Goal: Task Accomplishment & Management: Complete application form

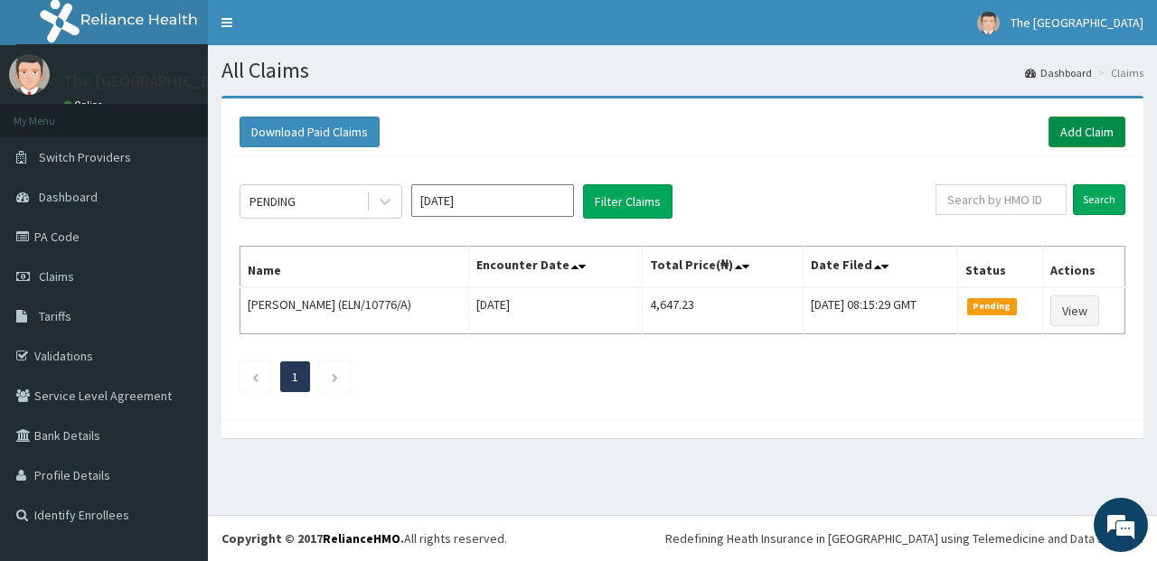
click at [1105, 127] on link "Add Claim" at bounding box center [1087, 132] width 77 height 31
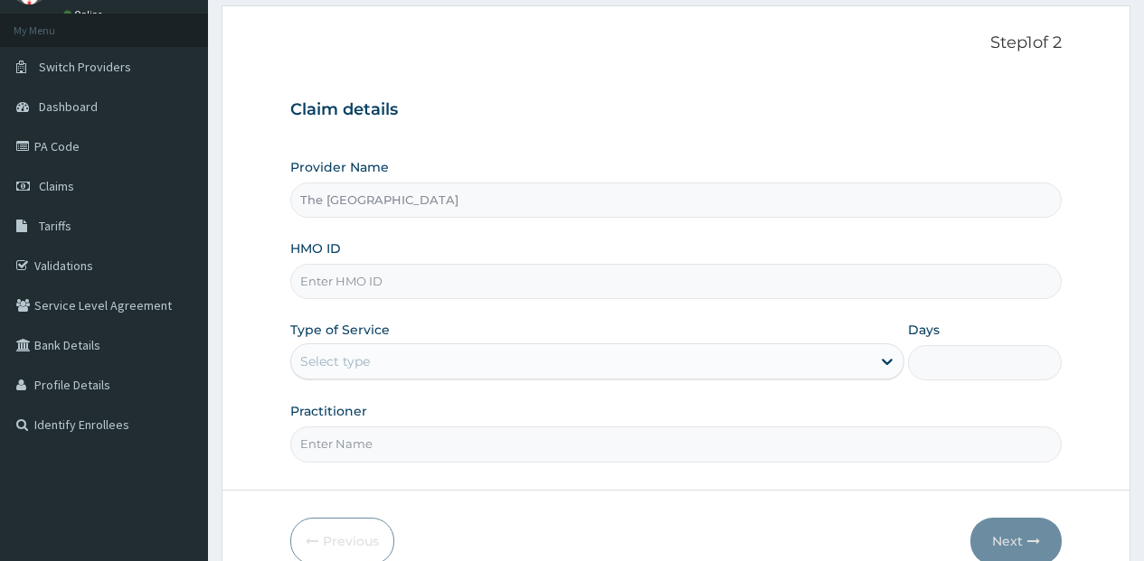
click at [459, 294] on input "HMO ID" at bounding box center [675, 281] width 771 height 35
paste input "GSV/12600/A"
type input "GSV/12600/A"
click at [405, 359] on div "Select type" at bounding box center [580, 361] width 579 height 29
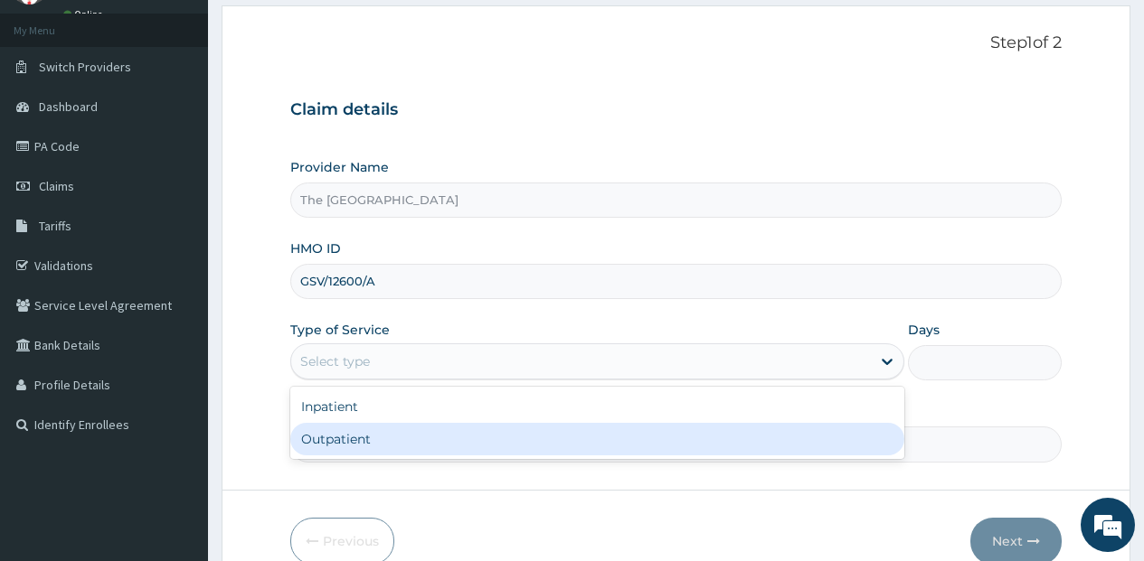
click at [385, 441] on div "Outpatient" at bounding box center [597, 439] width 614 height 33
type input "1"
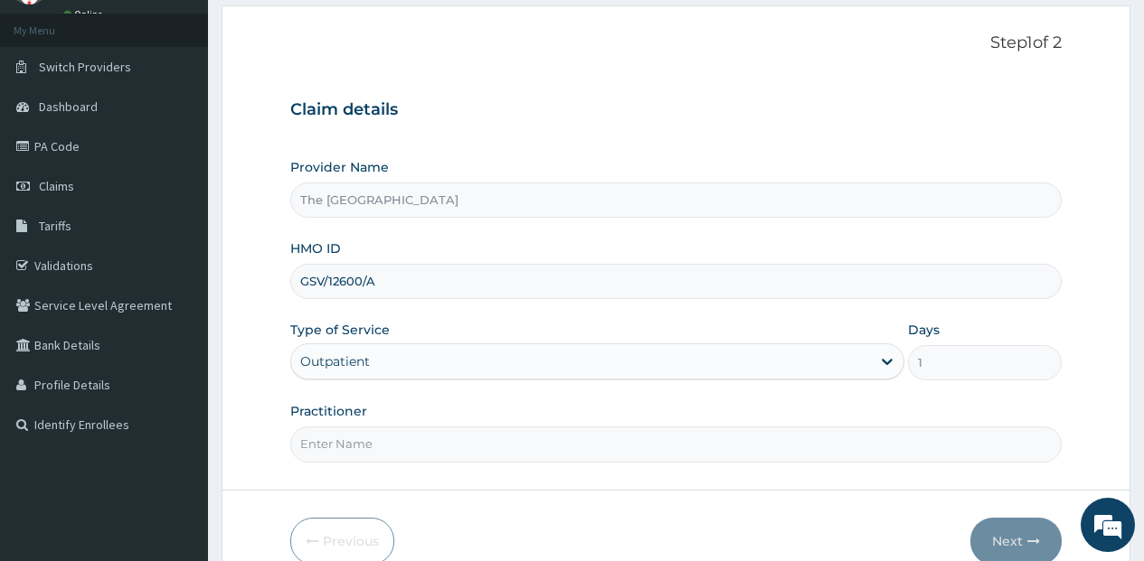
click at [385, 441] on input "Practitioner" at bounding box center [675, 444] width 771 height 35
type input "[PERSON_NAME]"
click at [1003, 536] on button "Next" at bounding box center [1015, 541] width 91 height 47
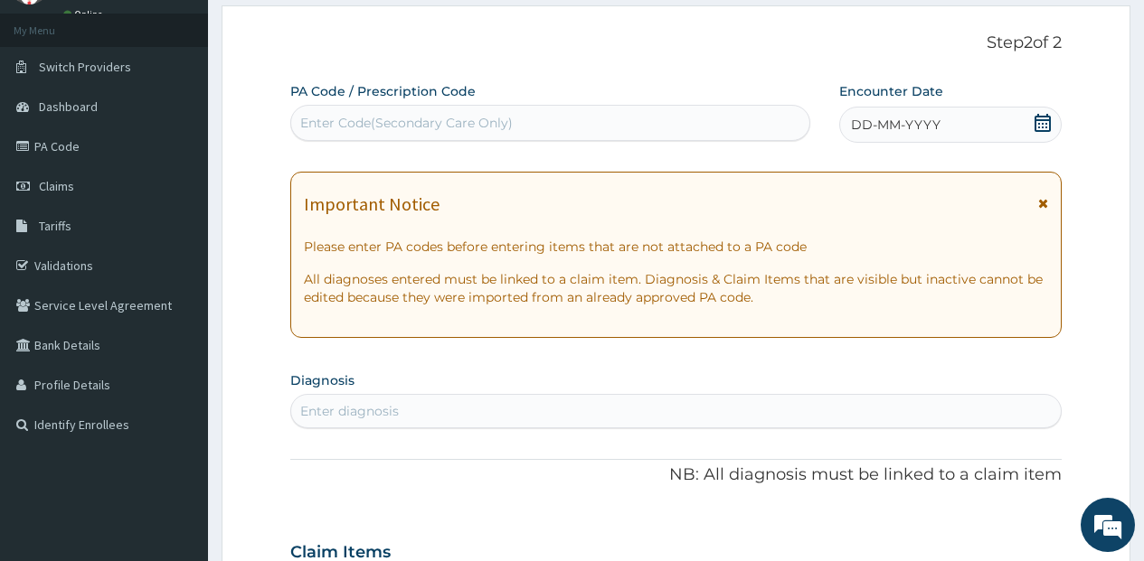
click at [1045, 116] on icon at bounding box center [1042, 123] width 16 height 18
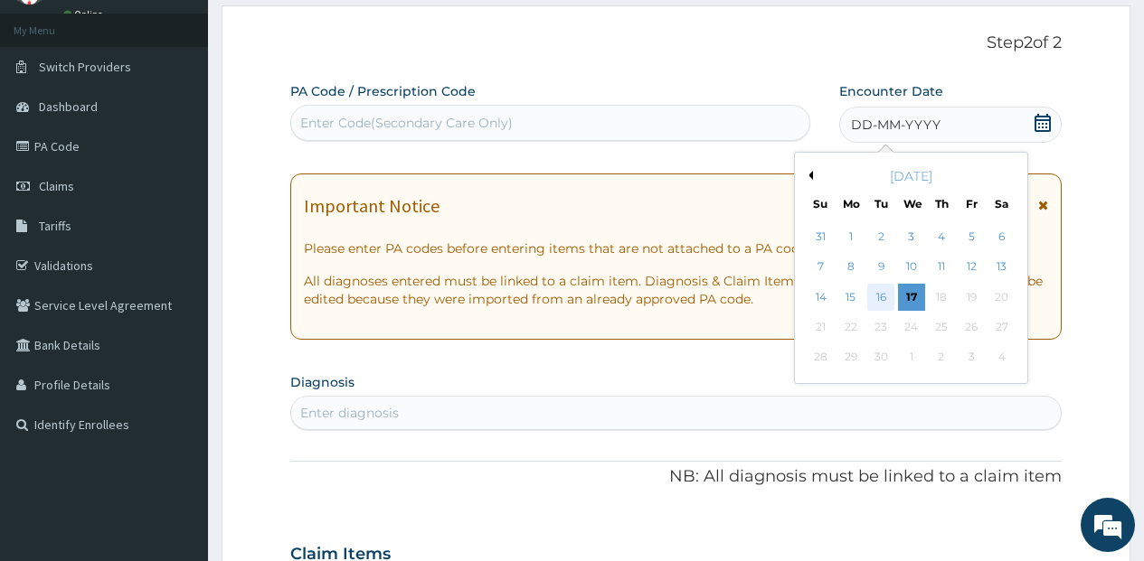
click at [891, 295] on div "16" at bounding box center [880, 297] width 27 height 27
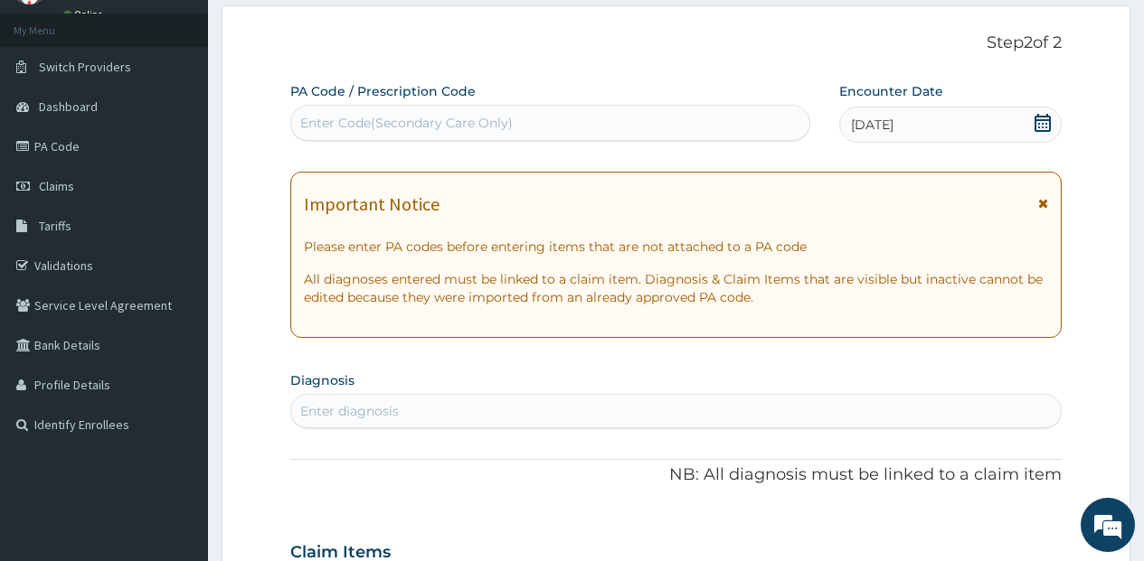
click at [491, 406] on div "Enter diagnosis" at bounding box center [675, 411] width 769 height 29
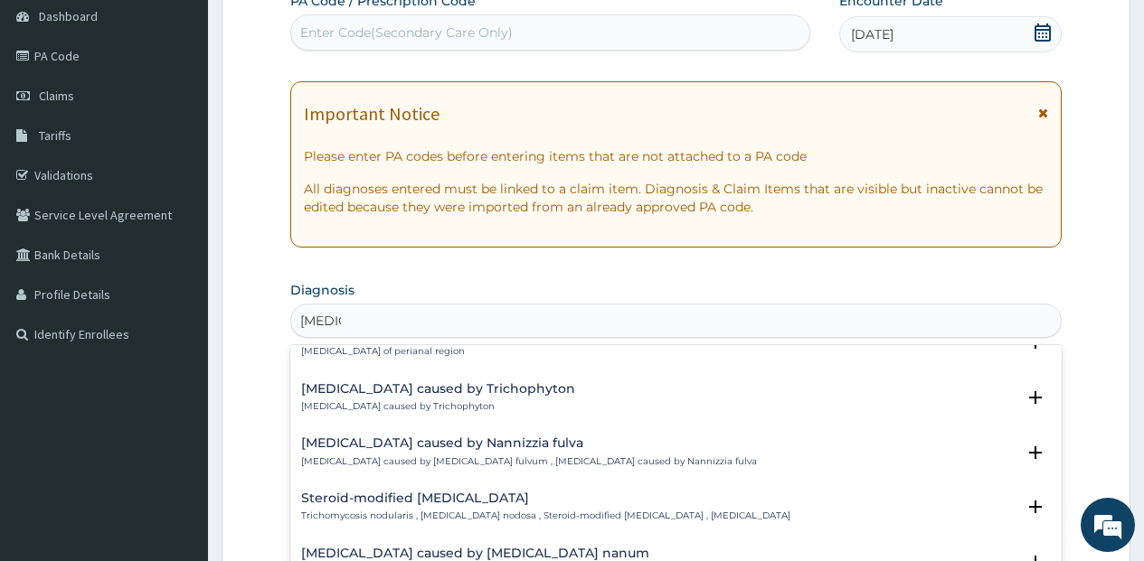
scroll to position [1085, 0]
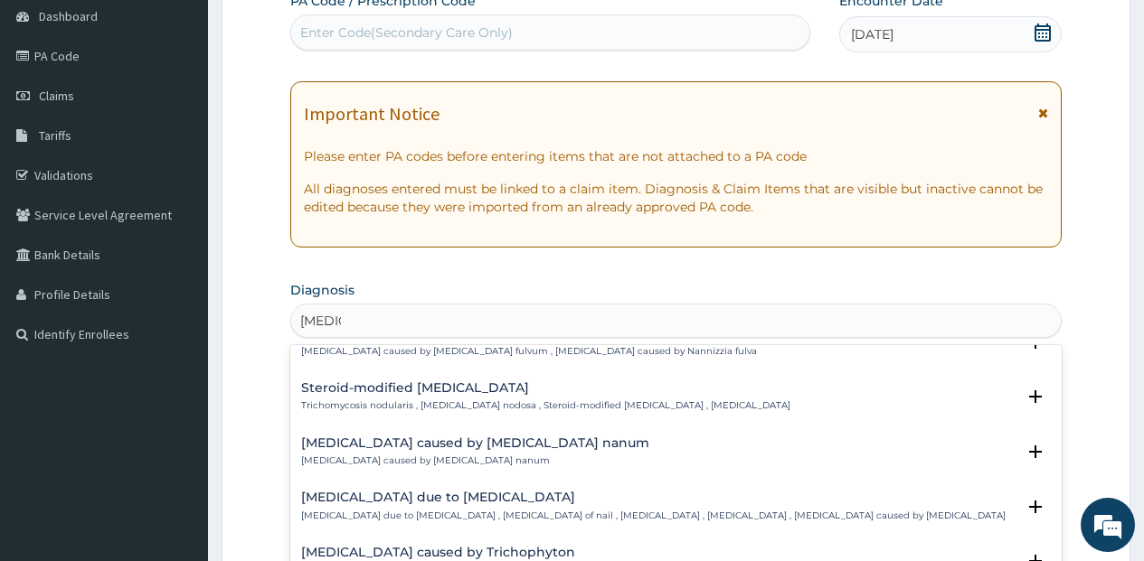
type input "TINEA"
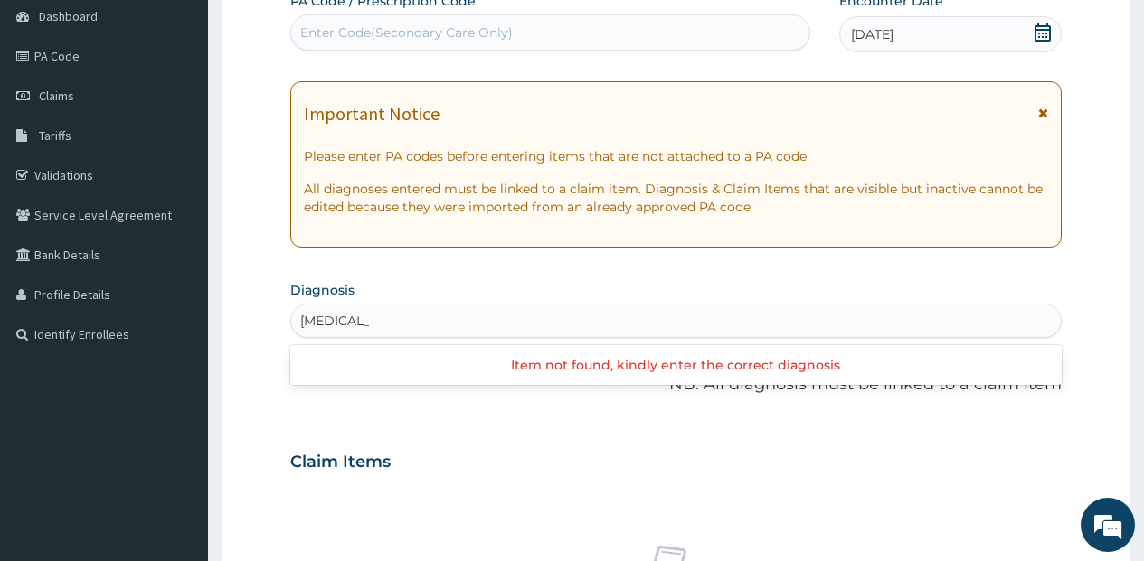
type input "TINEA VE"
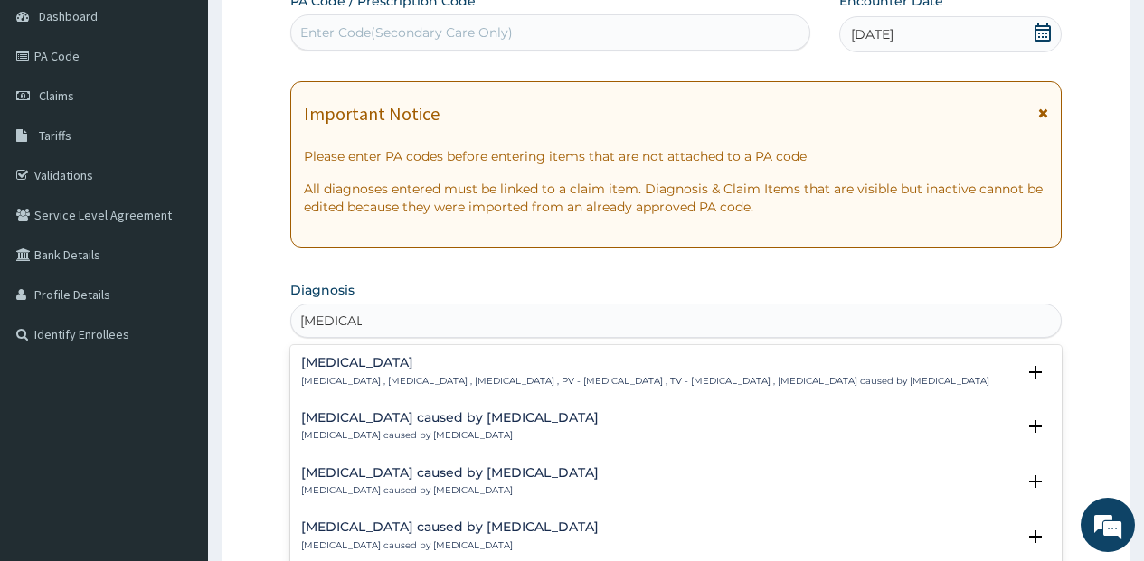
scroll to position [10, 0]
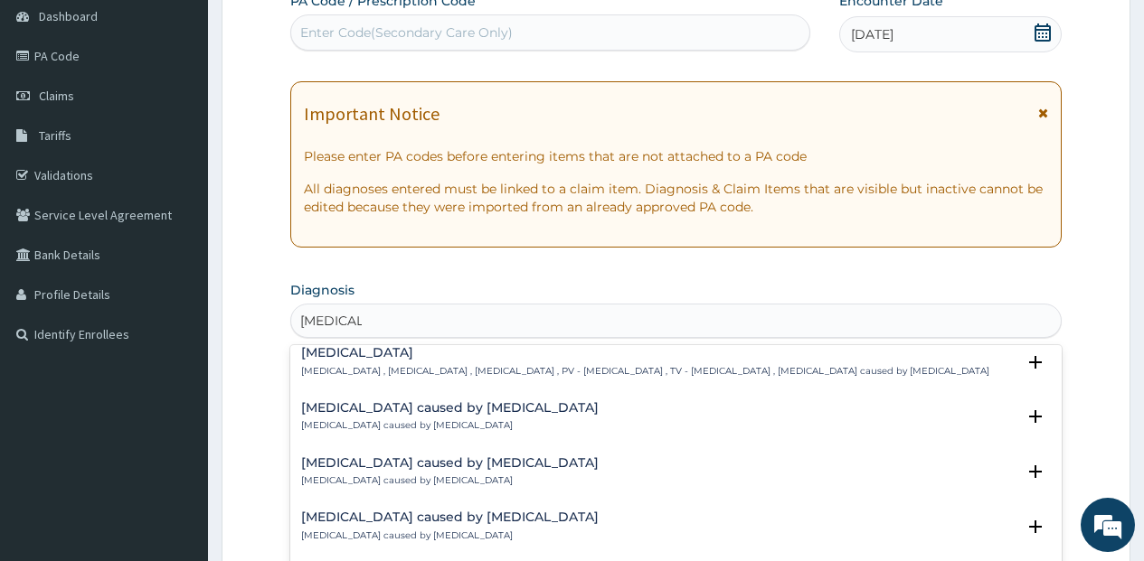
click at [634, 368] on p "Pityriasis versicolor , Tinea versicolor , Tinea flava , PV - Pityriasis versic…" at bounding box center [645, 371] width 688 height 13
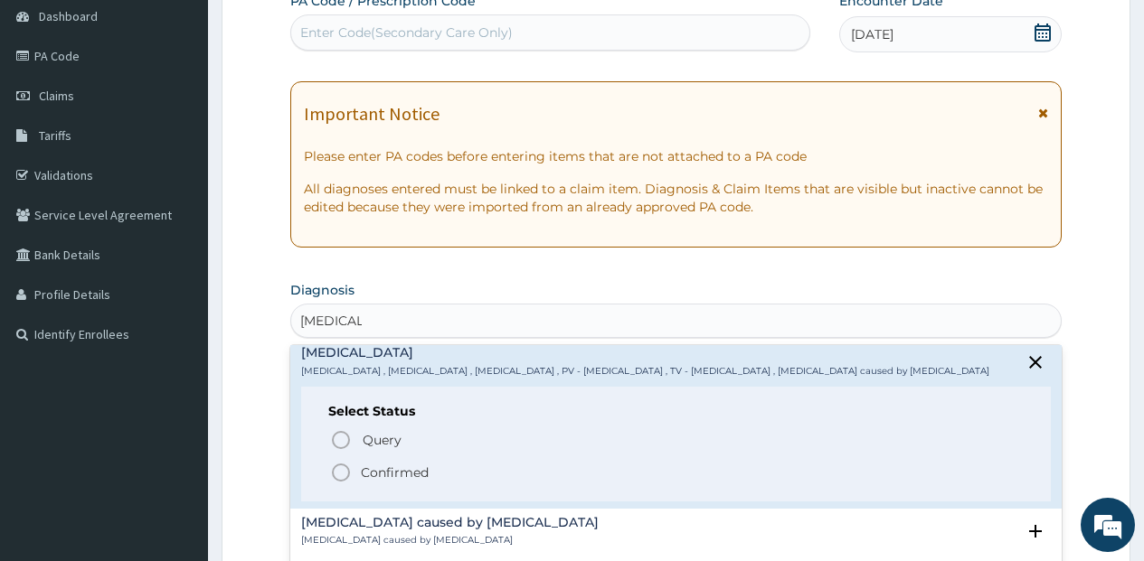
click at [374, 462] on span "Confirmed" at bounding box center [676, 473] width 693 height 22
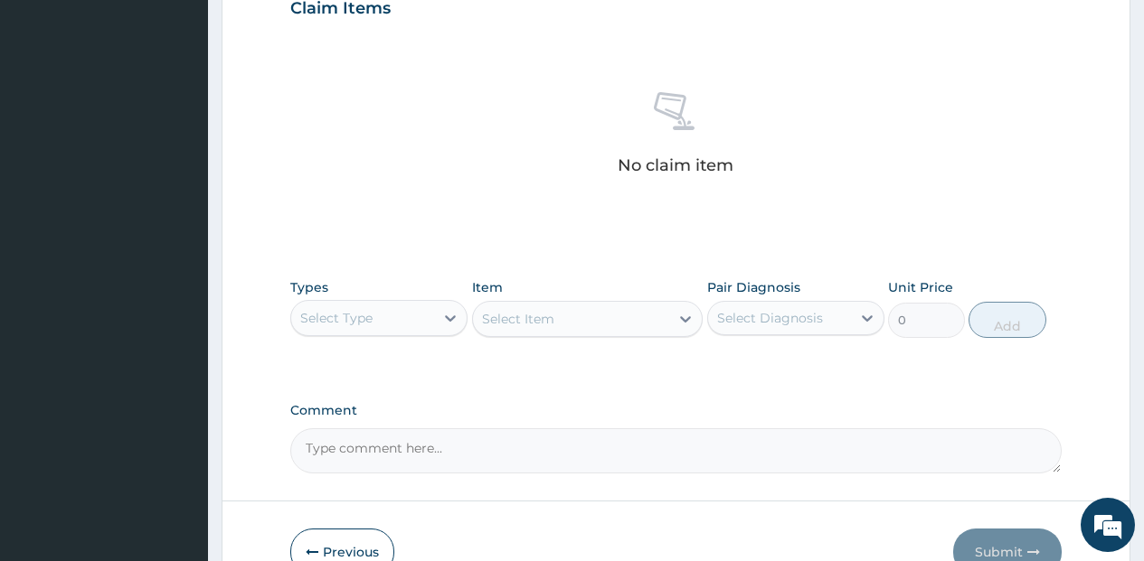
scroll to position [723, 0]
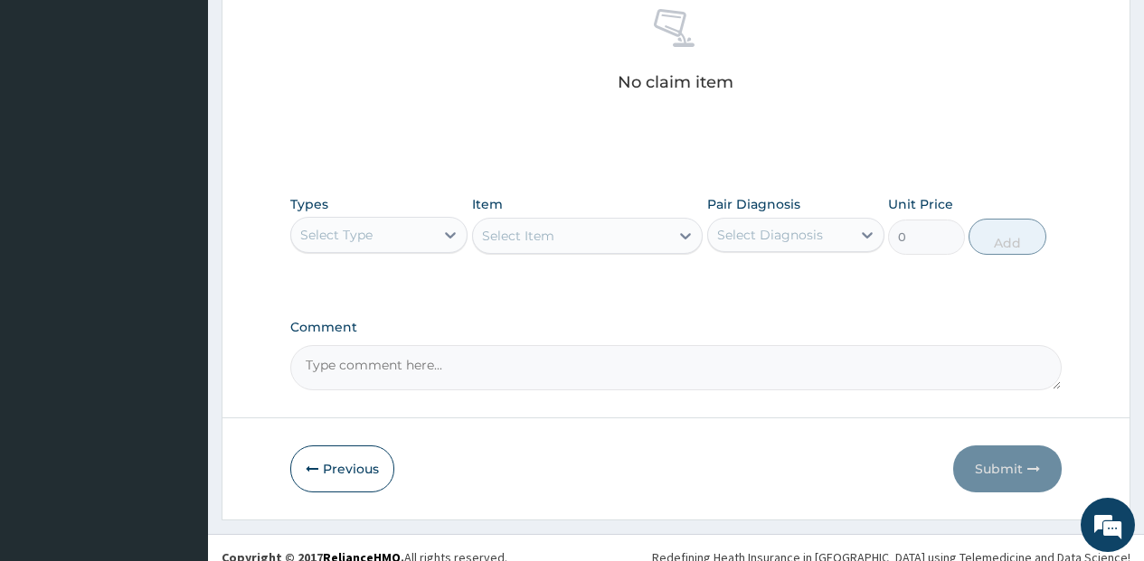
click at [407, 238] on div "Select Type" at bounding box center [362, 235] width 143 height 29
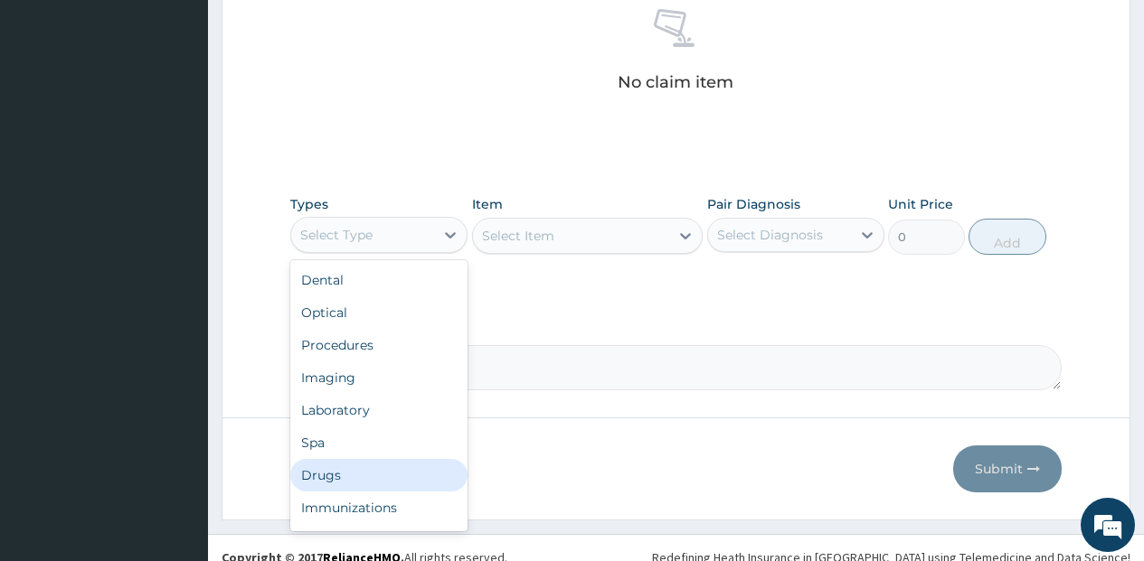
click at [356, 464] on div "Drugs" at bounding box center [378, 475] width 177 height 33
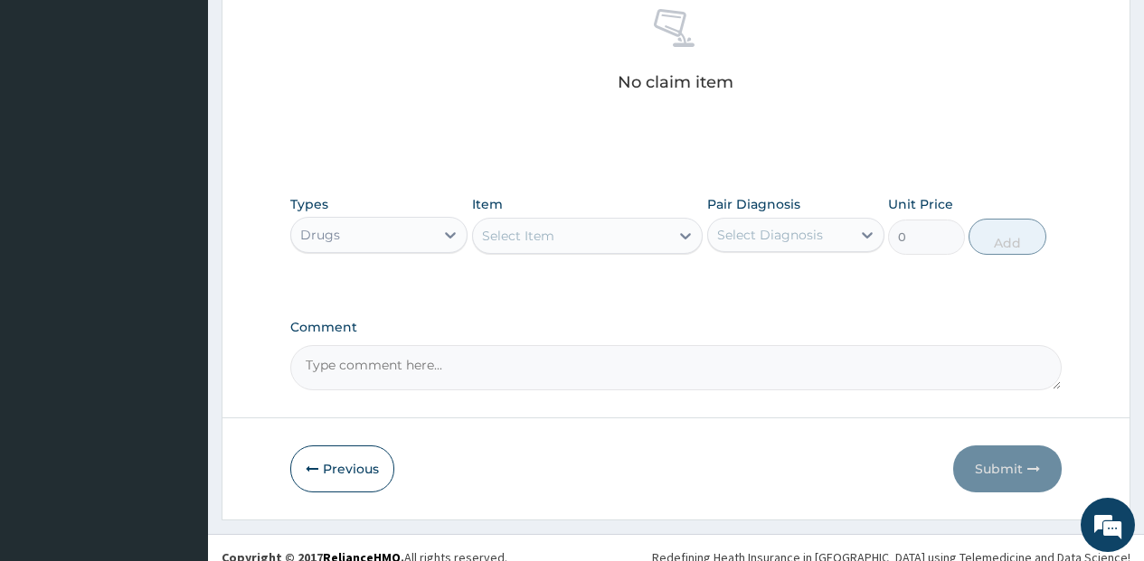
click at [537, 241] on div "Select Item" at bounding box center [518, 236] width 72 height 18
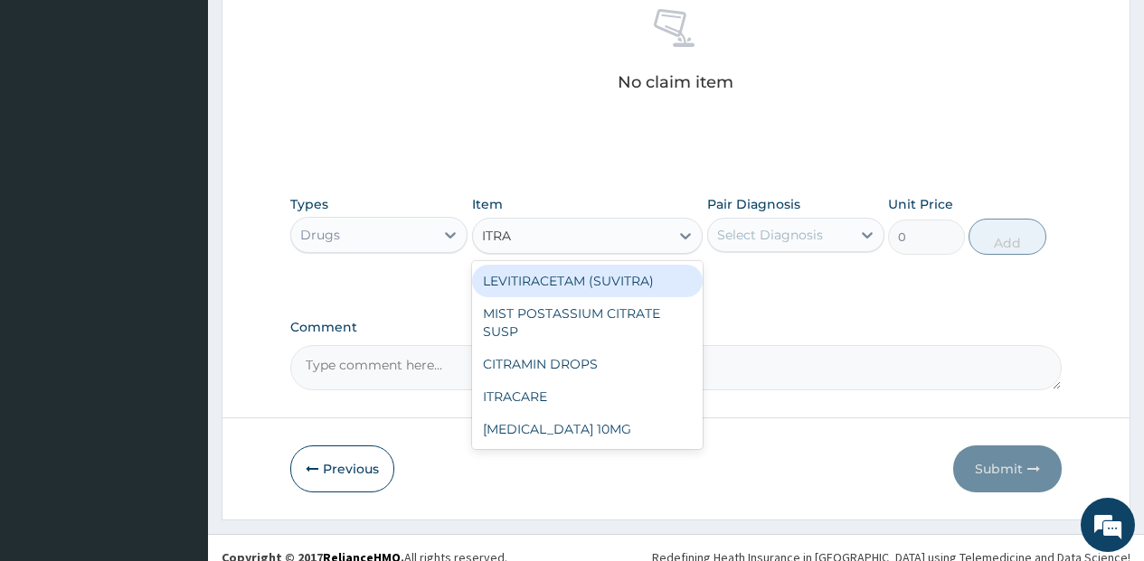
type input "ITRAC"
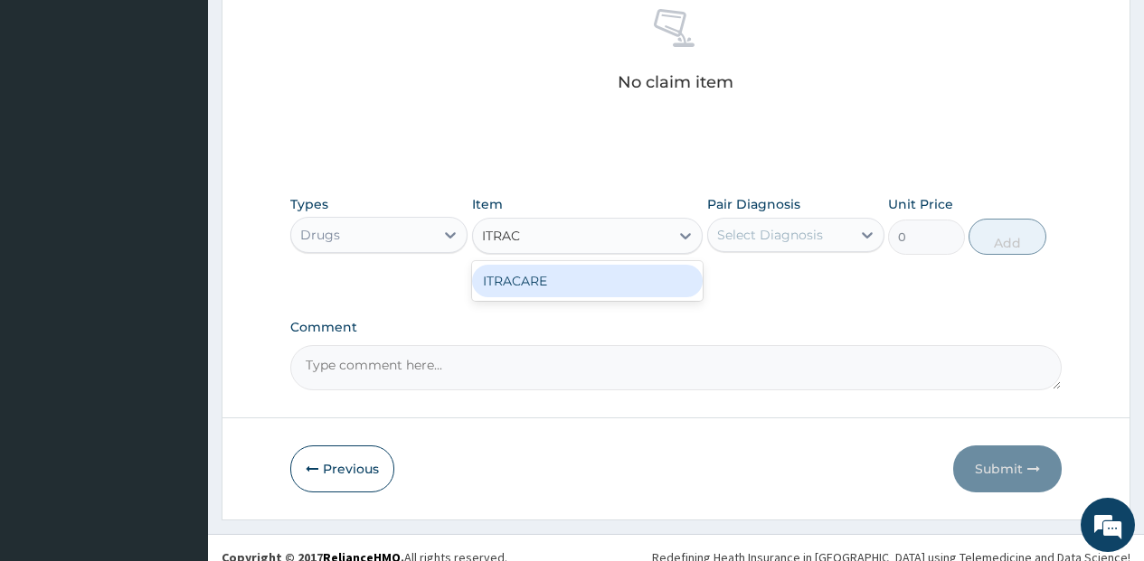
click at [526, 291] on div "ITRACARE" at bounding box center [587, 281] width 231 height 33
type input "141.8999938964844"
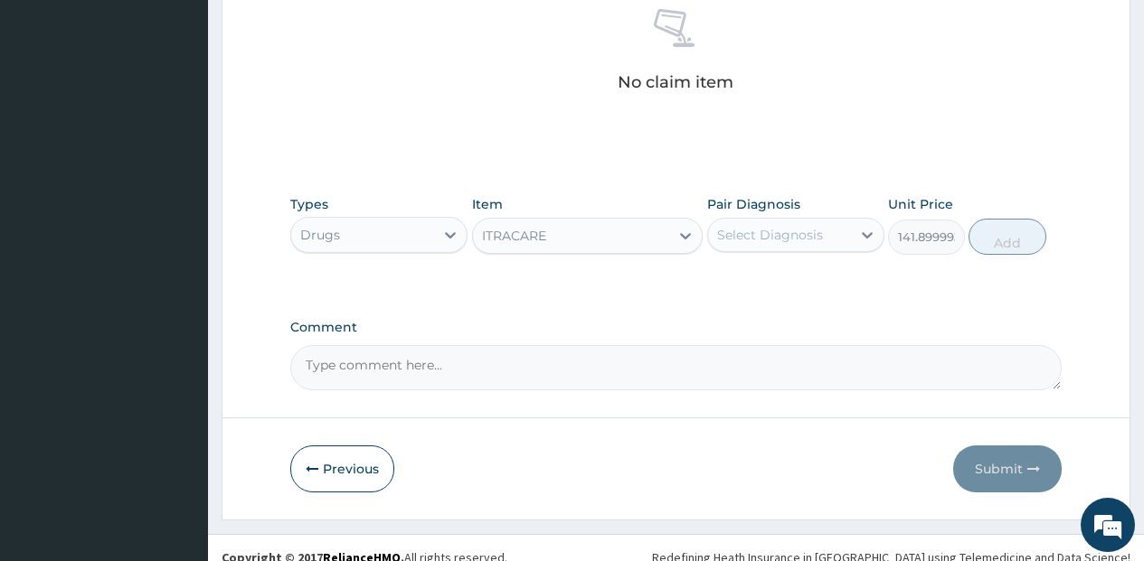
click at [555, 237] on div "ITRACARE" at bounding box center [571, 235] width 197 height 29
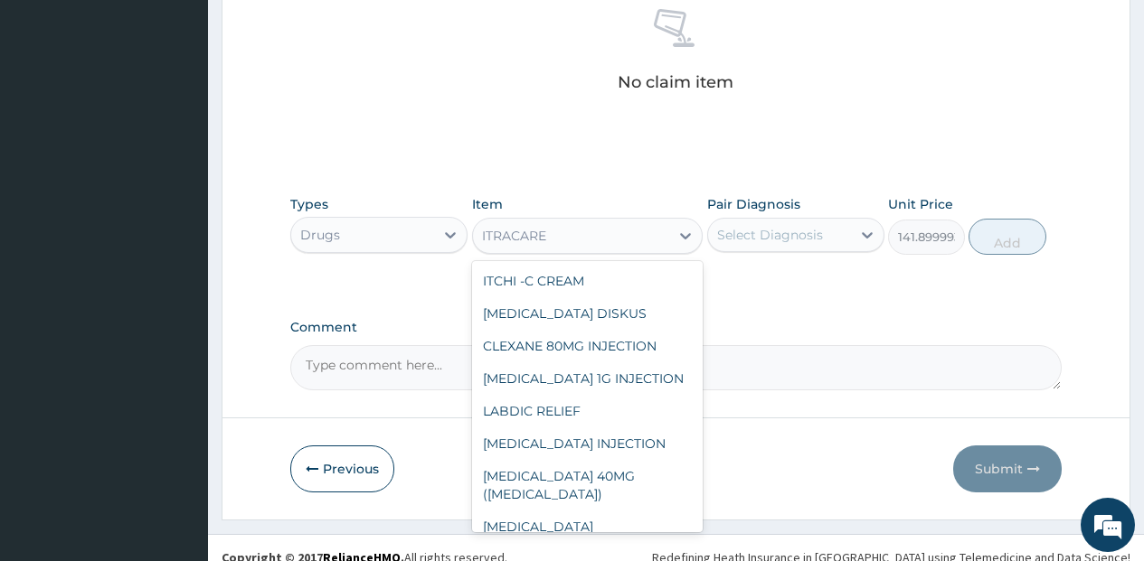
scroll to position [23442, 0]
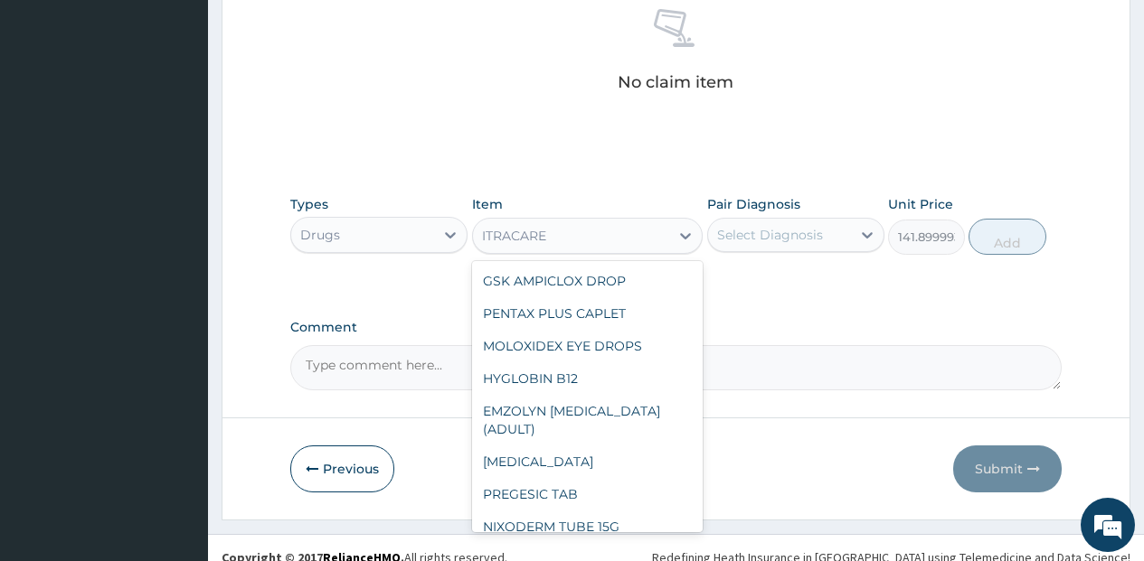
paste input "CLOTRIMAZOLE"
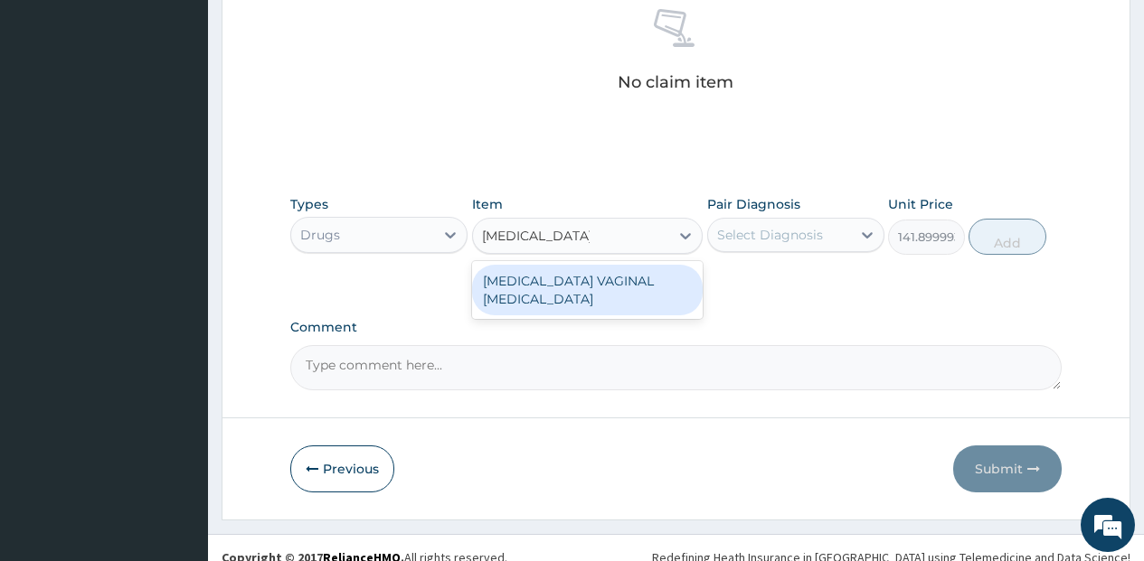
scroll to position [0, 0]
type input "CLOTRIMAZOLE"
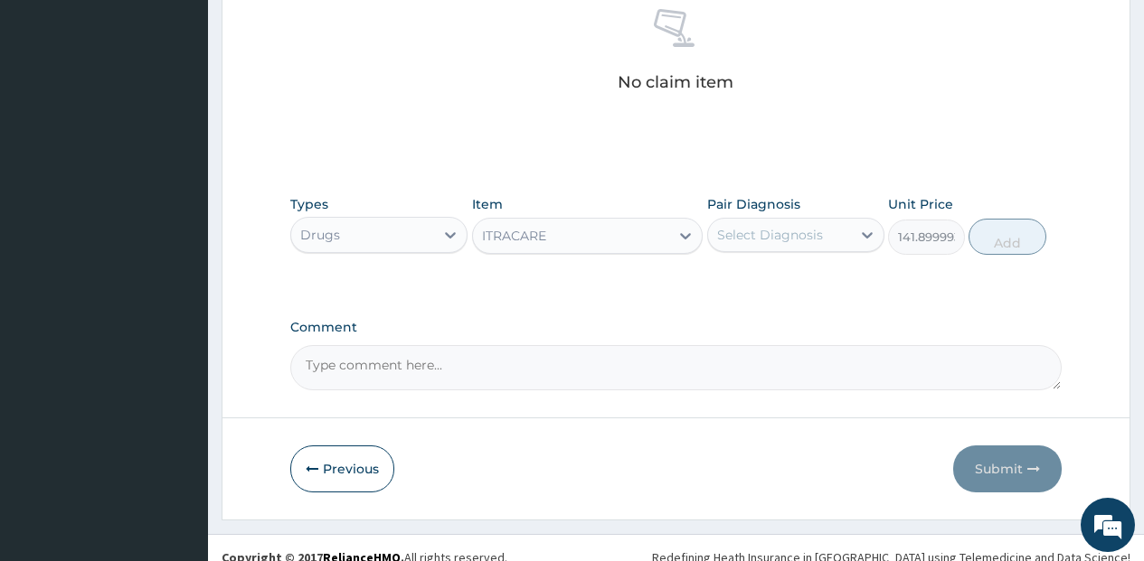
click at [541, 240] on div "ITRACARE" at bounding box center [514, 236] width 64 height 18
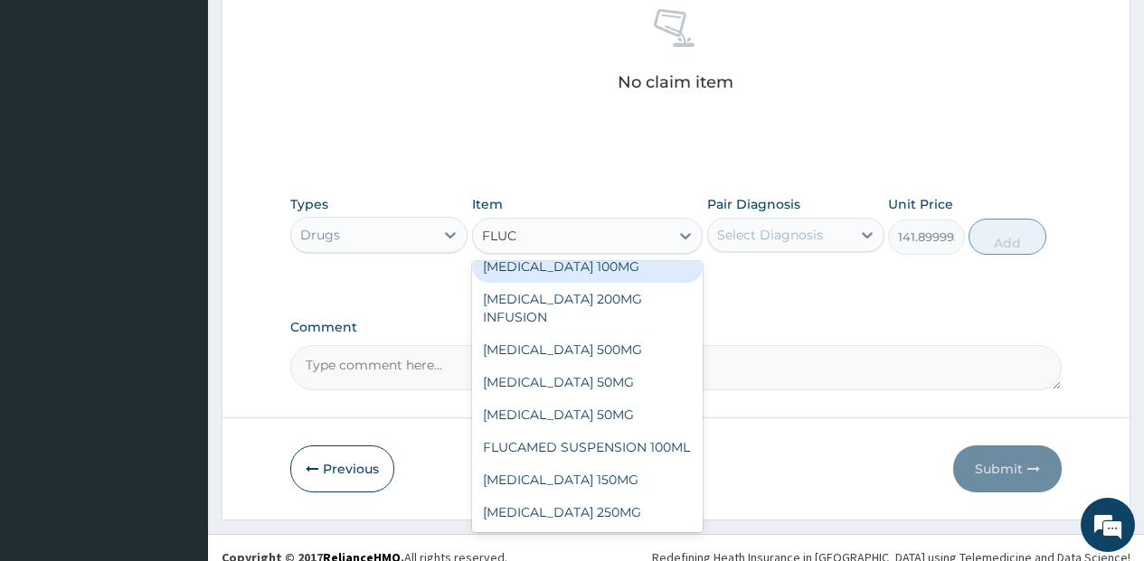
scroll to position [33, 0]
type input "FLUCO"
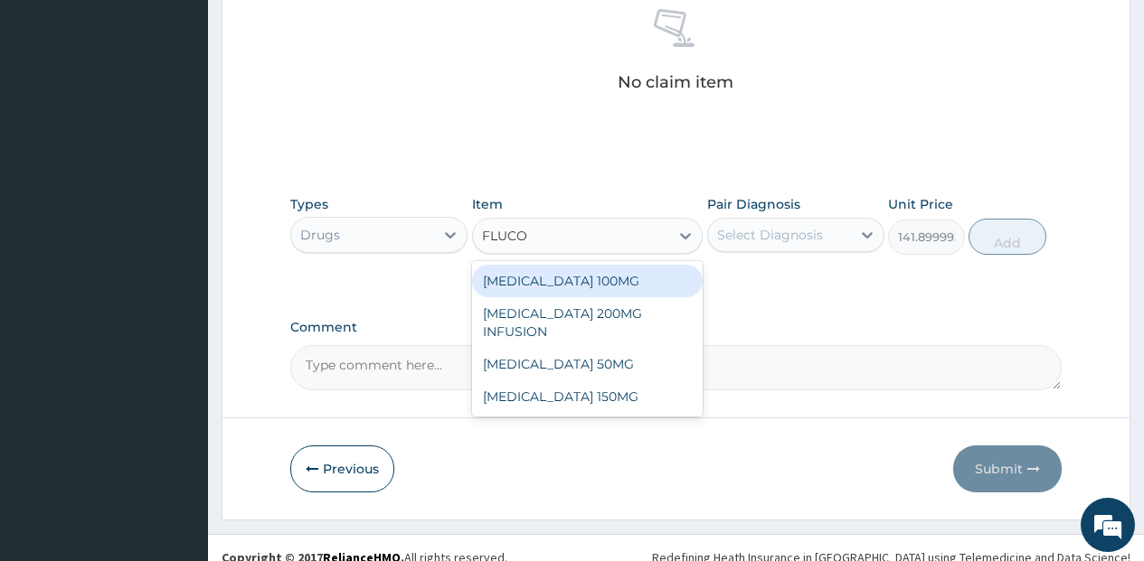
click at [576, 272] on div "[MEDICAL_DATA] 100MG" at bounding box center [587, 281] width 231 height 33
type input "124.1624984741211"
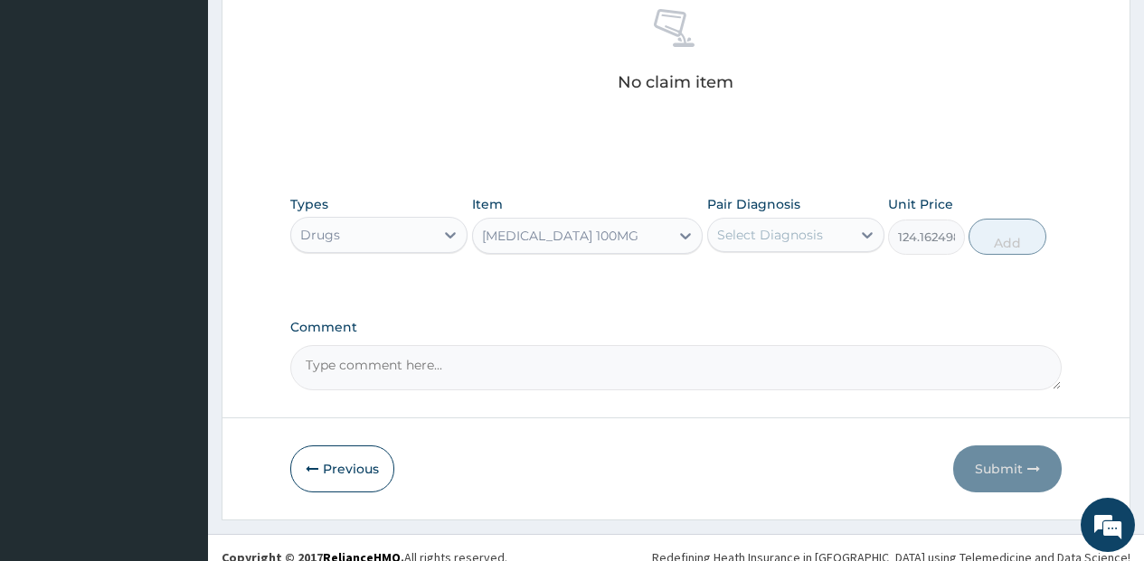
click at [566, 238] on div "[MEDICAL_DATA] 100MG" at bounding box center [560, 236] width 156 height 18
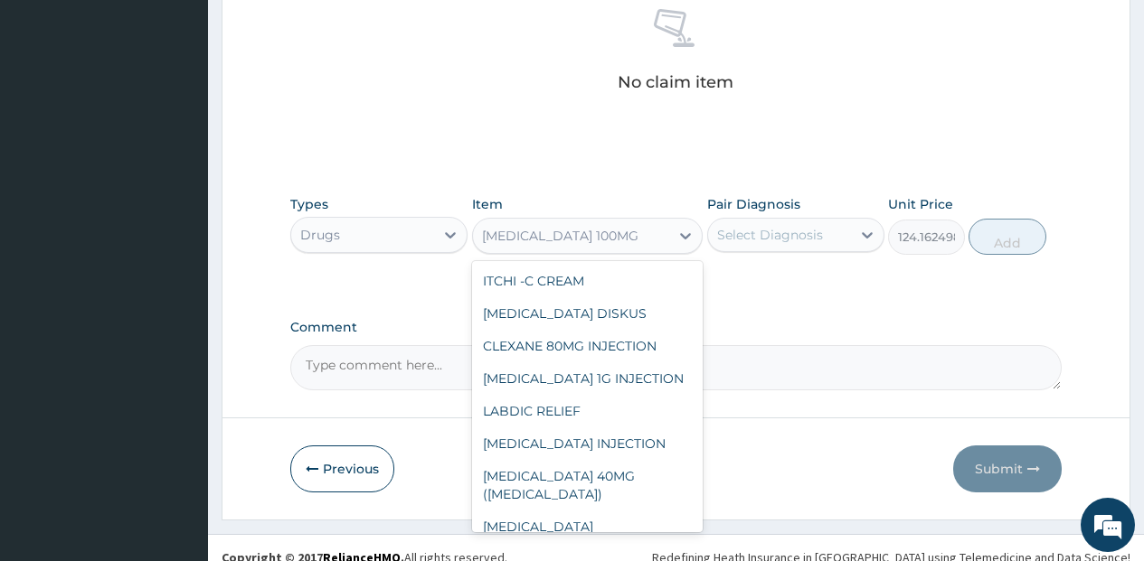
scroll to position [9383, 0]
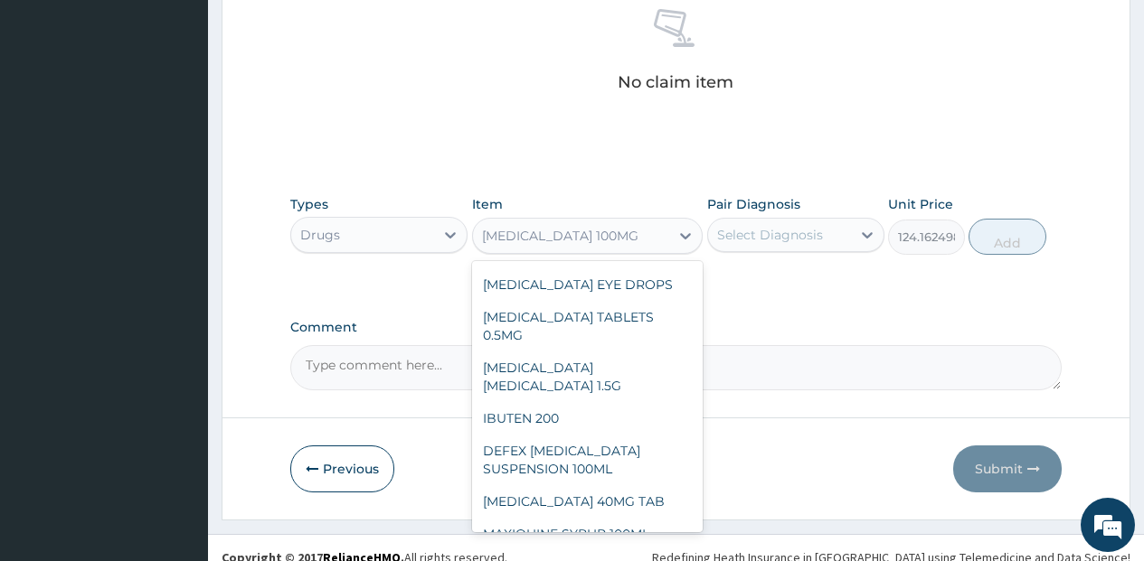
click at [625, 229] on div "[MEDICAL_DATA] 100MG" at bounding box center [560, 236] width 156 height 18
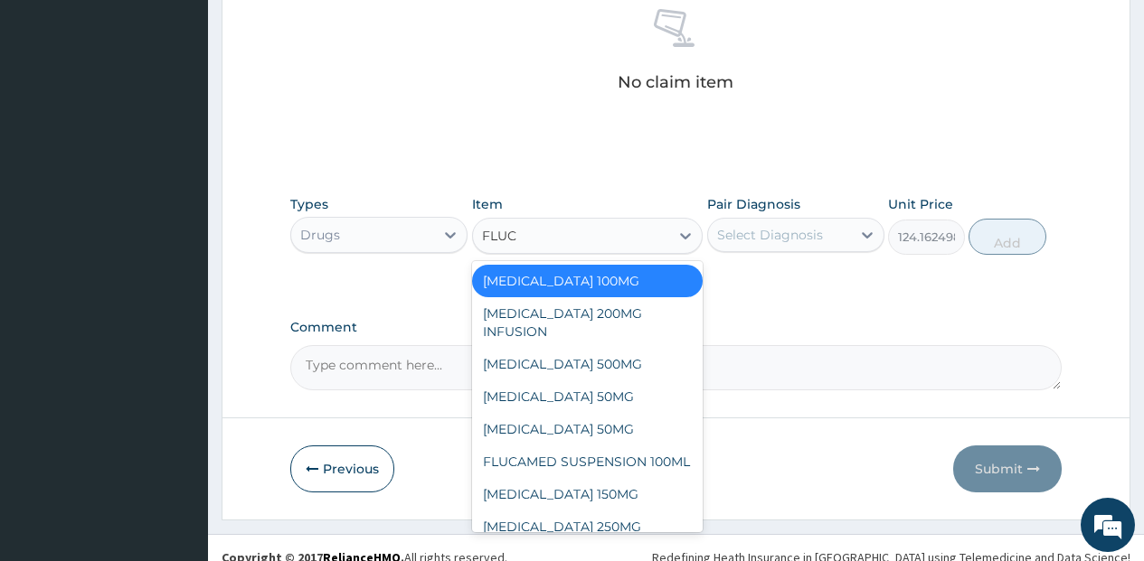
type input "FLUC"
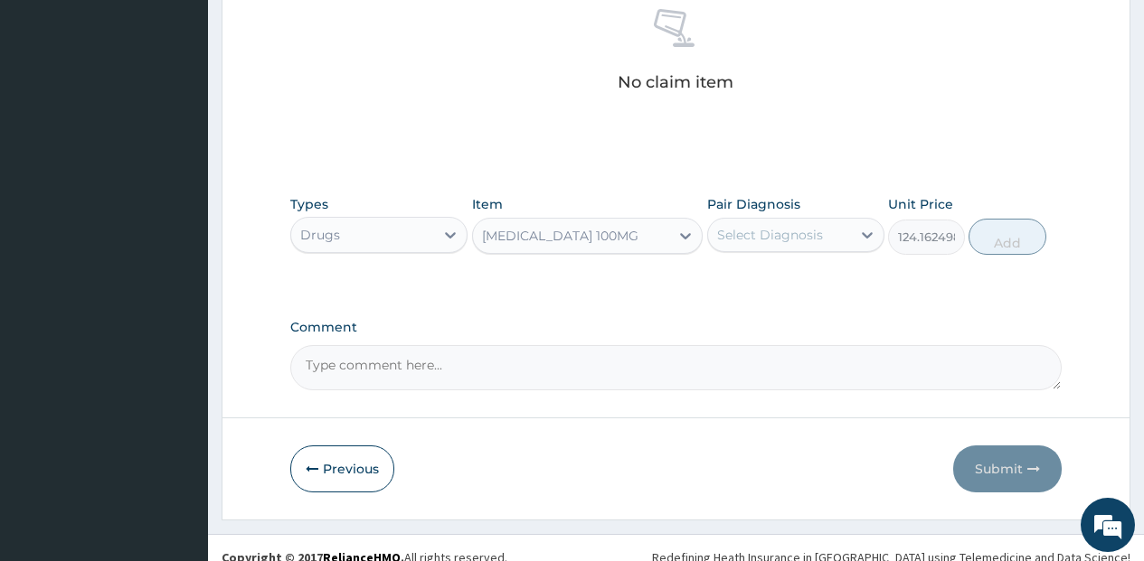
click at [621, 233] on div "FLUCONAZOLE 100MG" at bounding box center [560, 236] width 156 height 18
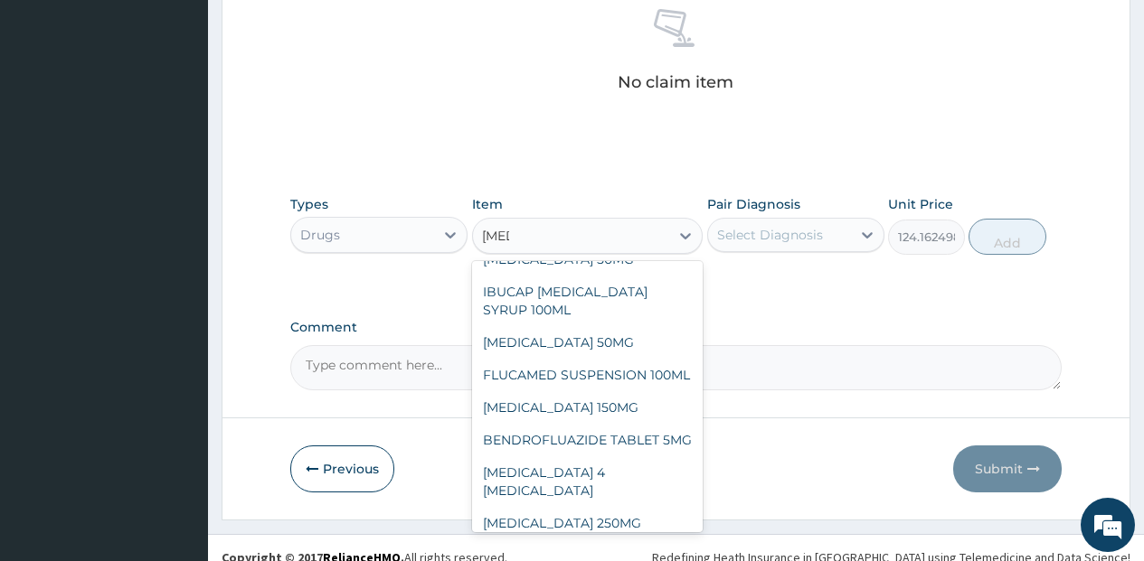
scroll to position [0, 0]
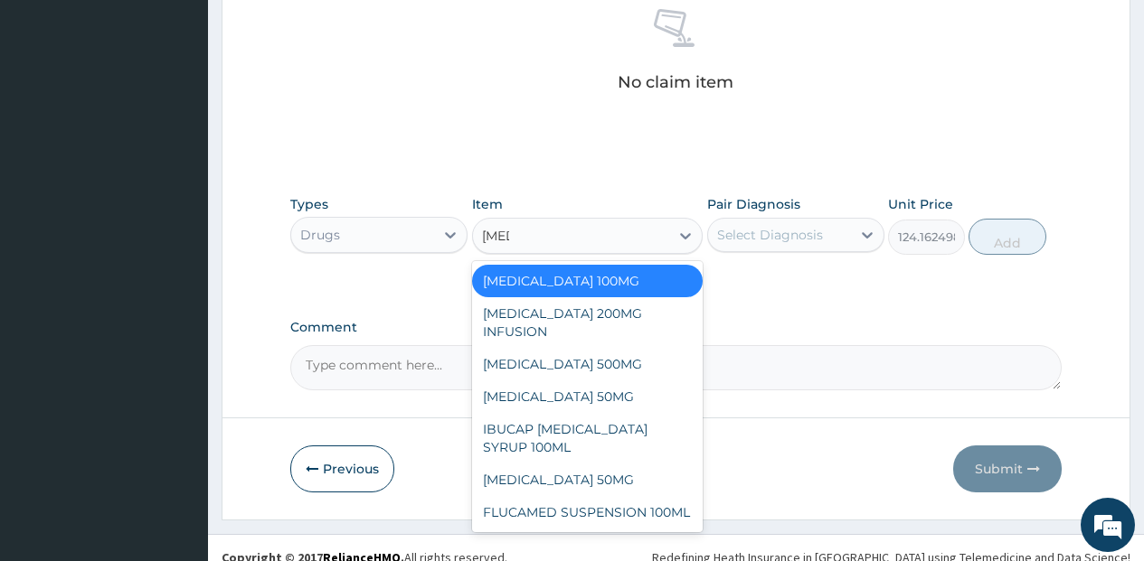
type input "FLUC"
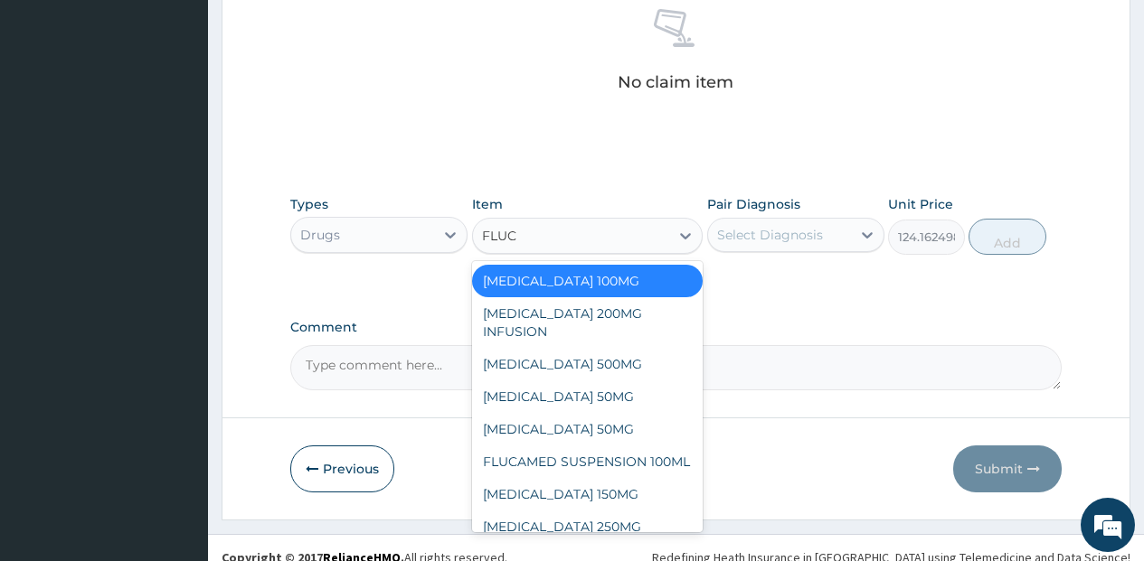
click at [588, 271] on div "FLUCONAZOLE 100MG" at bounding box center [587, 281] width 231 height 33
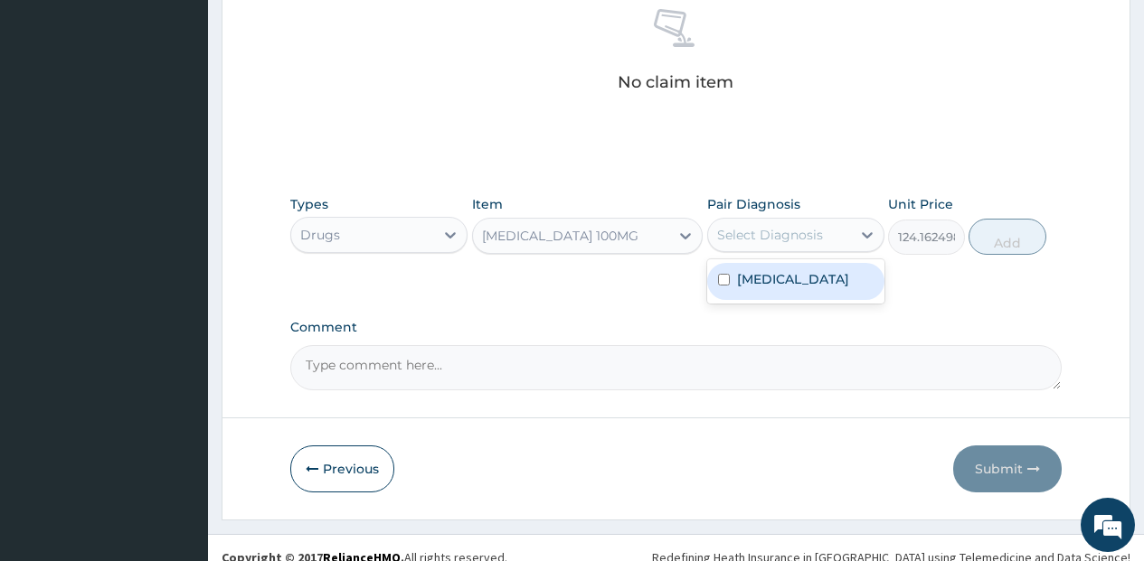
click at [780, 244] on div "Select Diagnosis" at bounding box center [779, 235] width 143 height 29
click at [777, 288] on div "Pityriasis versicolor" at bounding box center [795, 281] width 177 height 37
checkbox input "true"
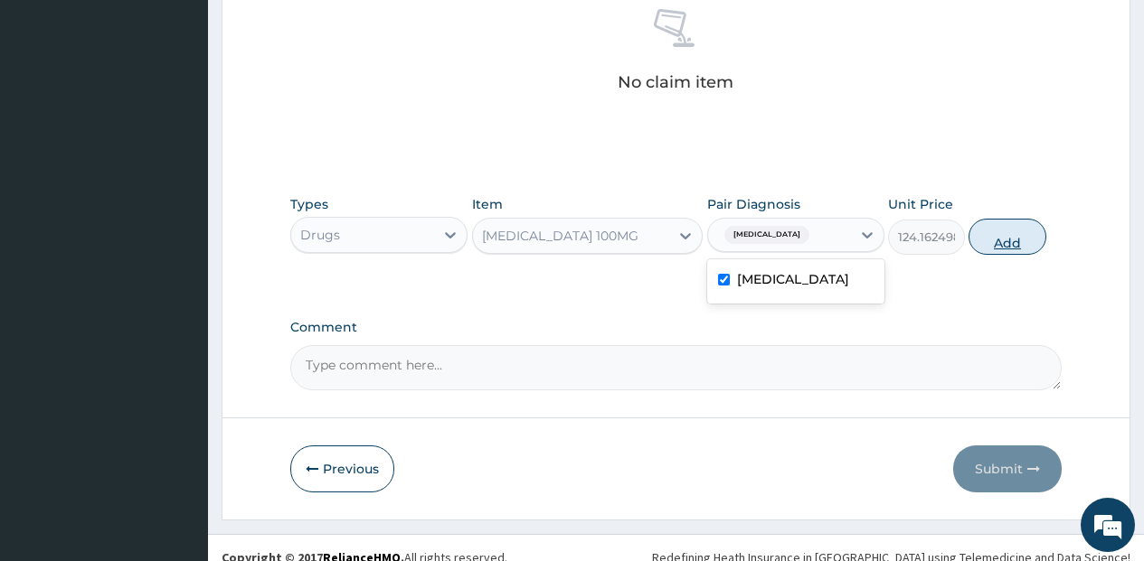
click at [991, 239] on button "Add" at bounding box center [1006, 237] width 77 height 36
type input "0"
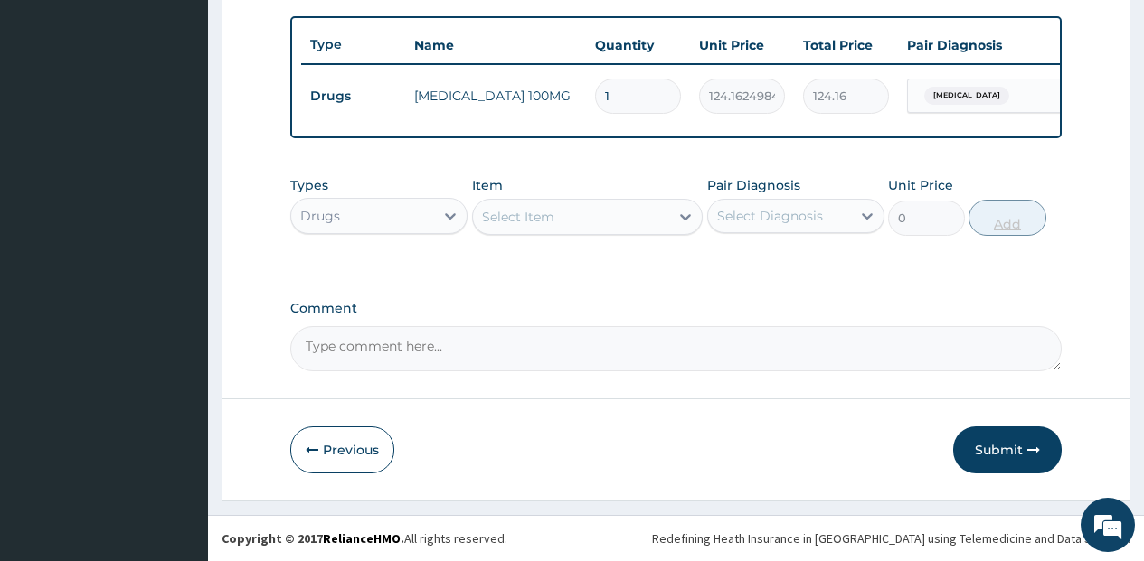
scroll to position [670, 0]
type input "0.00"
type input "3"
type input "372.49"
type input "3"
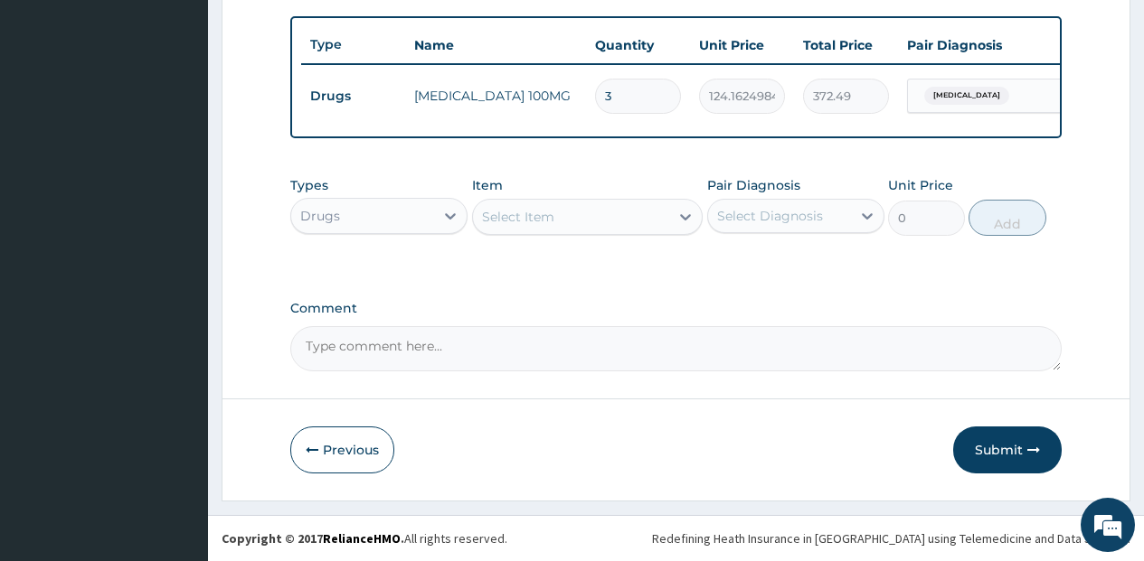
click at [494, 218] on div "Select Item" at bounding box center [518, 217] width 72 height 18
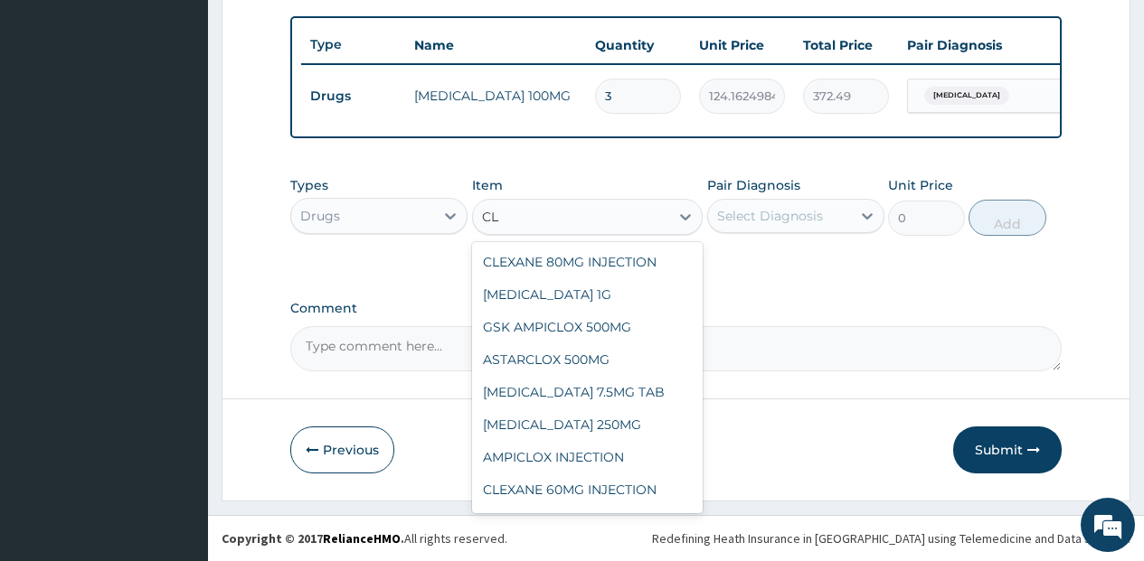
type input "C"
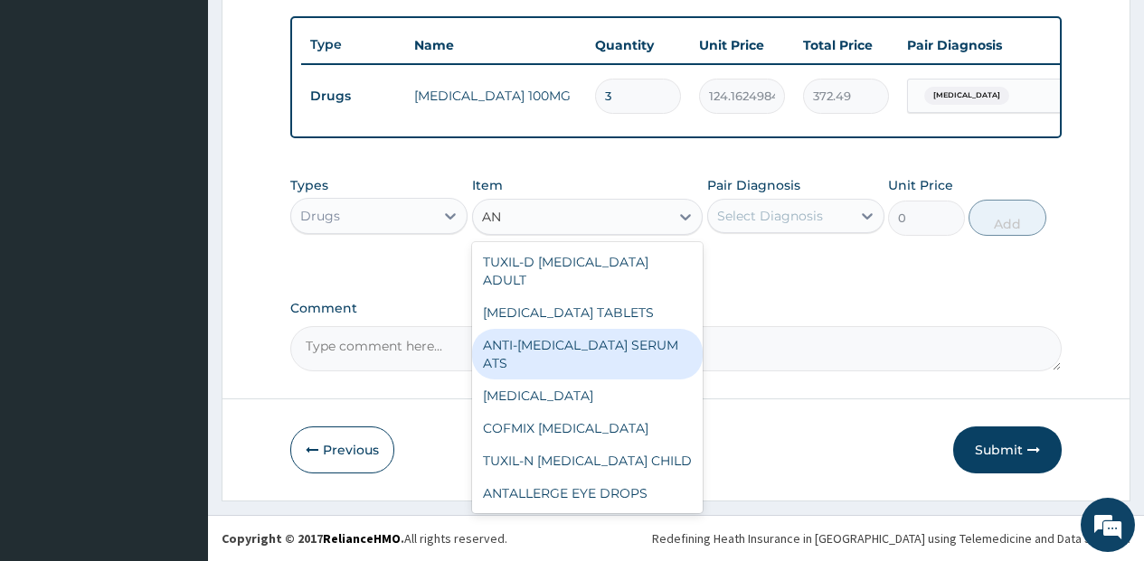
type input "A"
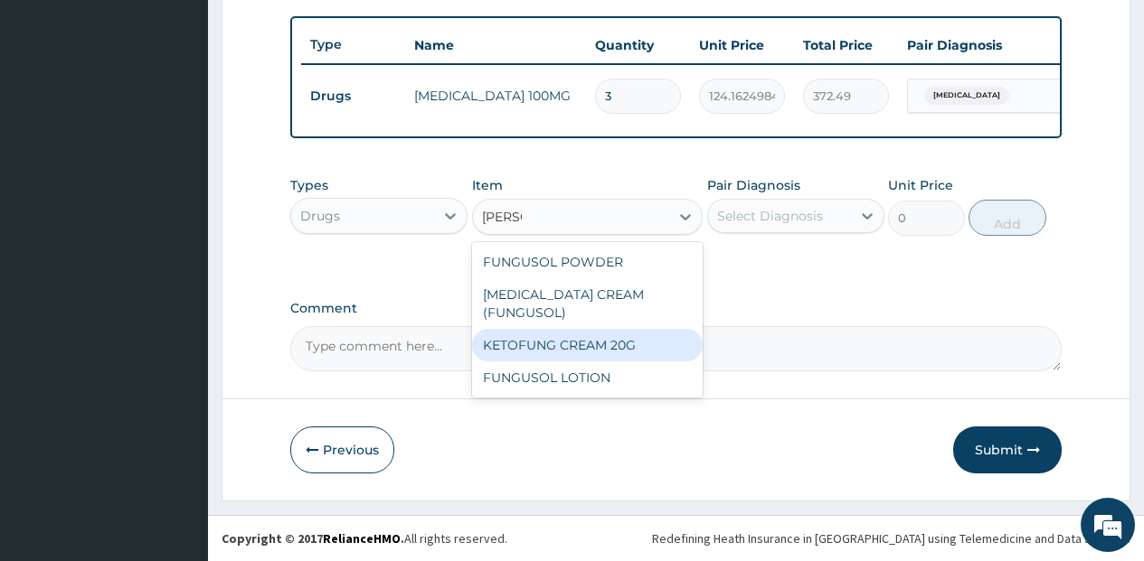
type input "FUNG"
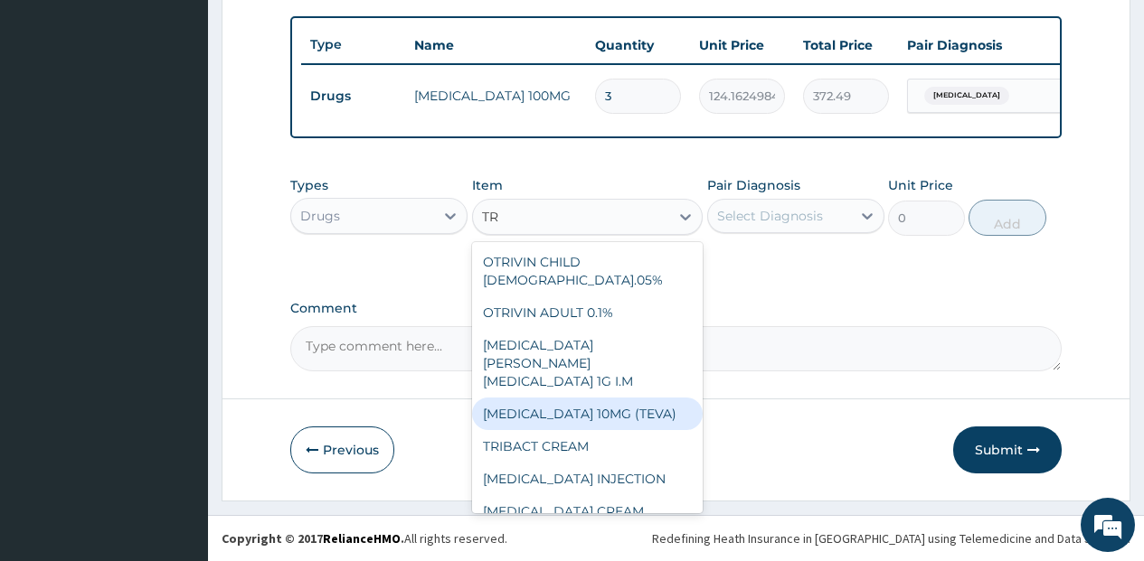
type input "T"
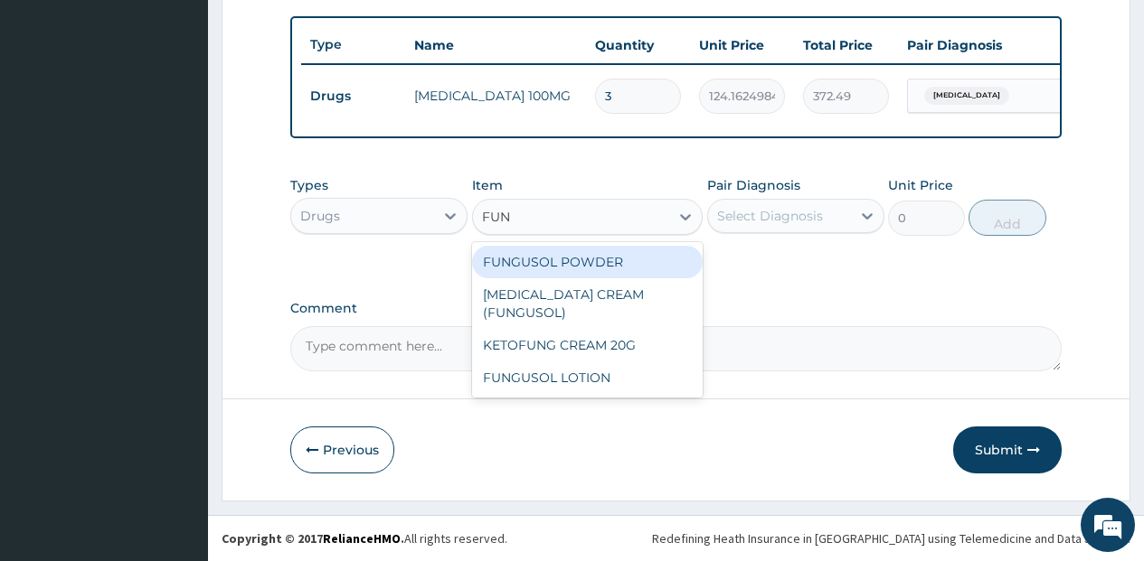
type input "FUN"
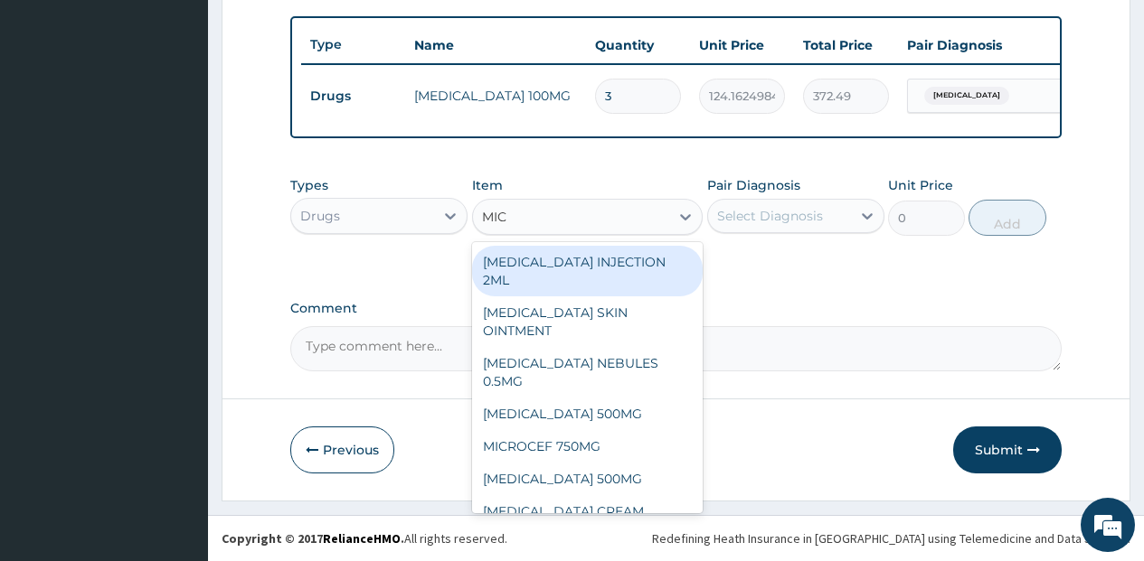
type input "MICO"
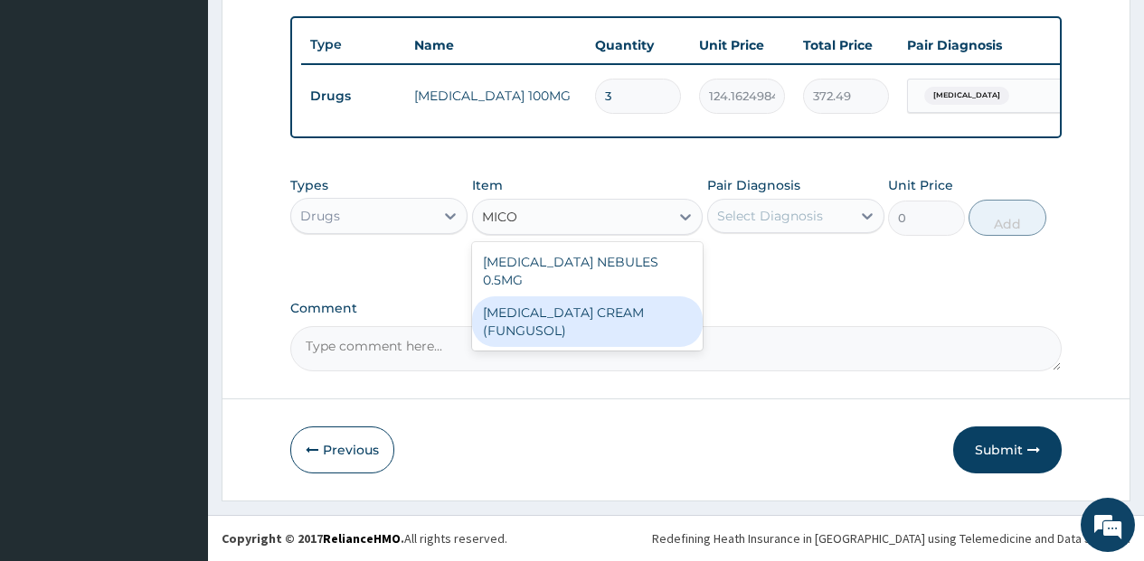
click at [632, 297] on div "MICONAZOLE CREAM (FUNGUSOL)" at bounding box center [587, 322] width 231 height 51
type input "1419"
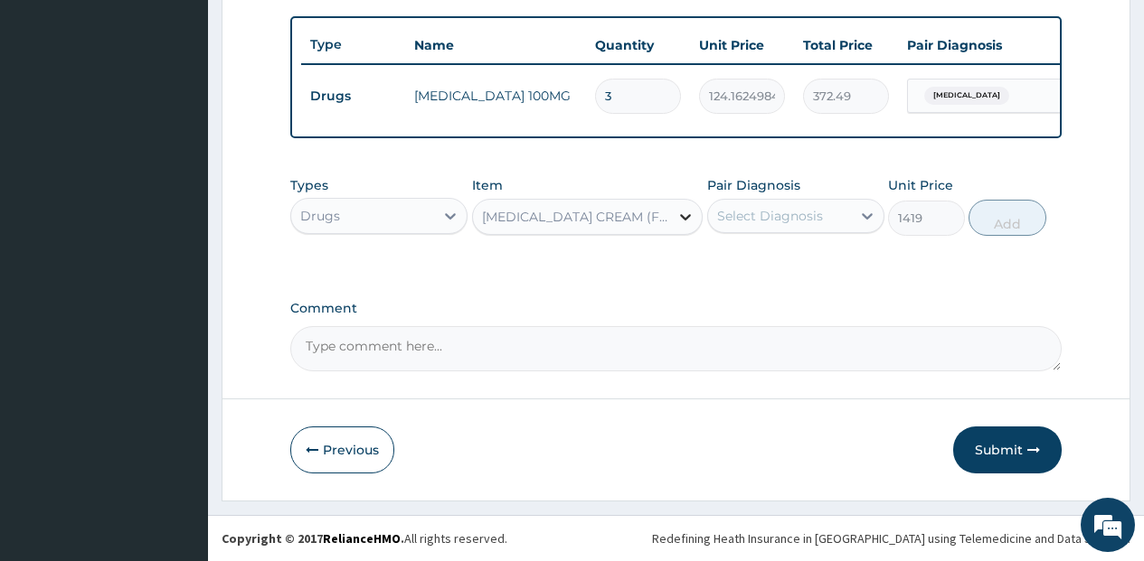
click at [701, 217] on div at bounding box center [685, 217] width 33 height 33
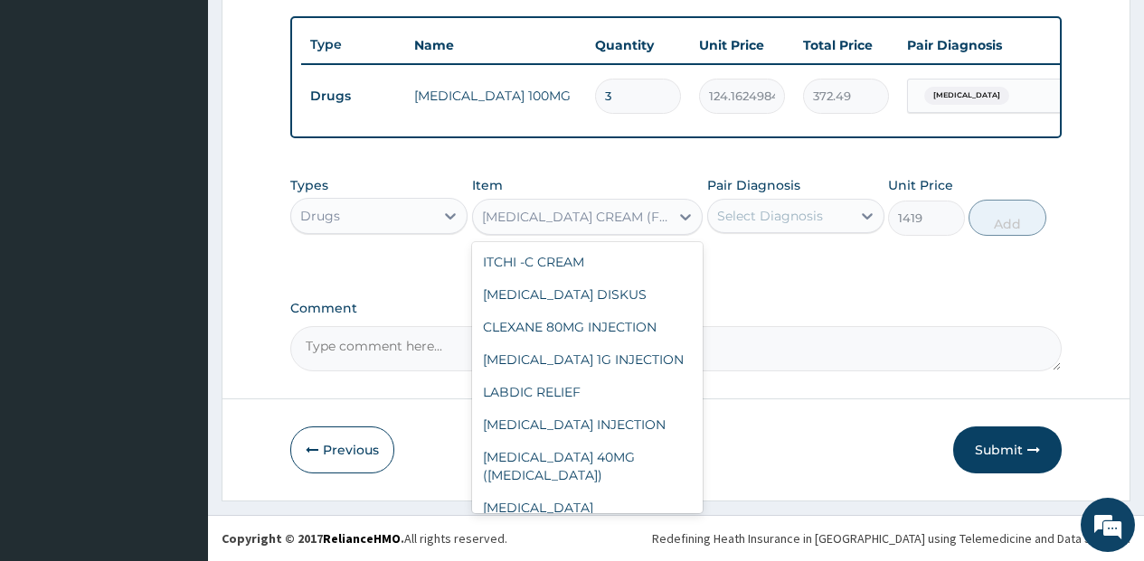
scroll to position [15069, 0]
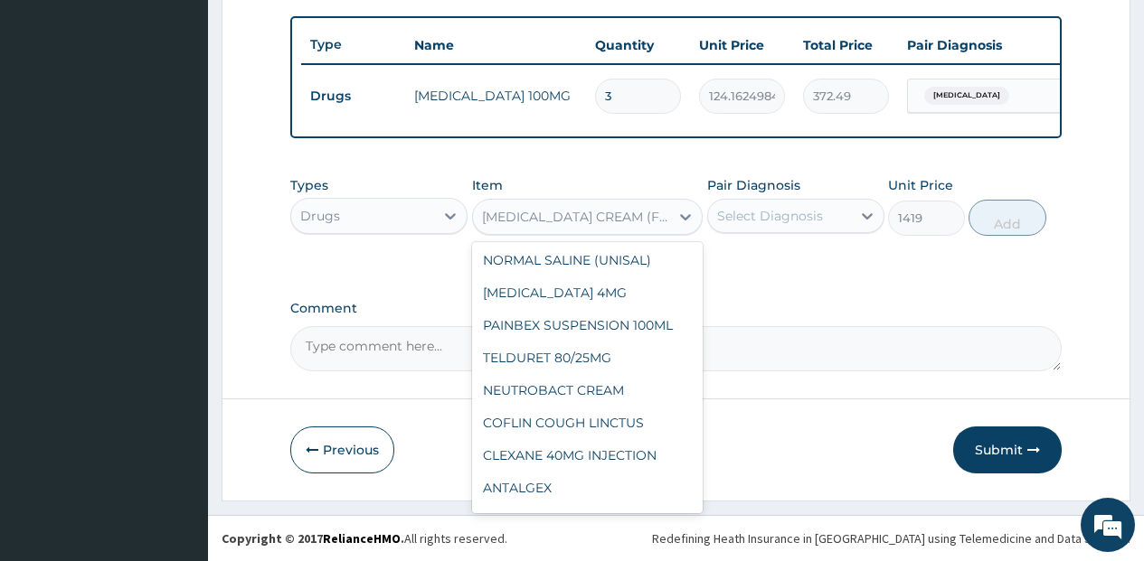
click at [753, 216] on div "Select Diagnosis" at bounding box center [770, 216] width 106 height 18
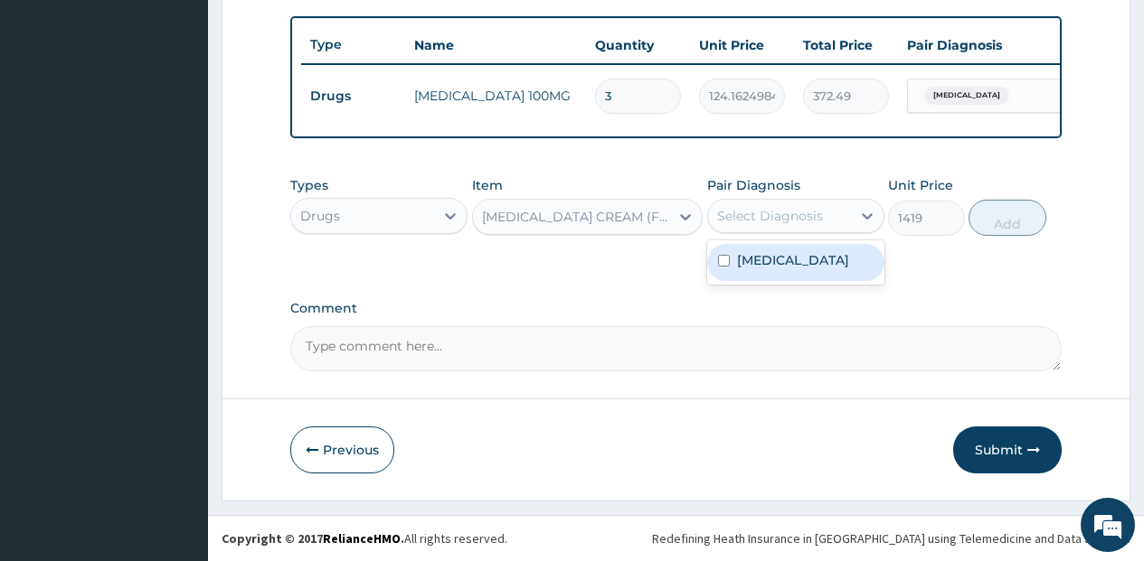
click at [742, 275] on div "Pityriasis versicolor" at bounding box center [795, 262] width 177 height 37
checkbox input "true"
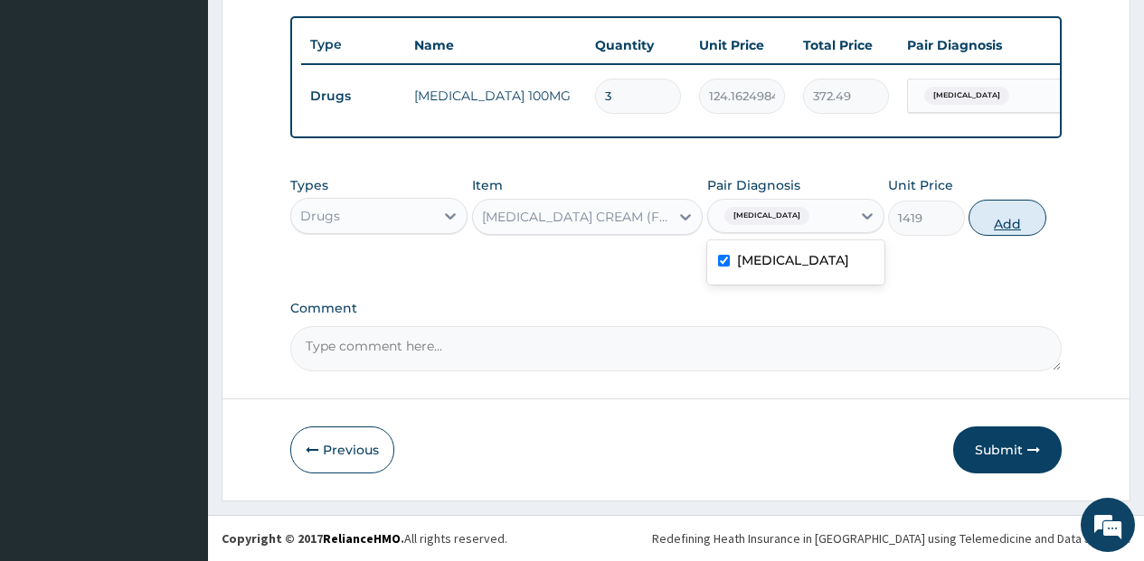
click at [986, 224] on button "Add" at bounding box center [1006, 218] width 77 height 36
type input "0"
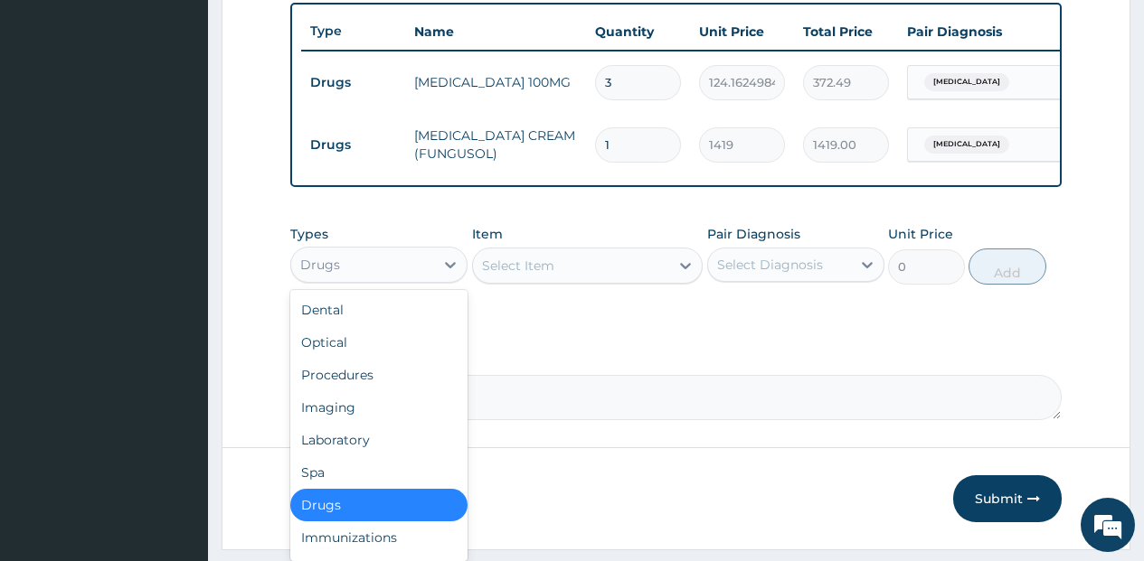
click at [372, 276] on div "Drugs" at bounding box center [362, 264] width 143 height 29
drag, startPoint x: 339, startPoint y: 390, endPoint x: 367, endPoint y: 354, distance: 45.0
click at [341, 389] on div "Procedures" at bounding box center [378, 375] width 177 height 33
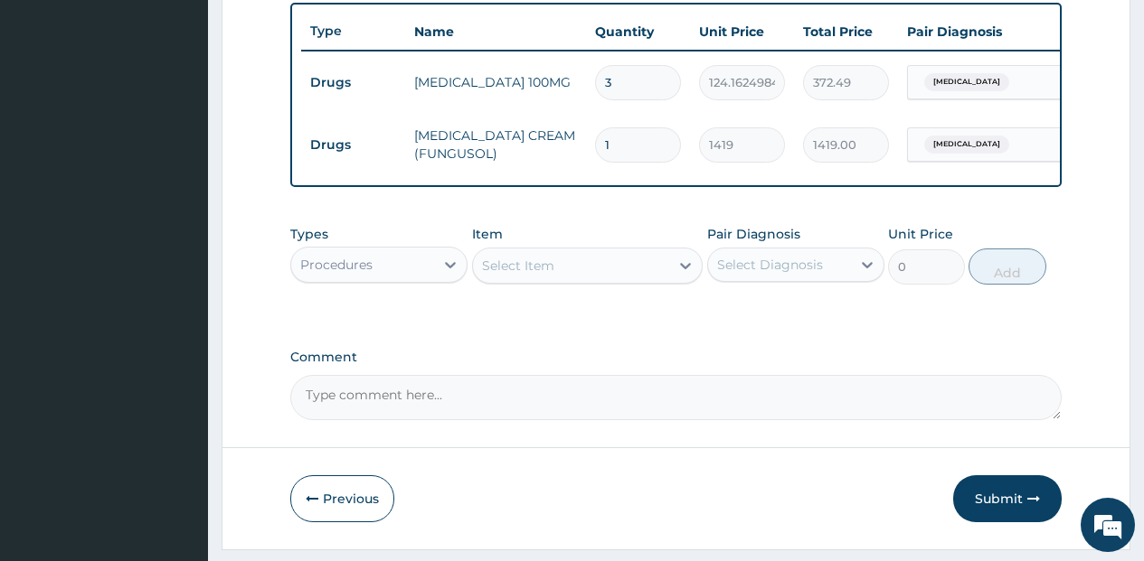
click at [580, 280] on div "Select Item" at bounding box center [571, 265] width 197 height 29
type input "G"
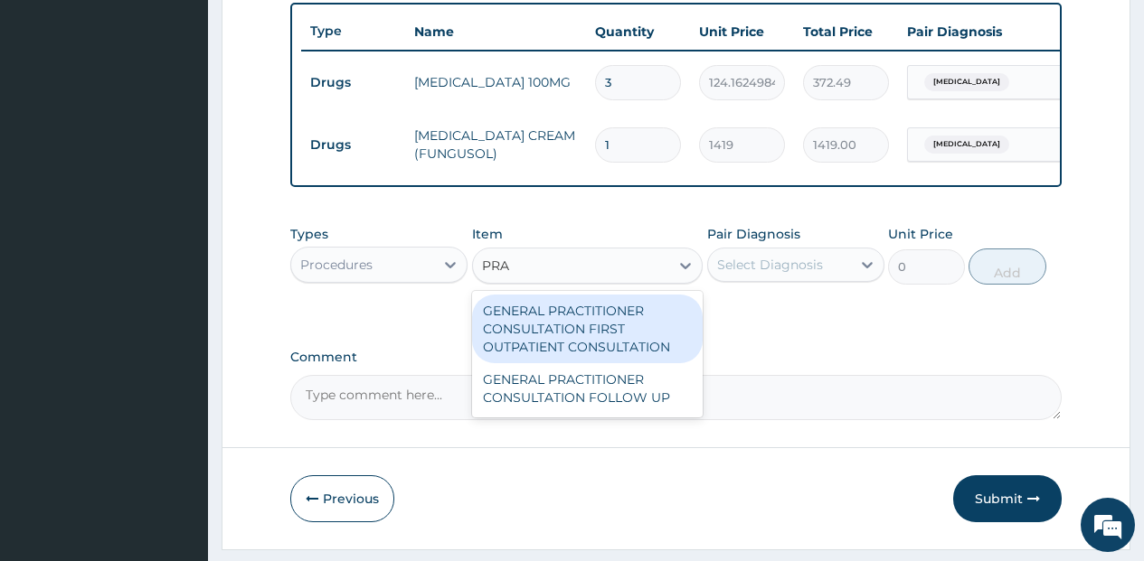
type input "PRAC"
click at [663, 334] on div "GENERAL PRACTITIONER CONSULTATION FIRST OUTPATIENT CONSULTATION" at bounding box center [587, 329] width 231 height 69
type input "3547.5"
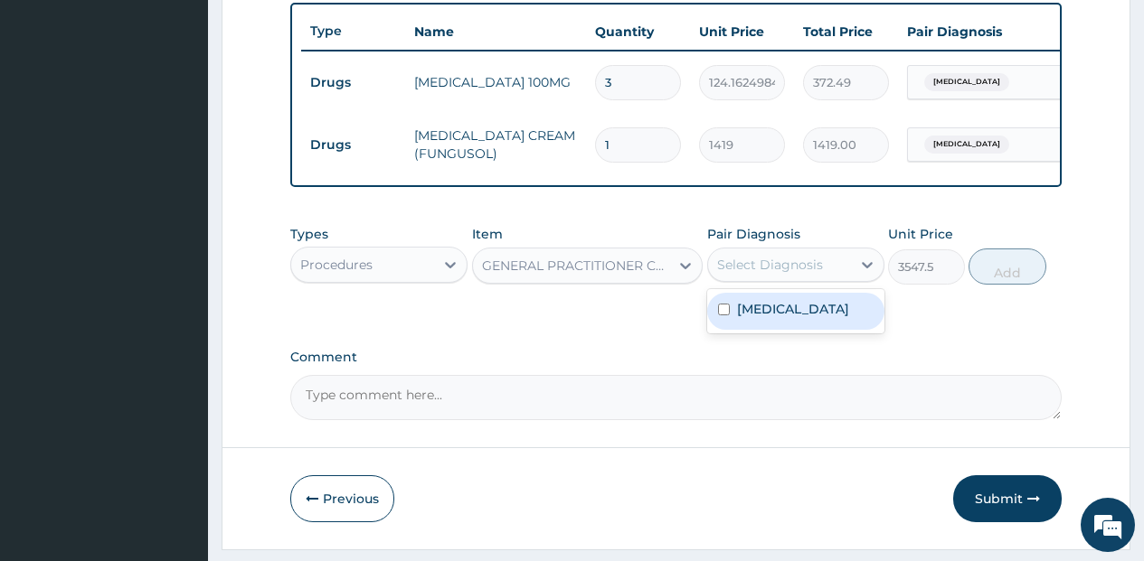
click at [774, 279] on div "Select Diagnosis" at bounding box center [779, 264] width 143 height 29
click at [775, 318] on label "Pityriasis versicolor" at bounding box center [793, 309] width 112 height 18
checkbox input "true"
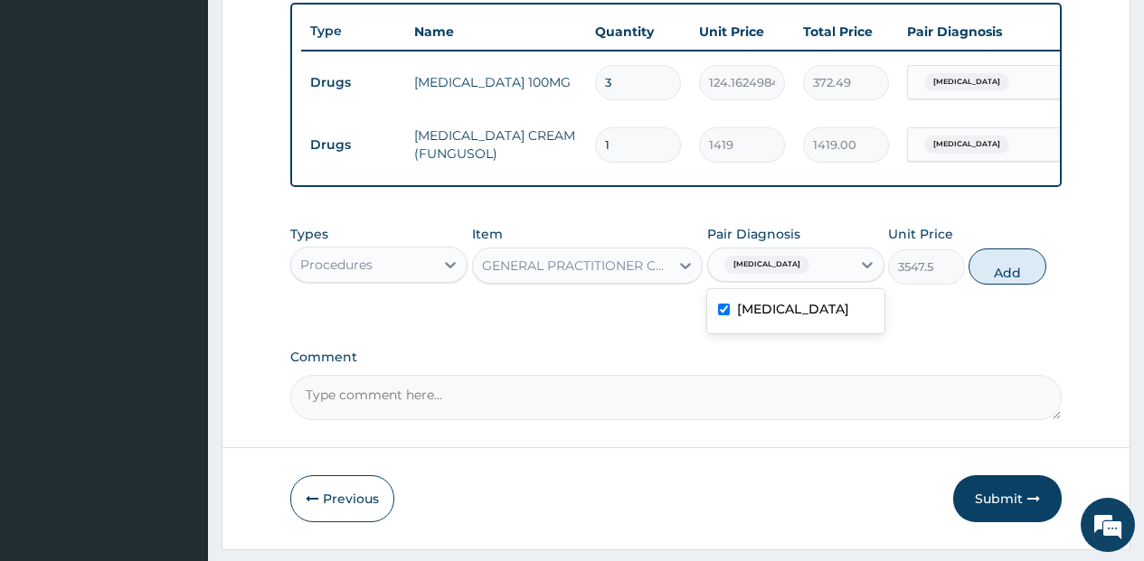
click at [991, 285] on button "Add" at bounding box center [1006, 267] width 77 height 36
type input "0"
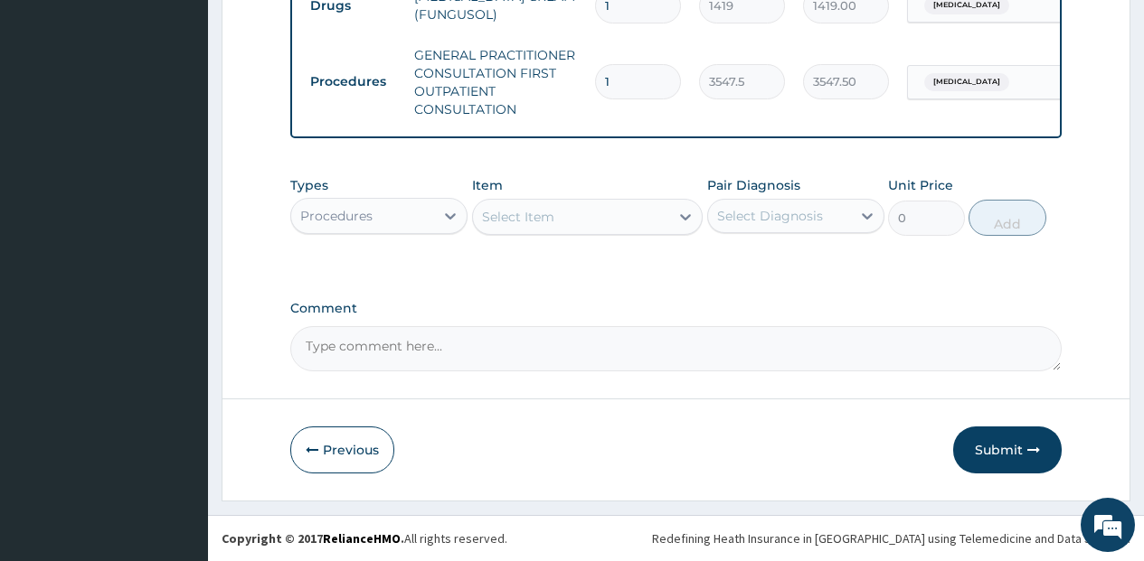
scroll to position [823, 0]
click at [992, 442] on button "Submit" at bounding box center [1007, 450] width 108 height 47
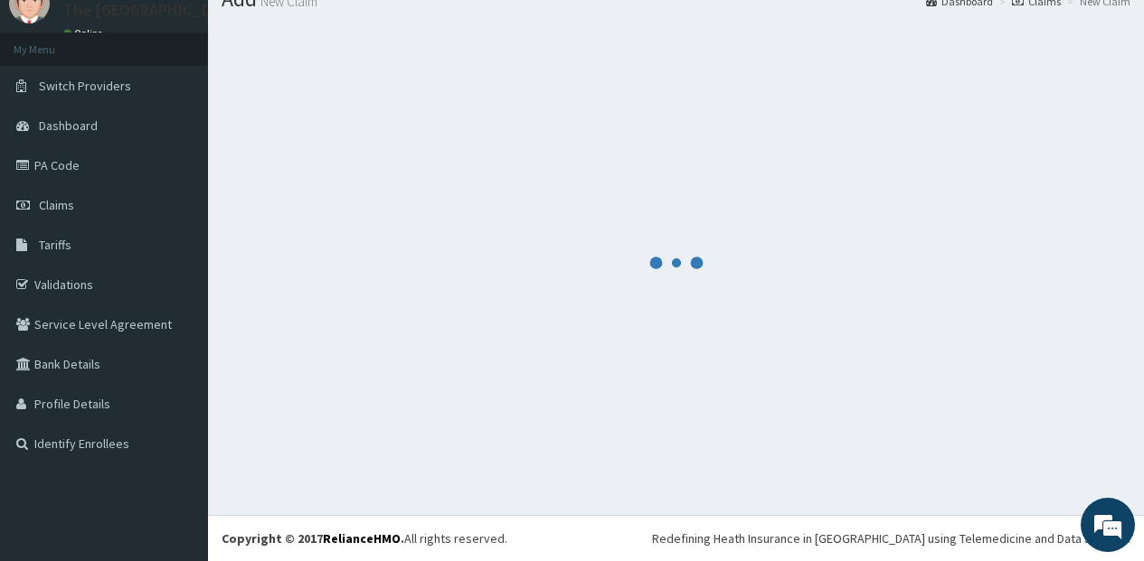
scroll to position [71, 0]
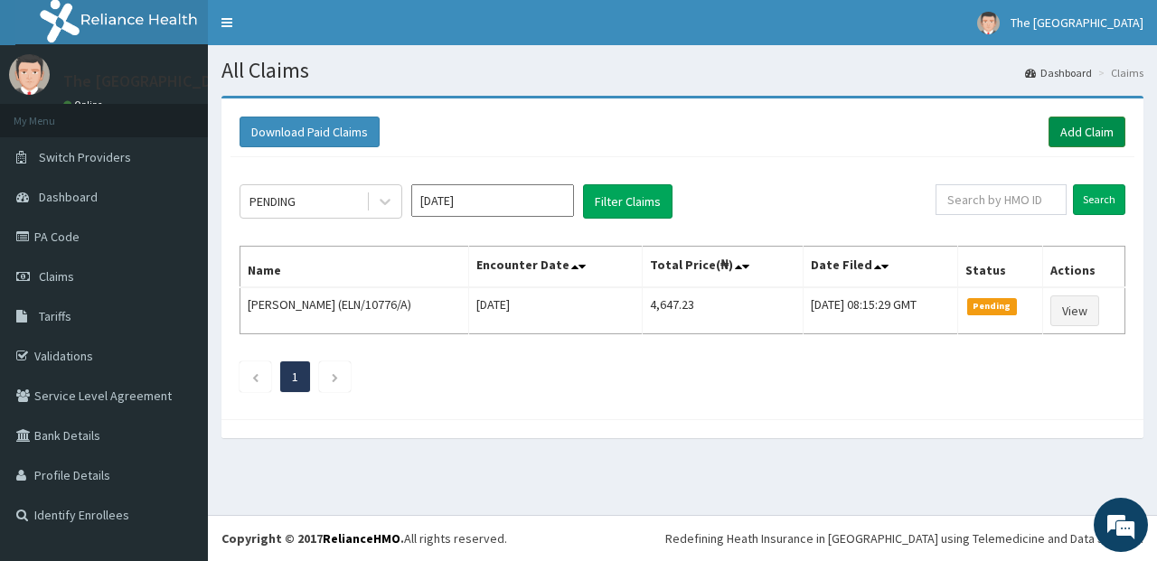
click at [1094, 123] on link "Add Claim" at bounding box center [1087, 132] width 77 height 31
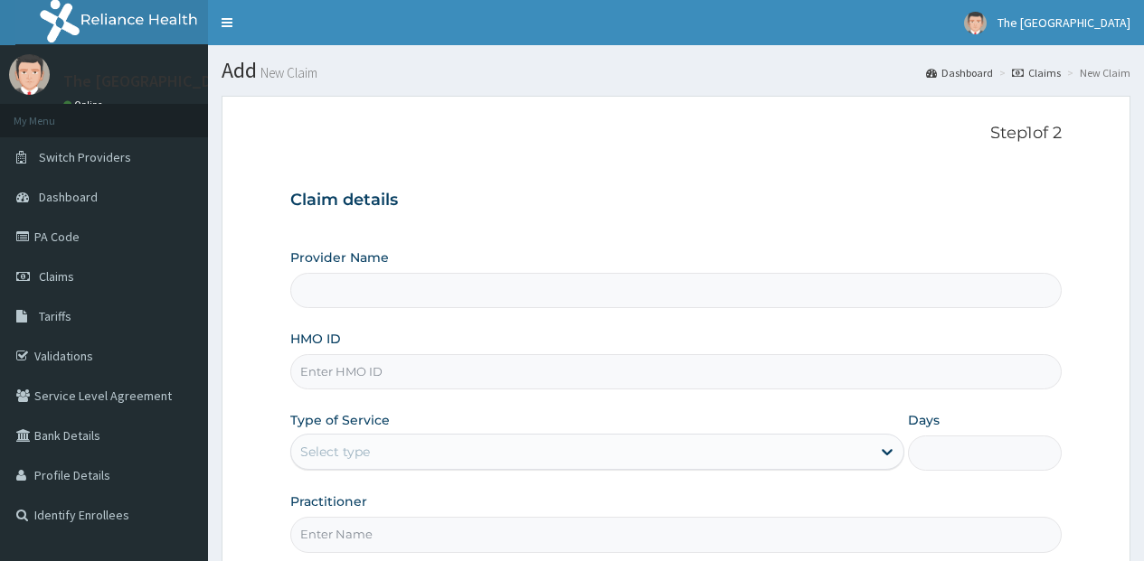
type input "The [GEOGRAPHIC_DATA]"
click at [400, 367] on input "HMO ID" at bounding box center [675, 371] width 771 height 35
paste input "GFC/10018/A"
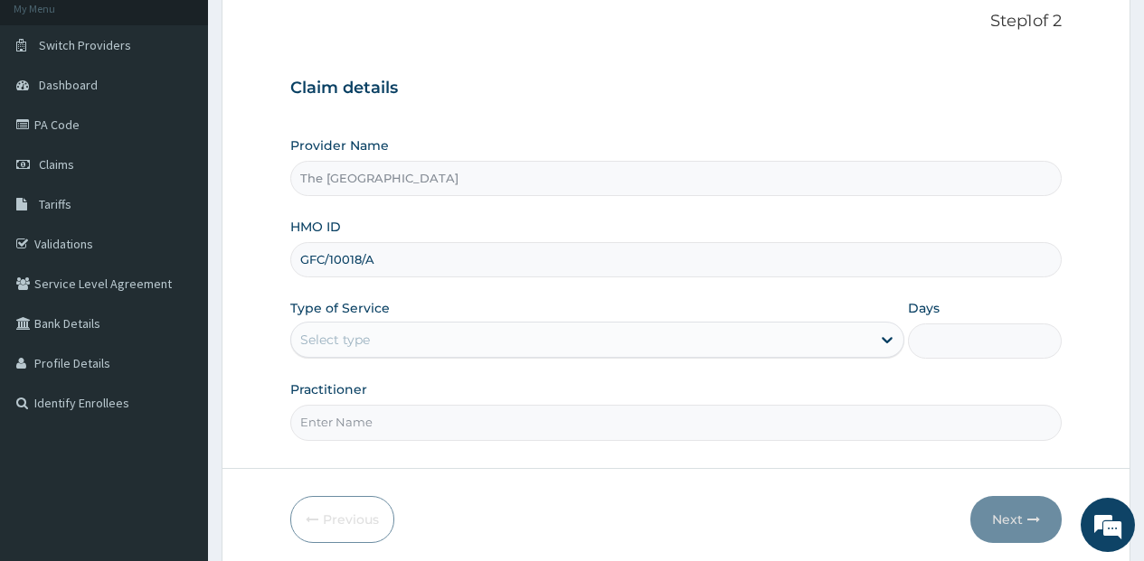
scroll to position [181, 0]
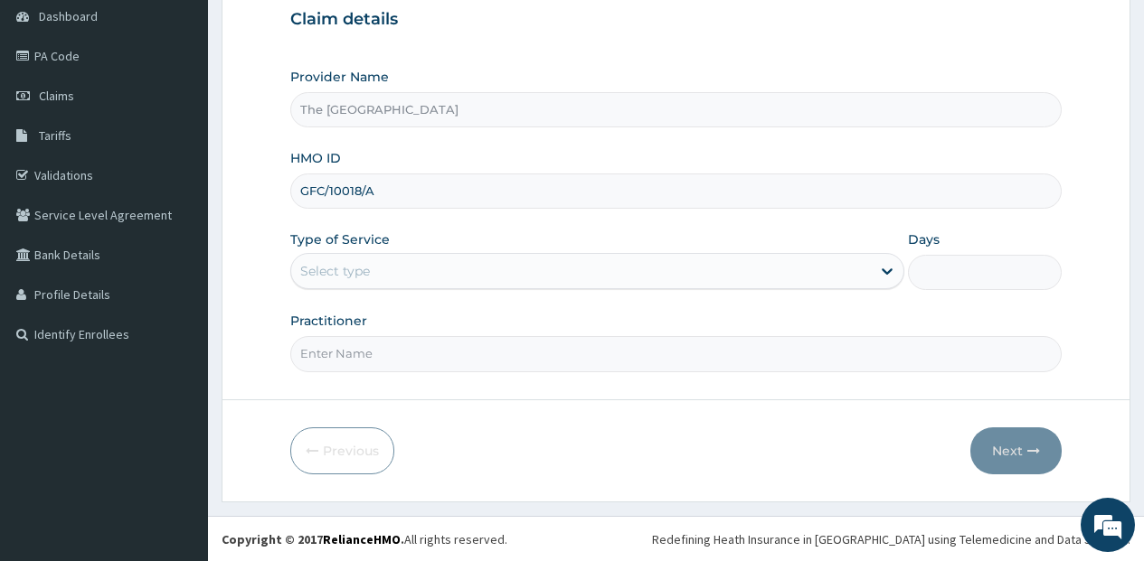
type input "GFC/10018/A"
click at [447, 272] on div "Select type" at bounding box center [580, 271] width 579 height 29
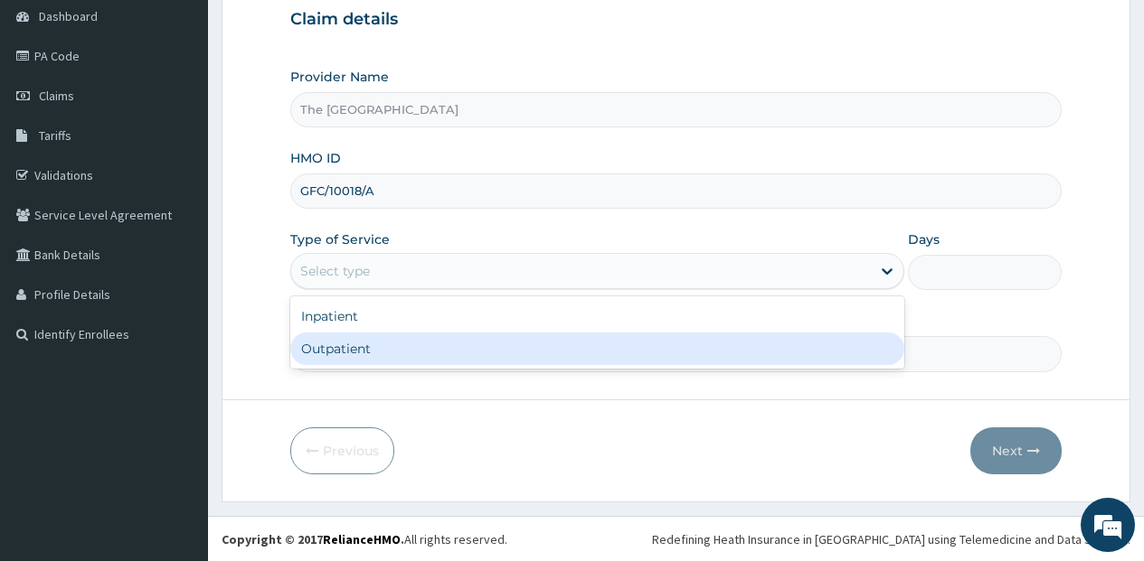
click at [433, 361] on div "Outpatient" at bounding box center [597, 349] width 614 height 33
type input "1"
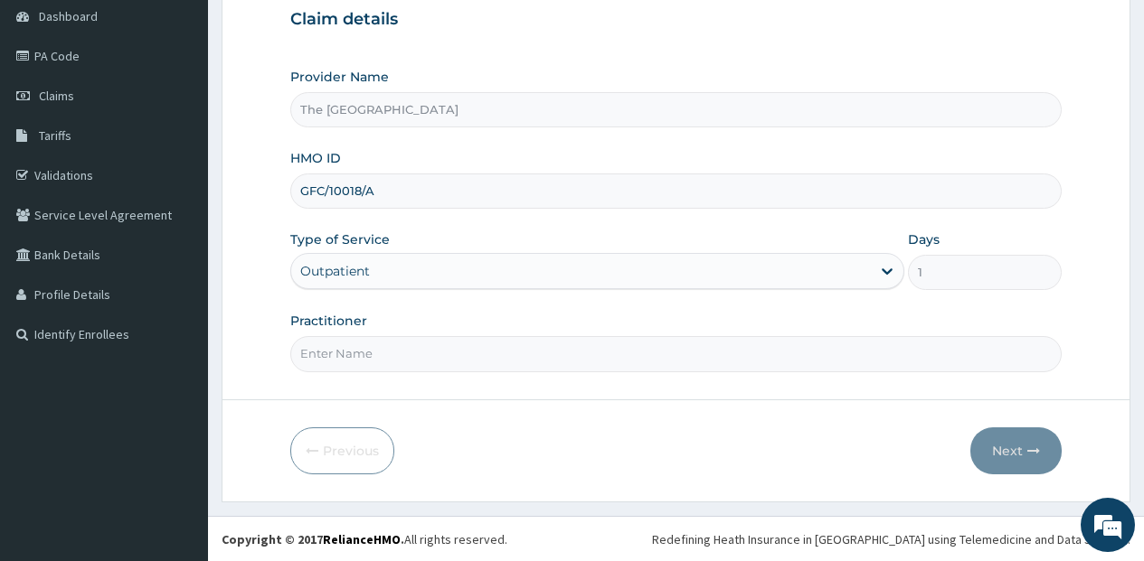
click at [577, 333] on div "Practitioner" at bounding box center [675, 342] width 771 height 60
click at [569, 357] on input "Practitioner" at bounding box center [675, 353] width 771 height 35
type input "F"
type input "[PERSON_NAME]"
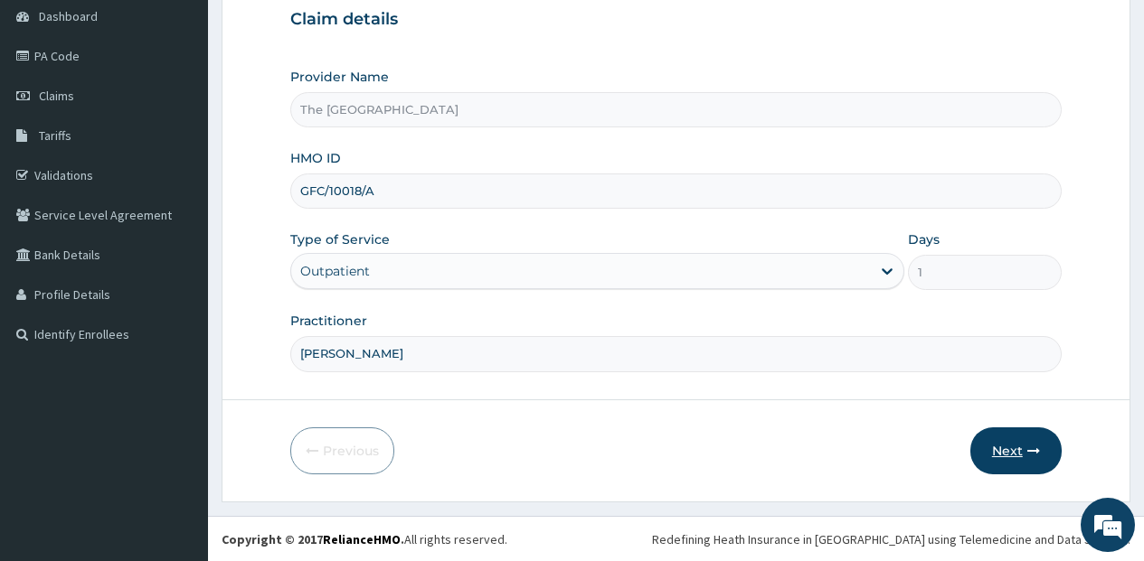
click at [1017, 453] on button "Next" at bounding box center [1015, 451] width 91 height 47
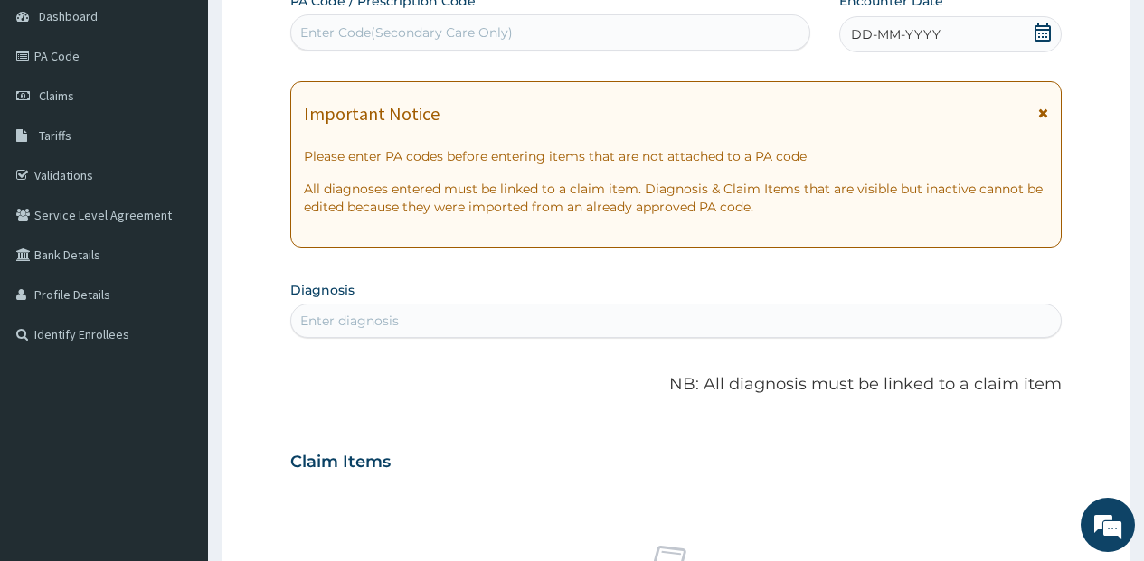
click at [999, 20] on div "DD-MM-YYYY" at bounding box center [950, 34] width 222 height 36
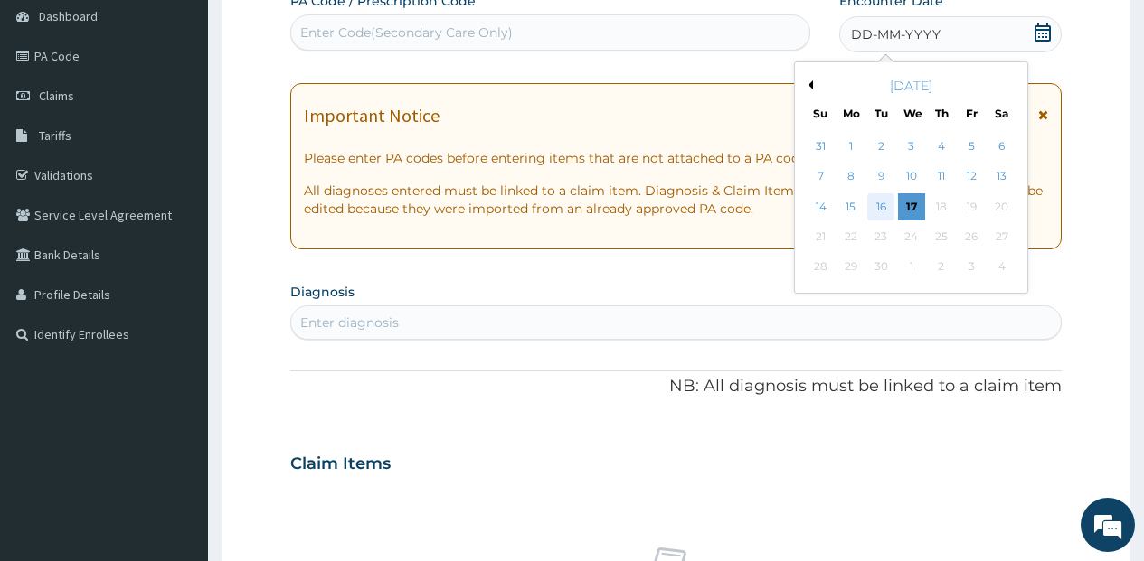
click at [887, 202] on div "16" at bounding box center [880, 206] width 27 height 27
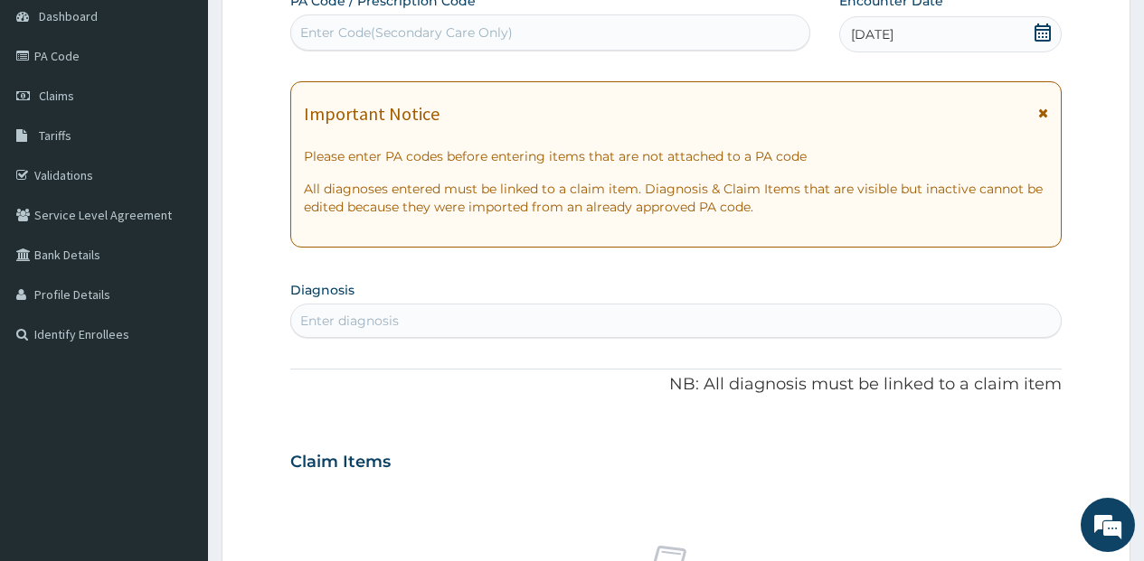
click at [719, 307] on div "Enter diagnosis" at bounding box center [675, 320] width 769 height 29
click at [721, 307] on div "Enter diagnosis" at bounding box center [675, 320] width 769 height 29
type input "[MEDICAL_DATA]"
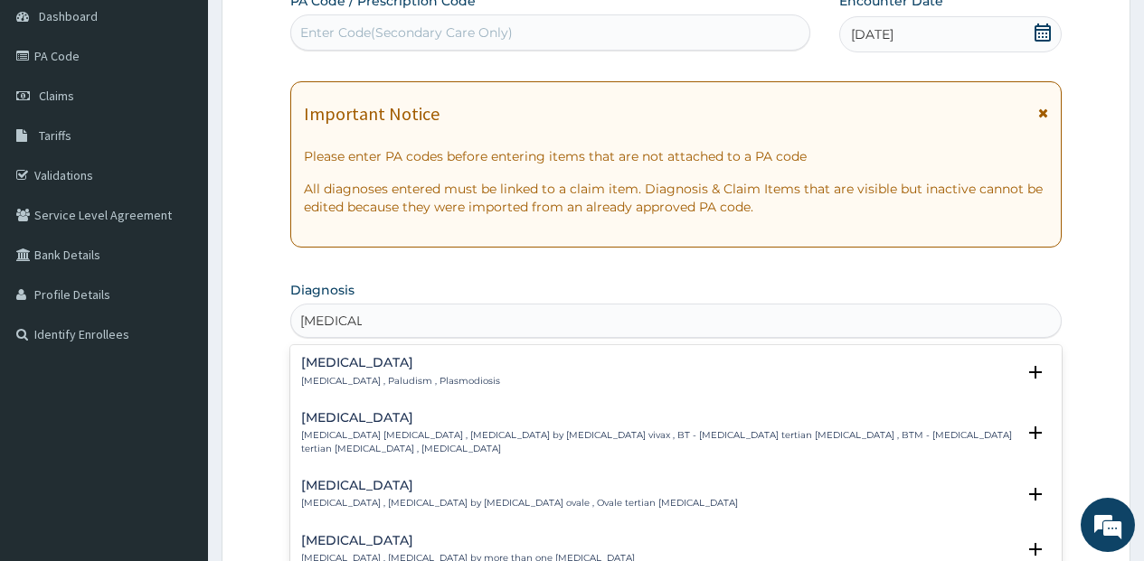
click at [444, 362] on h4 "[MEDICAL_DATA]" at bounding box center [400, 363] width 199 height 14
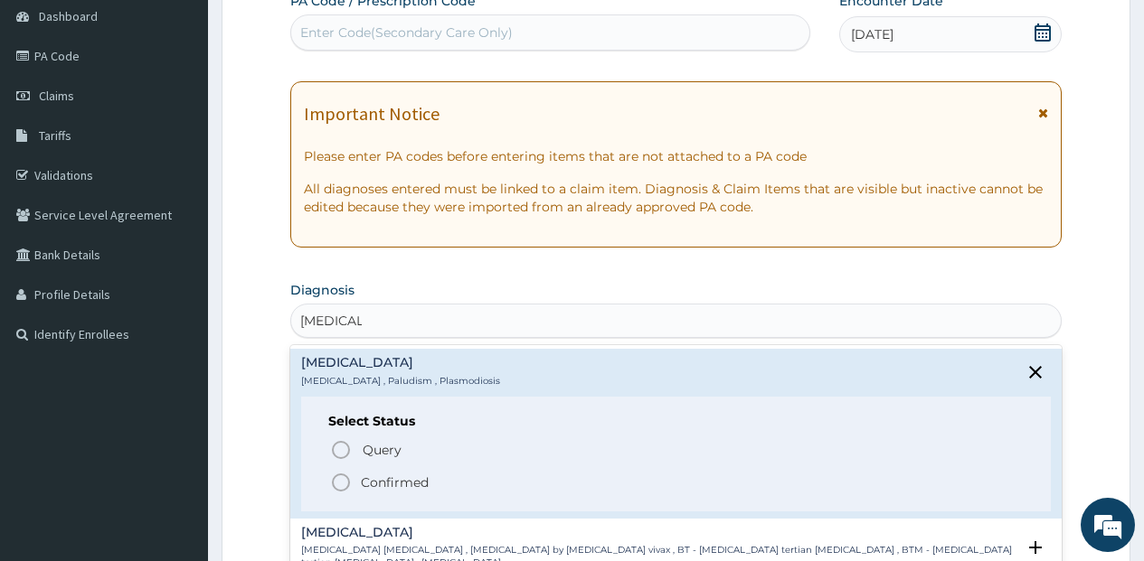
click at [396, 483] on p "Confirmed" at bounding box center [395, 483] width 68 height 18
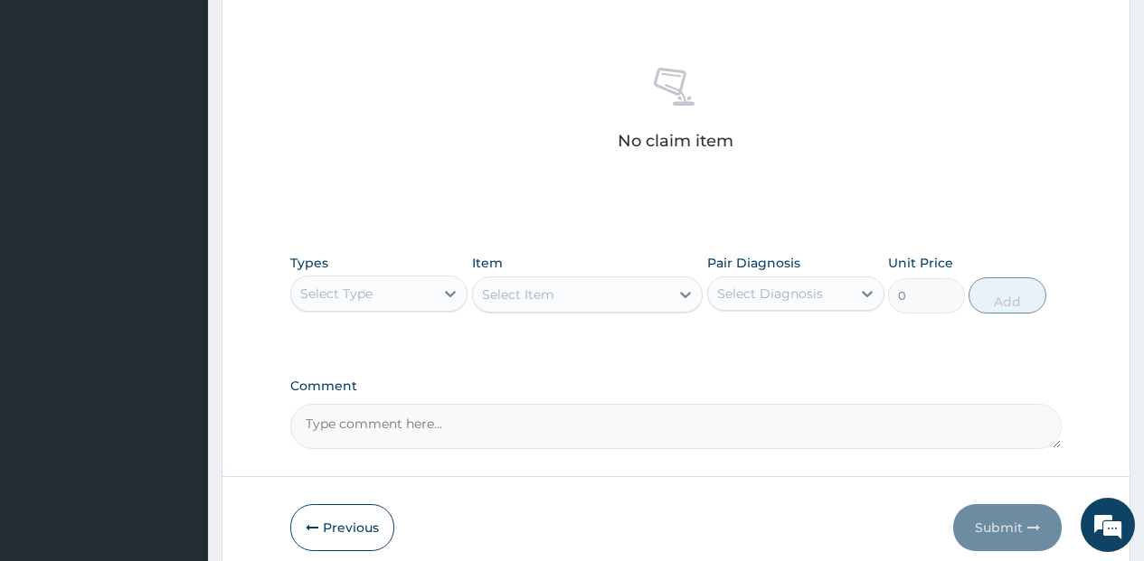
scroll to position [742, 0]
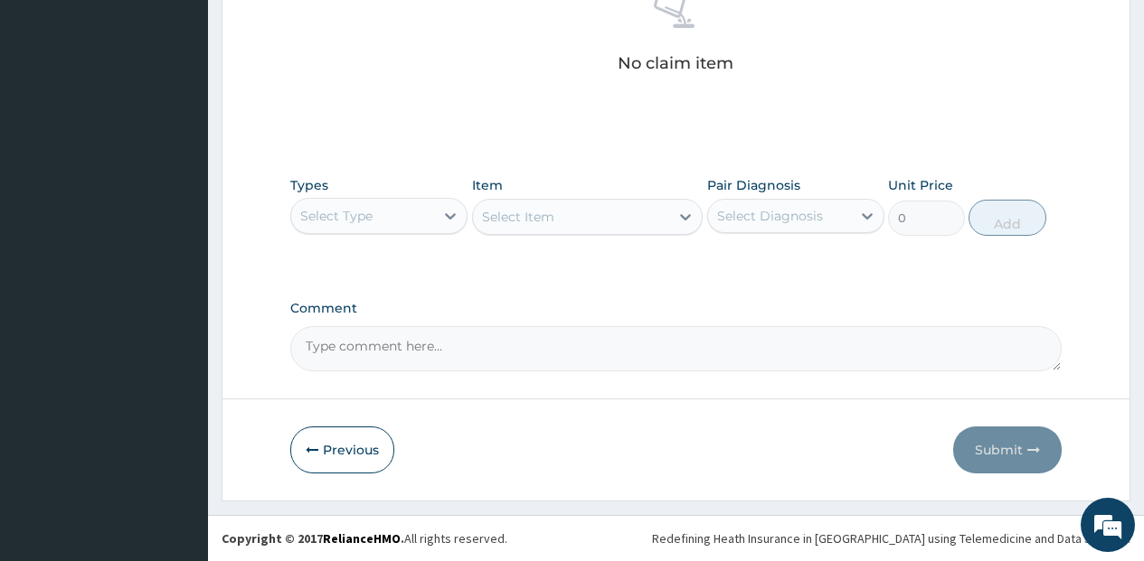
click at [419, 225] on div "Select Type" at bounding box center [362, 216] width 143 height 29
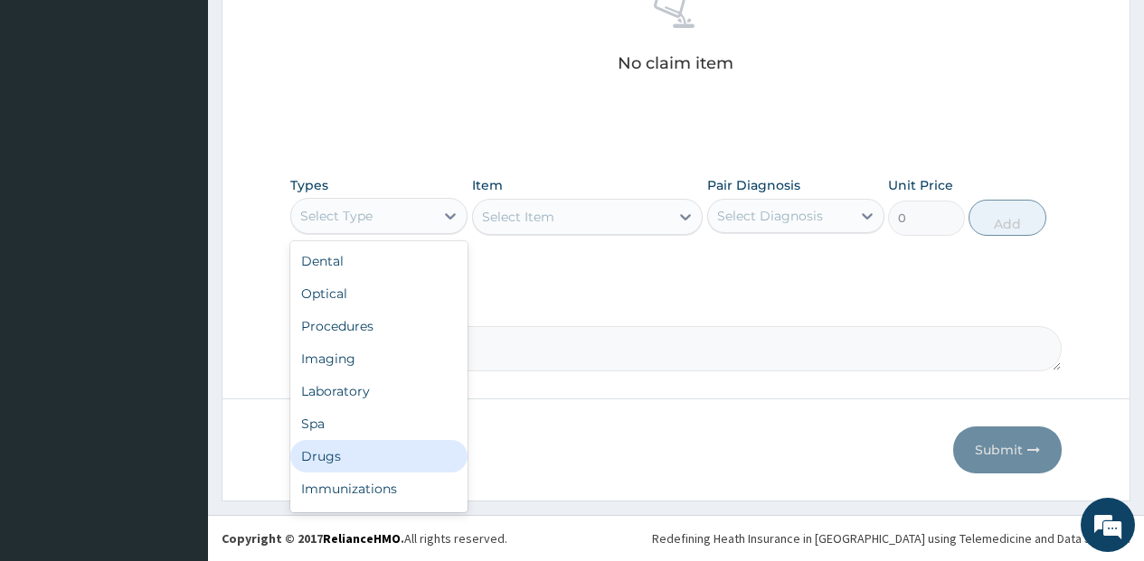
click at [342, 447] on div "Drugs" at bounding box center [378, 456] width 177 height 33
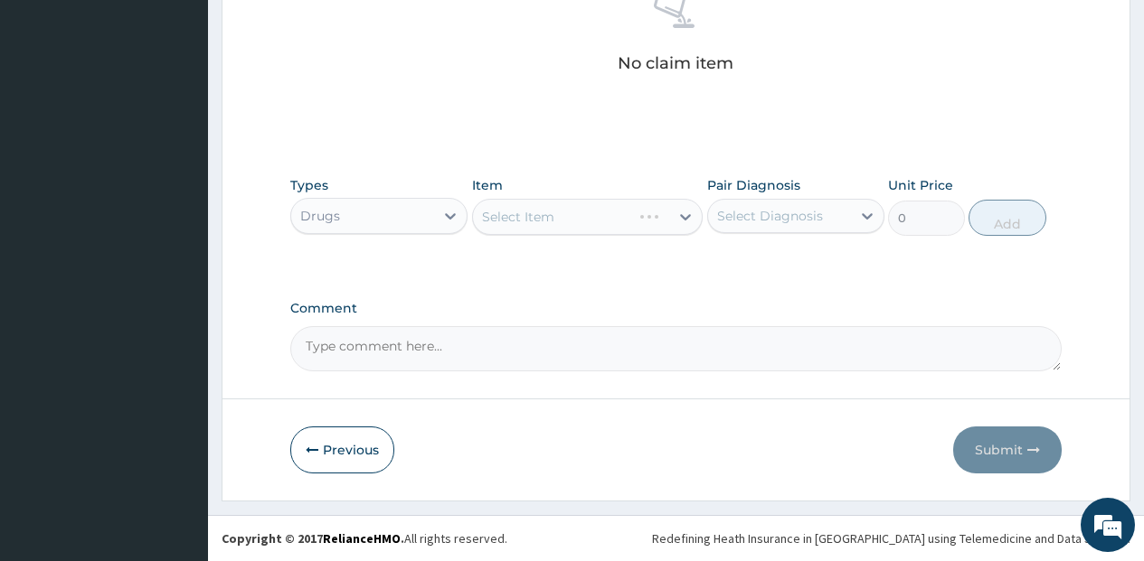
click at [570, 225] on div "Select Item" at bounding box center [587, 217] width 231 height 36
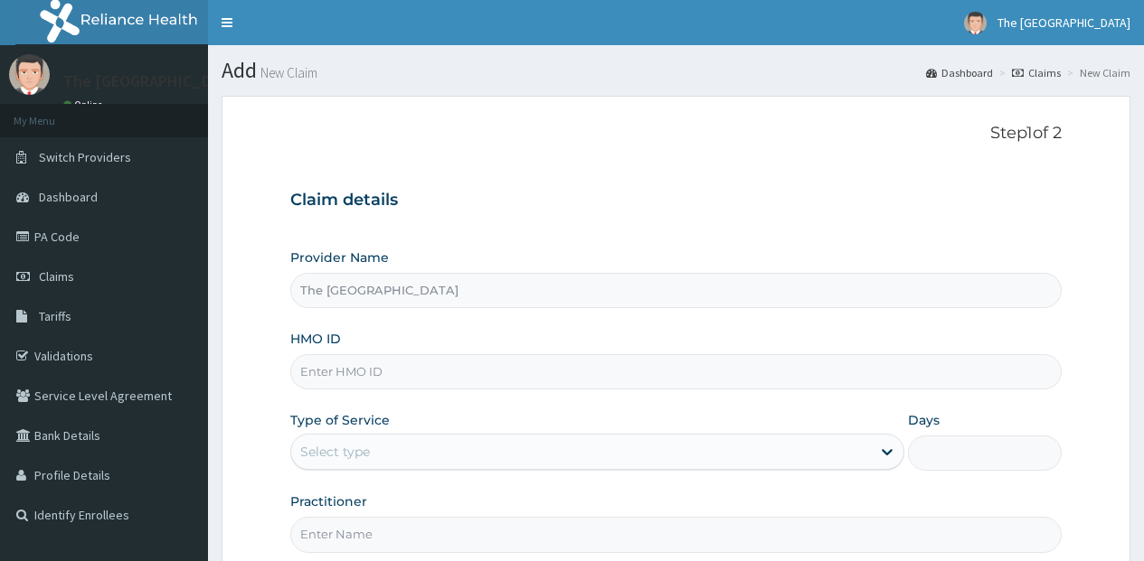
drag, startPoint x: 0, startPoint y: 0, endPoint x: 404, endPoint y: 372, distance: 549.5
click at [404, 372] on input "HMO ID" at bounding box center [675, 371] width 771 height 35
paste input "GFC/10018/A"
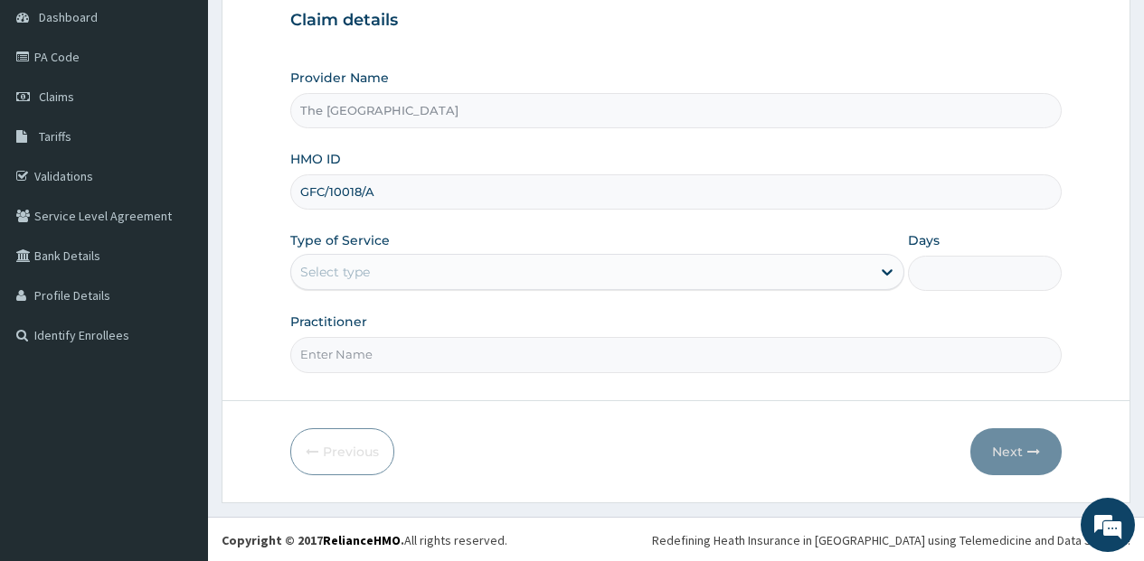
scroll to position [181, 0]
type input "GFC/10018/A"
click at [429, 263] on div "Select type" at bounding box center [580, 271] width 579 height 29
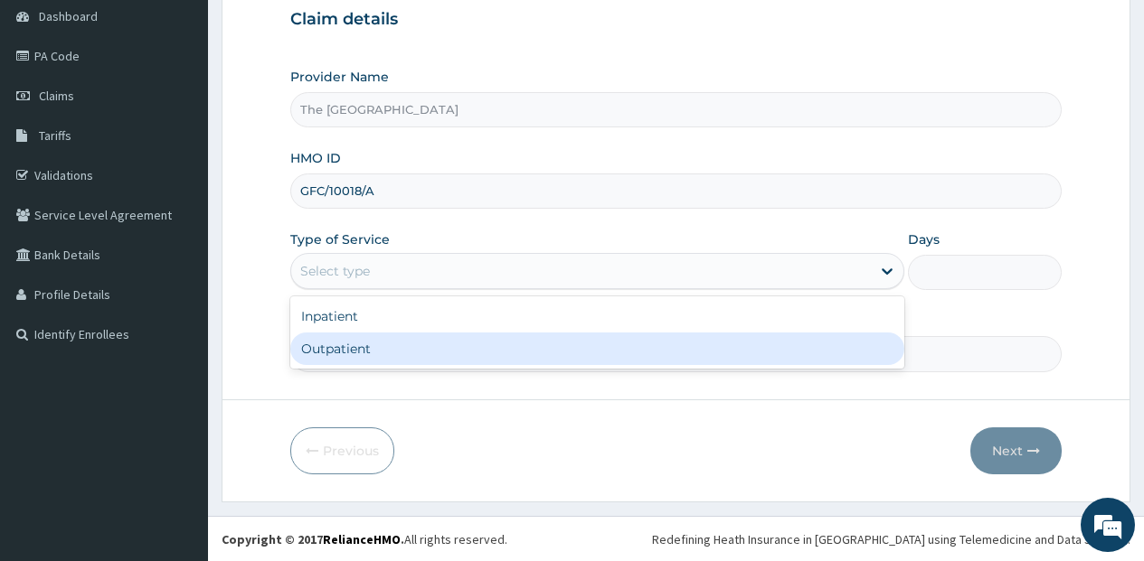
click at [407, 356] on div "Outpatient" at bounding box center [597, 349] width 614 height 33
type input "1"
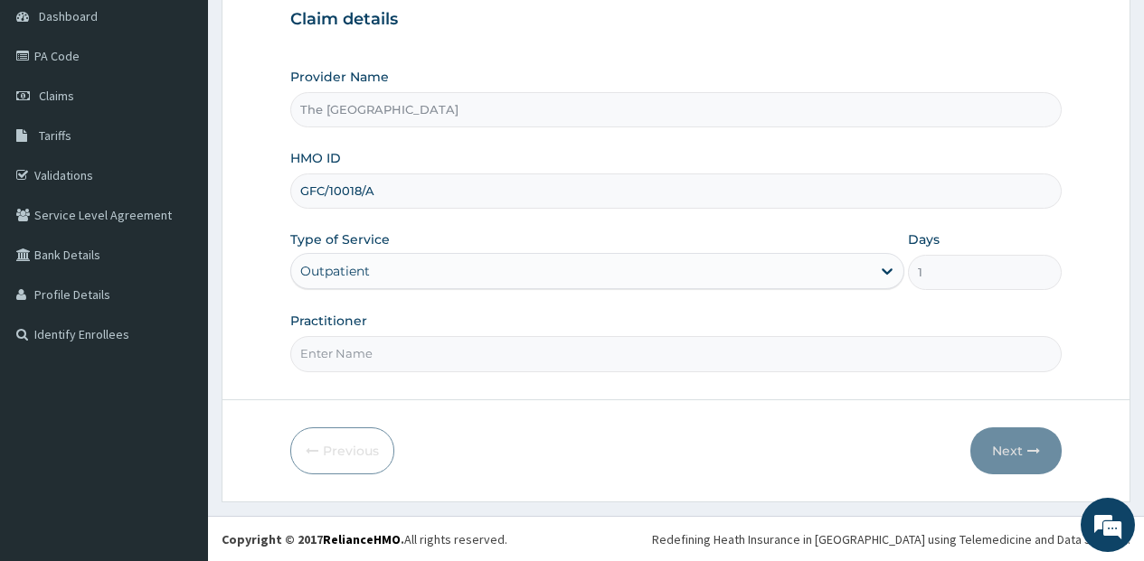
click at [407, 356] on input "Practitioner" at bounding box center [675, 353] width 771 height 35
type input "[PERSON_NAME]"
click at [1044, 464] on button "Next" at bounding box center [1015, 451] width 91 height 47
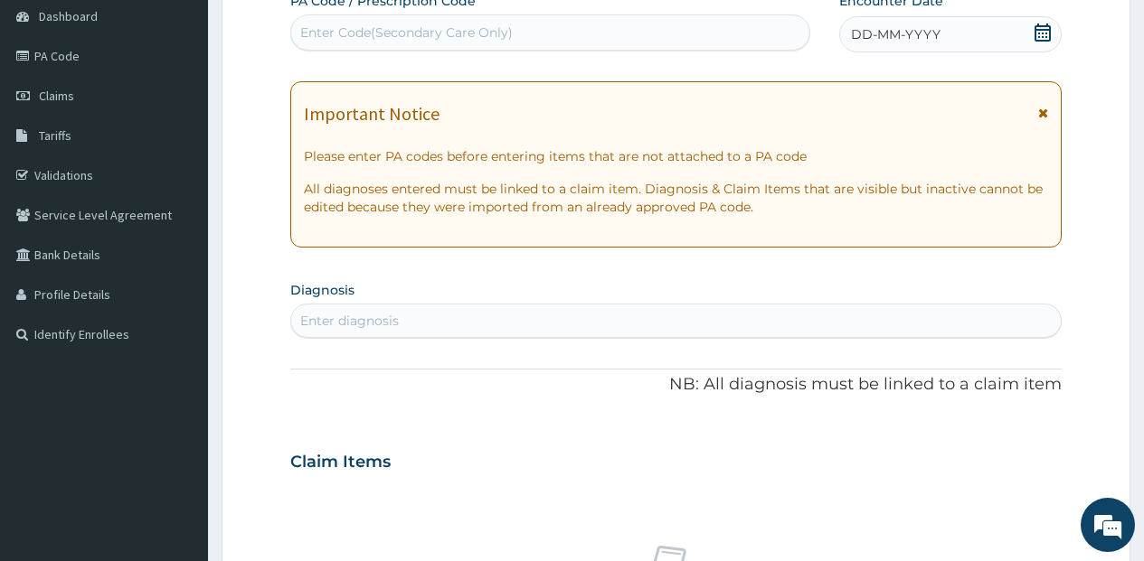
click at [1019, 33] on div "DD-MM-YYYY" at bounding box center [950, 34] width 222 height 36
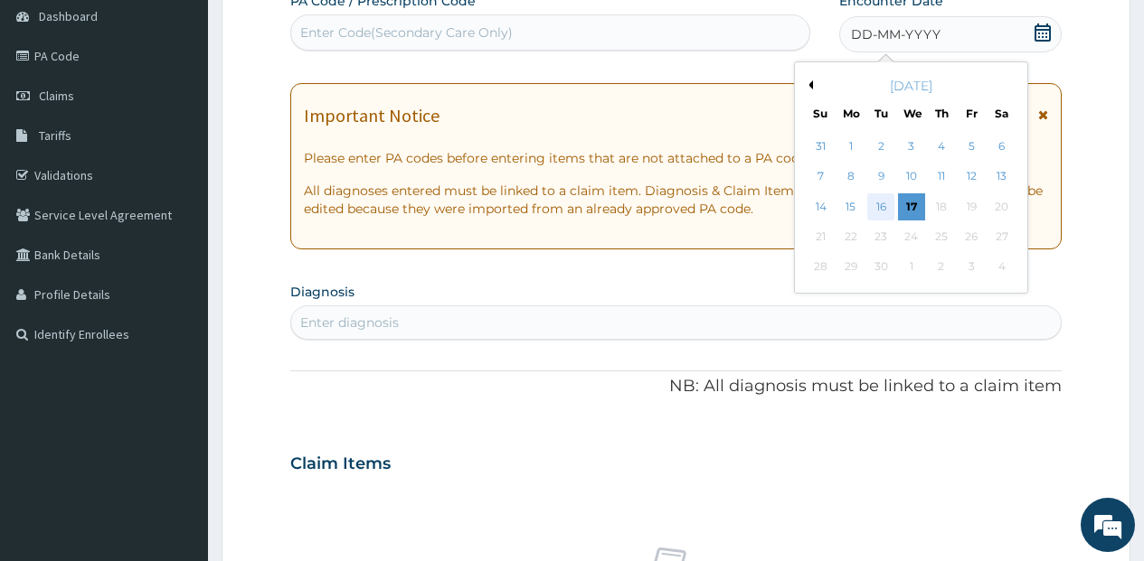
click at [877, 210] on div "16" at bounding box center [880, 206] width 27 height 27
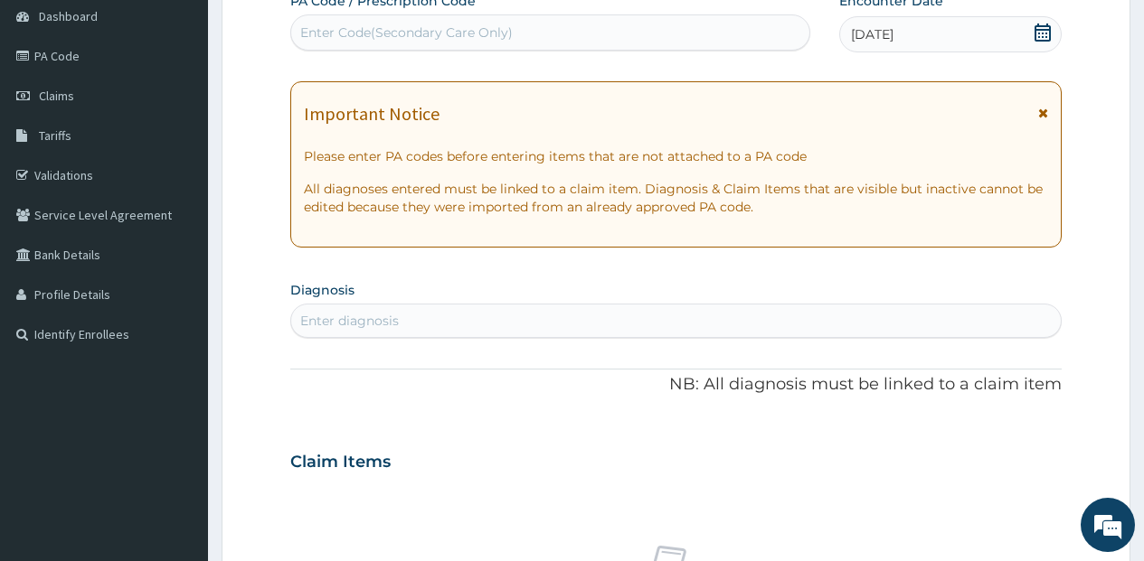
scroll to position [0, 0]
click at [536, 308] on div "Enter diagnosis" at bounding box center [675, 320] width 769 height 29
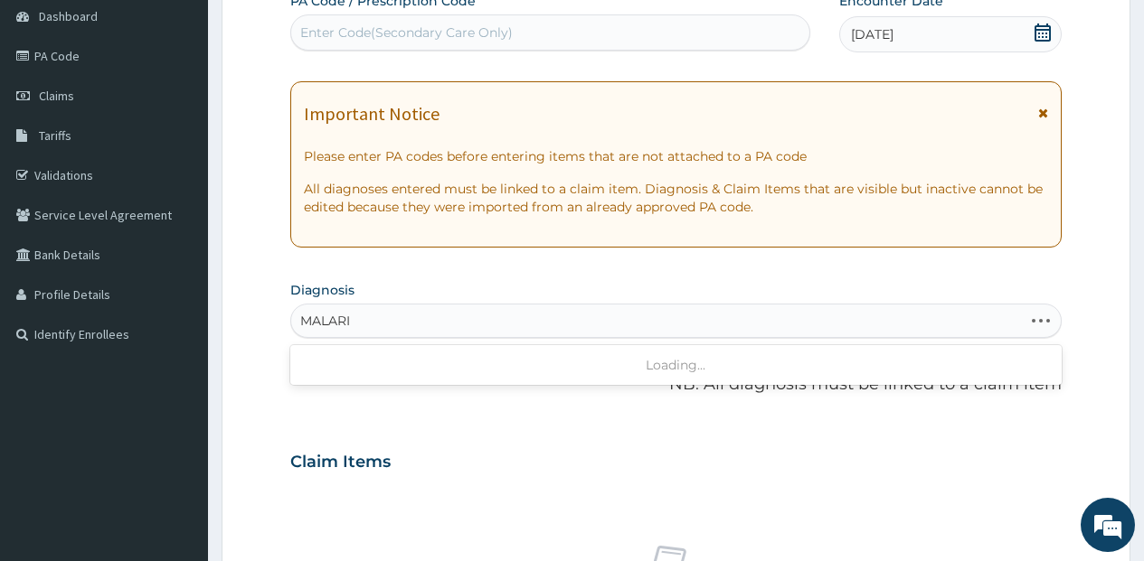
type input "[MEDICAL_DATA]"
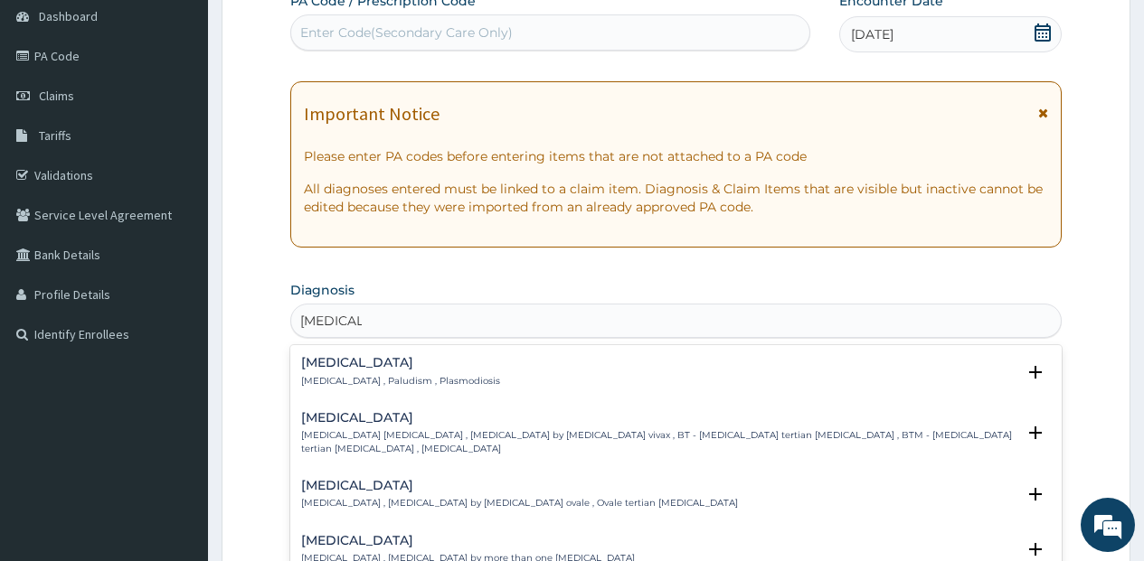
click at [475, 366] on div "[MEDICAL_DATA] [MEDICAL_DATA] , Paludism , Plasmodiosis" at bounding box center [675, 372] width 749 height 32
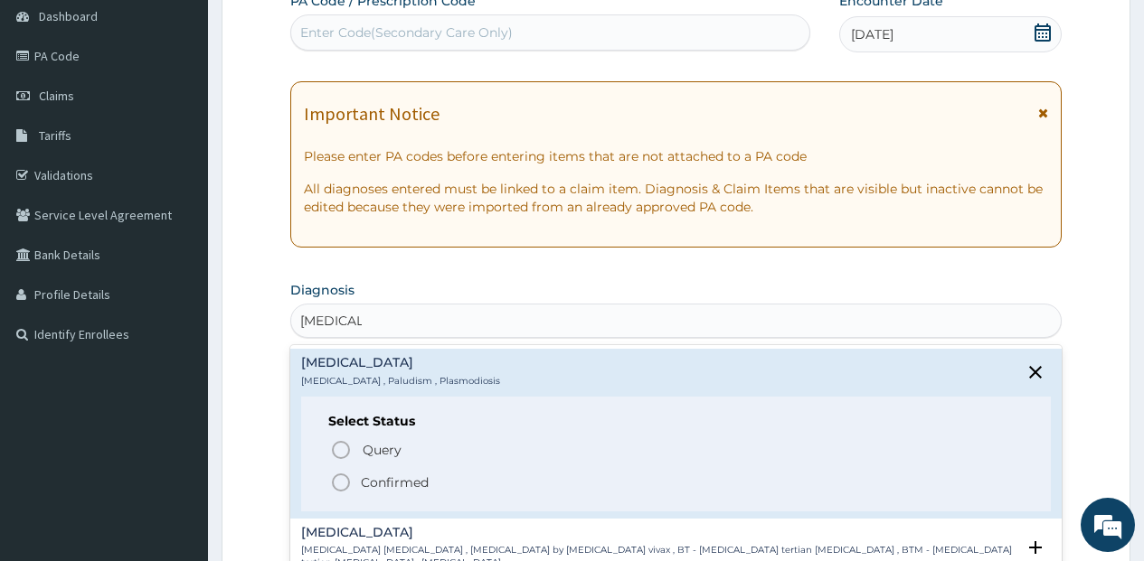
click at [450, 478] on span "Confirmed" at bounding box center [676, 483] width 693 height 22
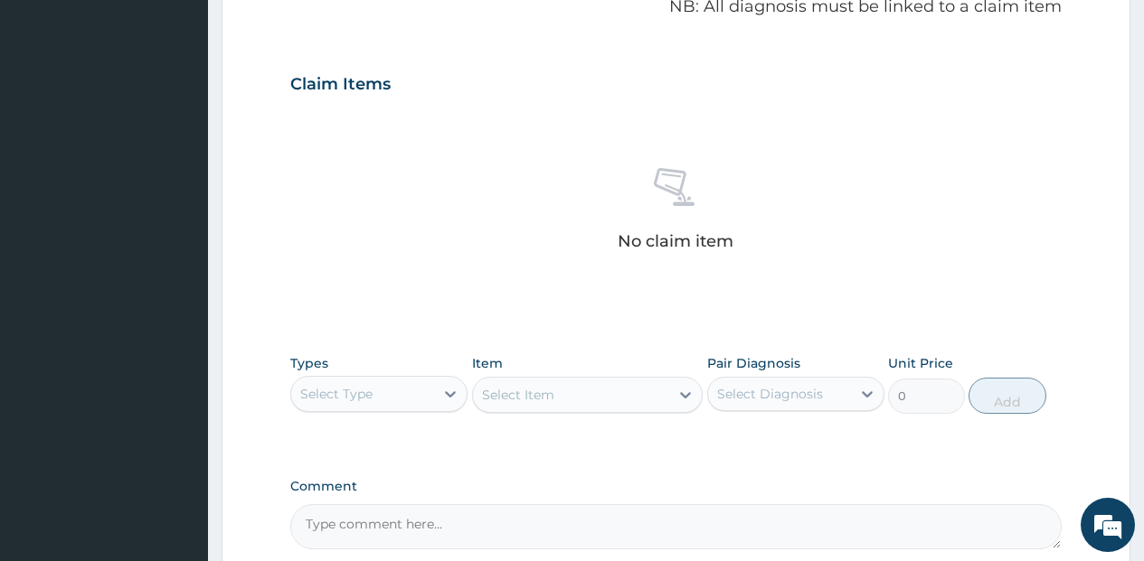
scroll to position [723, 0]
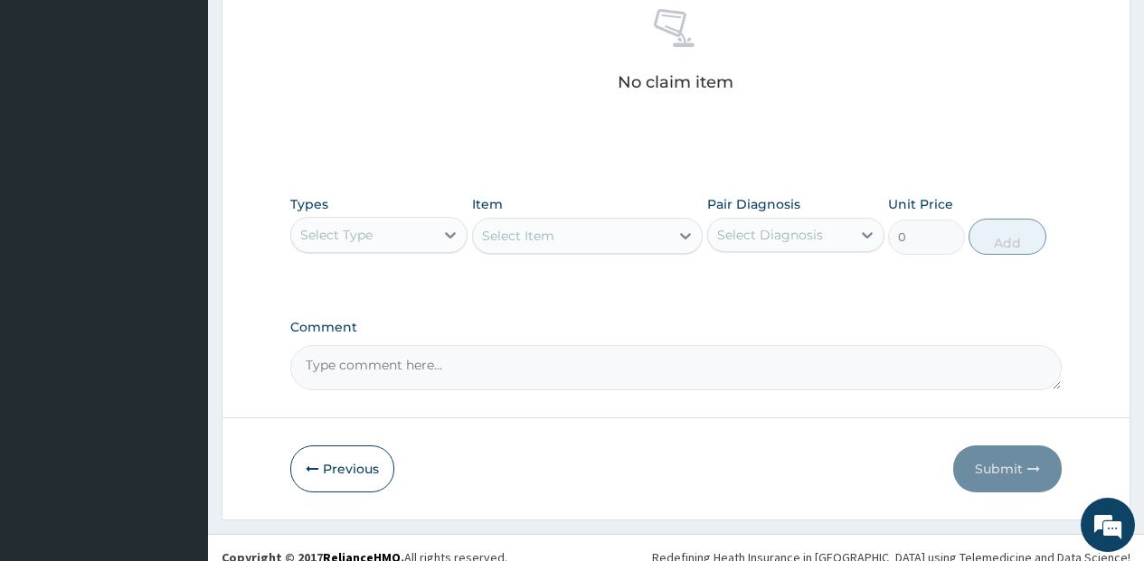
click at [399, 223] on div "Select Type" at bounding box center [362, 235] width 143 height 29
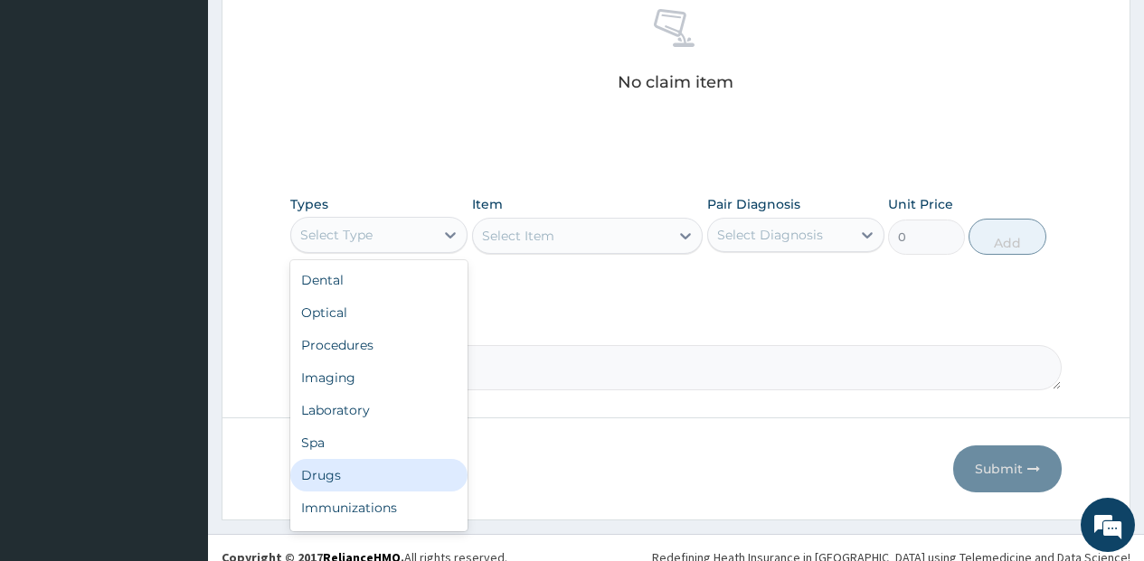
click at [342, 466] on div "Drugs" at bounding box center [378, 475] width 177 height 33
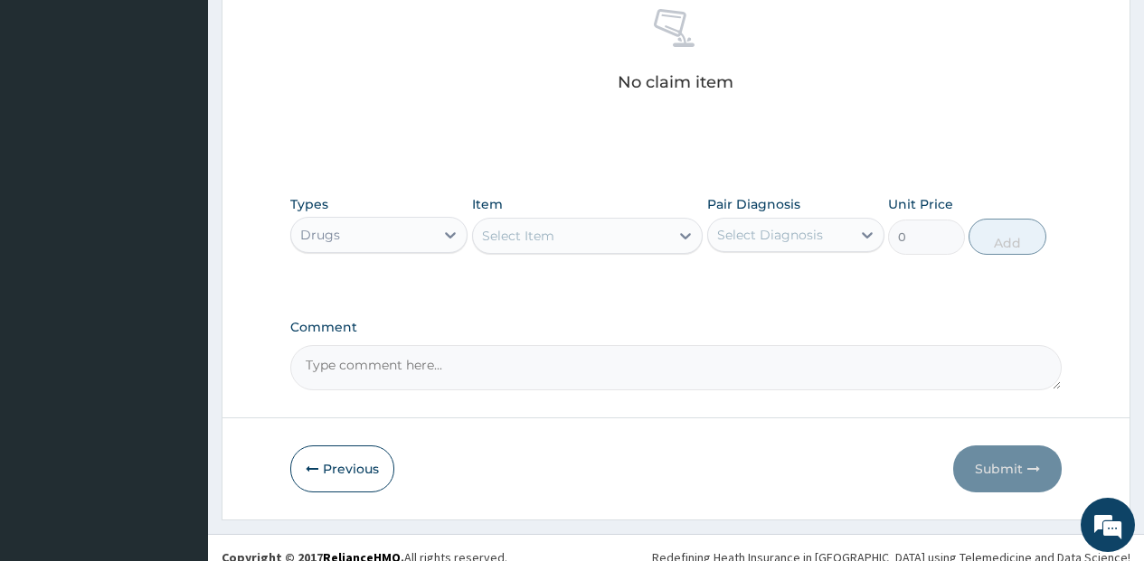
click at [560, 239] on div "Select Item" at bounding box center [571, 235] width 197 height 29
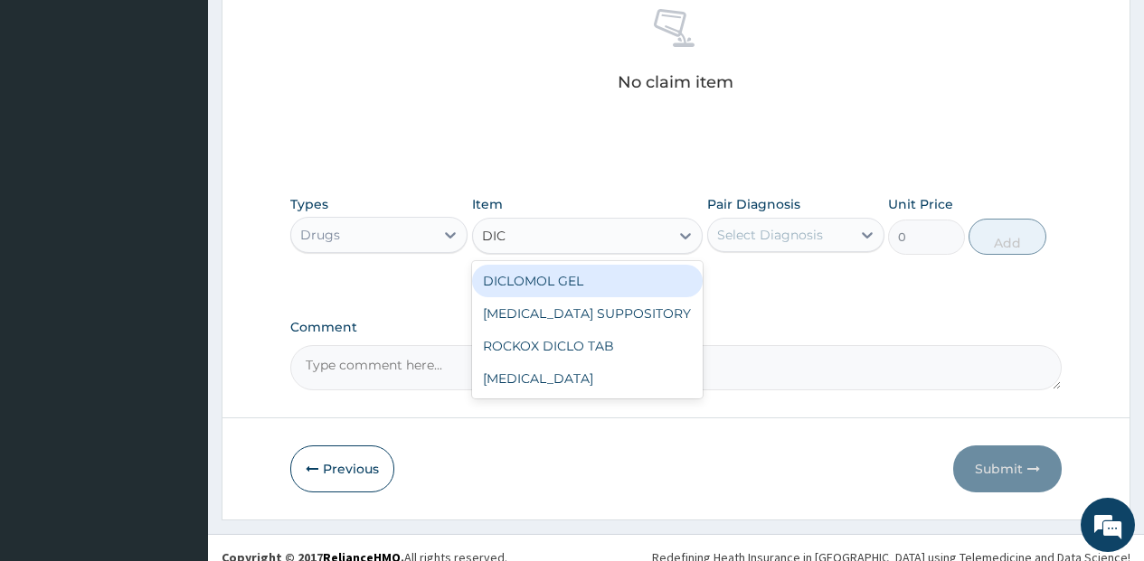
type input "DICL"
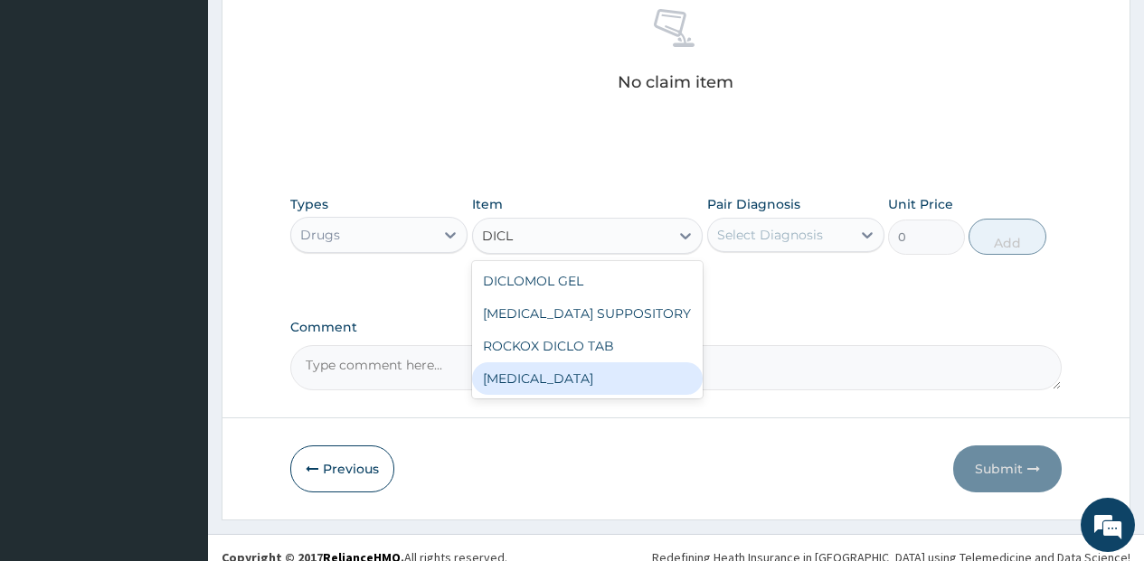
type input "591.25"
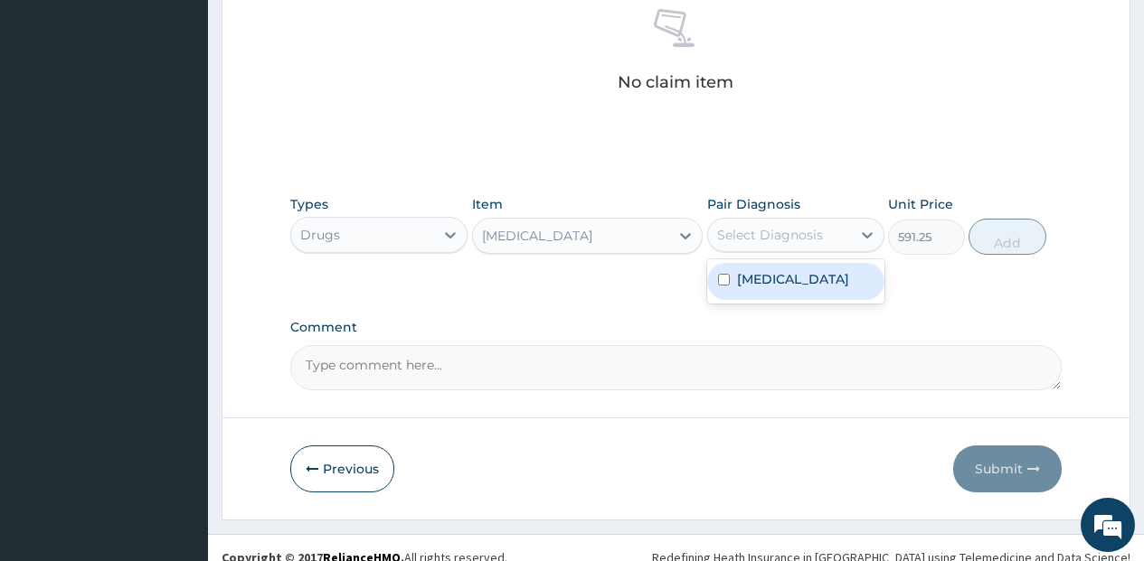
click at [797, 228] on div "Select Diagnosis" at bounding box center [770, 235] width 106 height 18
drag, startPoint x: 777, startPoint y: 275, endPoint x: 966, endPoint y: 259, distance: 190.5
click at [804, 277] on div "[MEDICAL_DATA]" at bounding box center [795, 281] width 177 height 37
checkbox input "true"
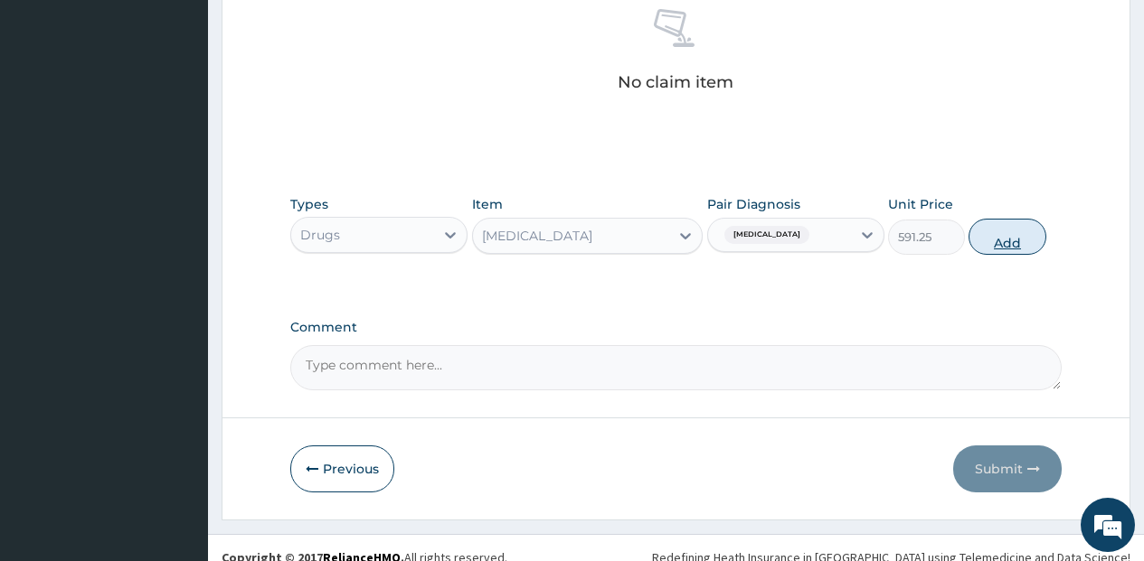
click at [1025, 244] on button "Add" at bounding box center [1006, 237] width 77 height 36
type input "0"
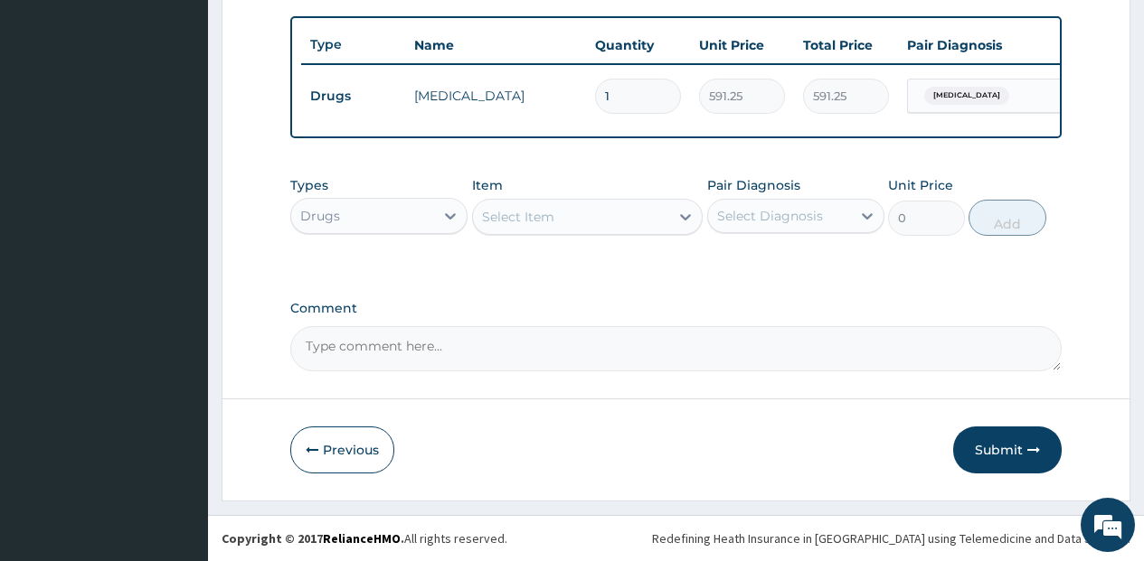
click at [569, 221] on div "Select Item" at bounding box center [571, 216] width 197 height 29
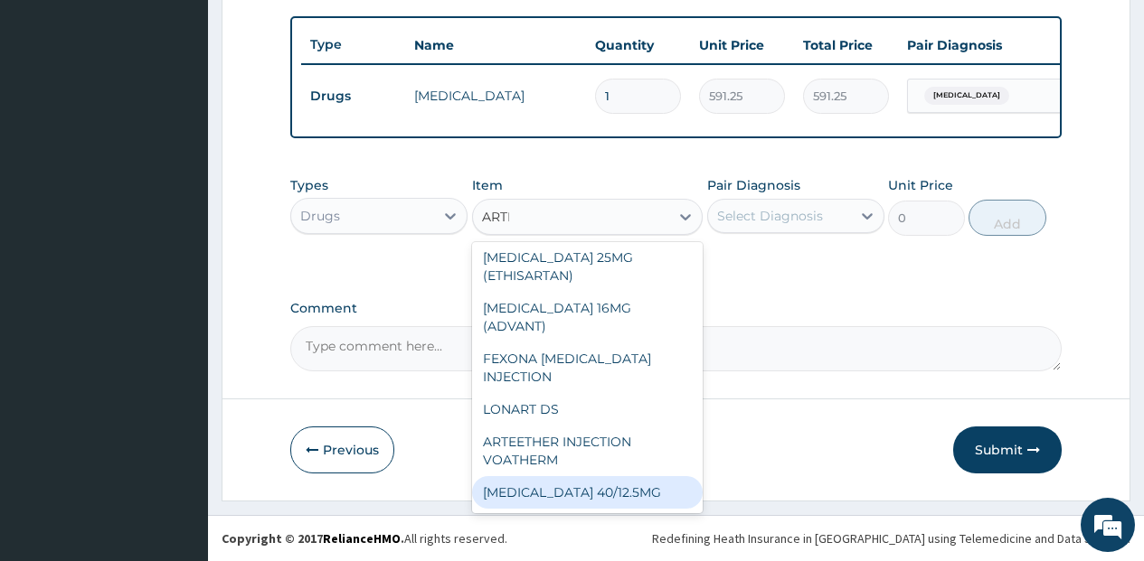
scroll to position [253, 0]
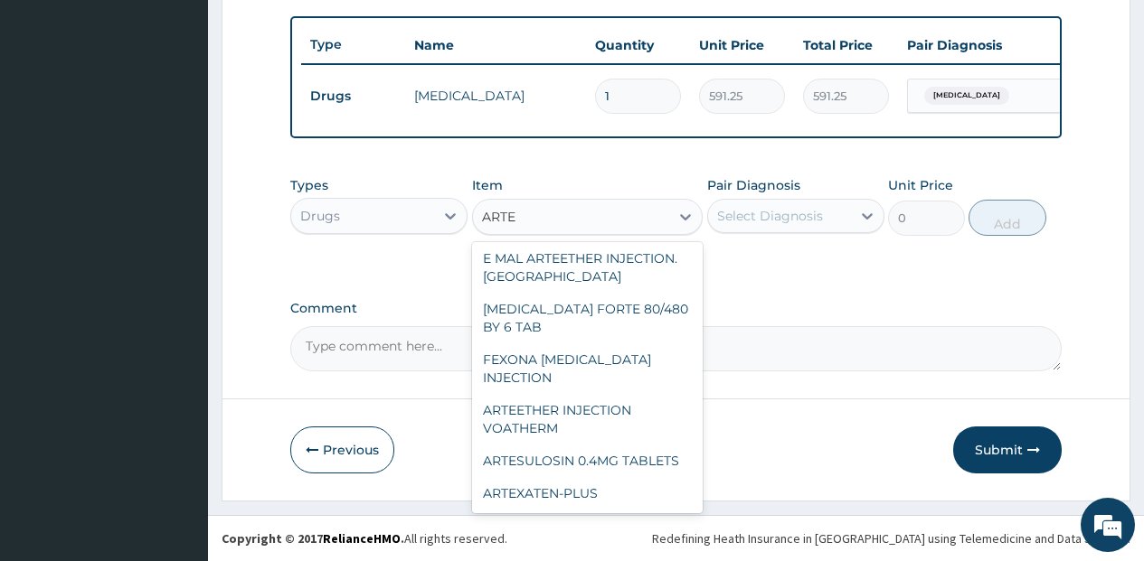
type input "ARTEM"
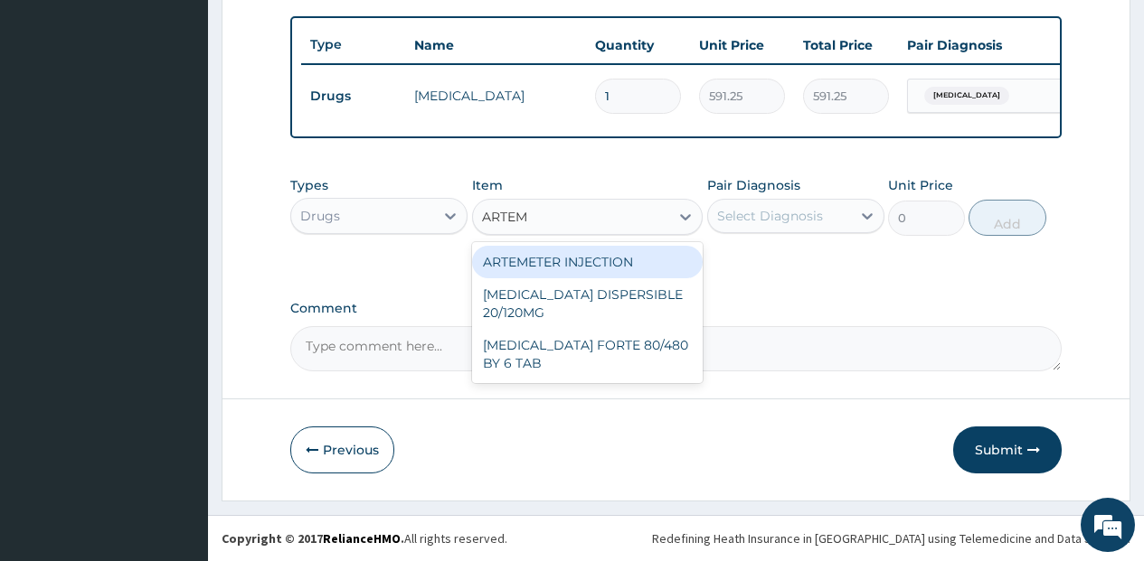
scroll to position [0, 0]
type input "946"
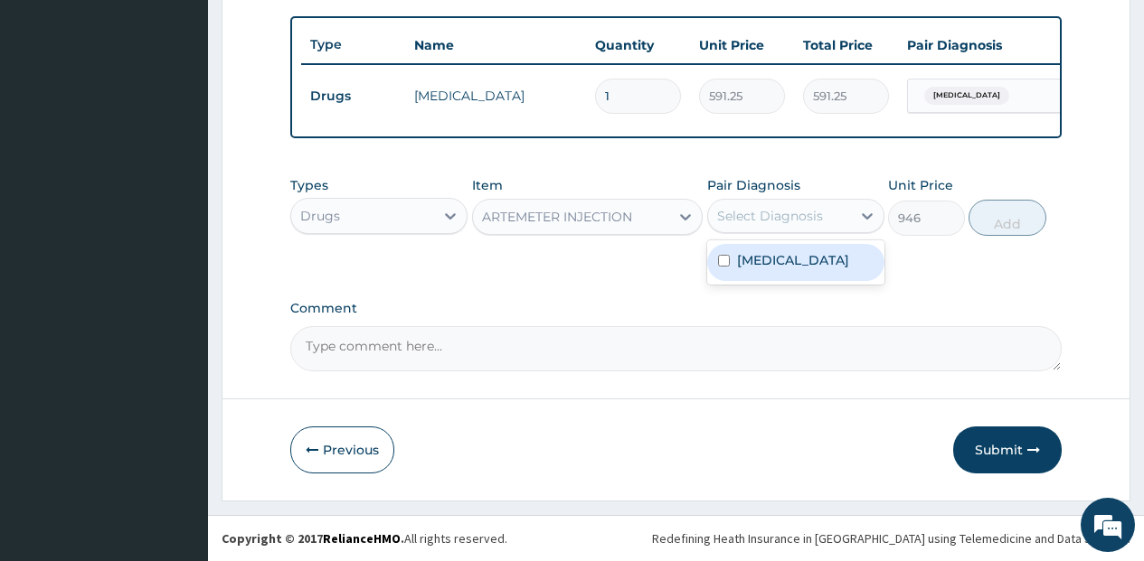
click at [824, 231] on div "Select Diagnosis" at bounding box center [795, 216] width 177 height 34
click at [778, 270] on div "[MEDICAL_DATA]" at bounding box center [795, 262] width 177 height 37
checkbox input "true"
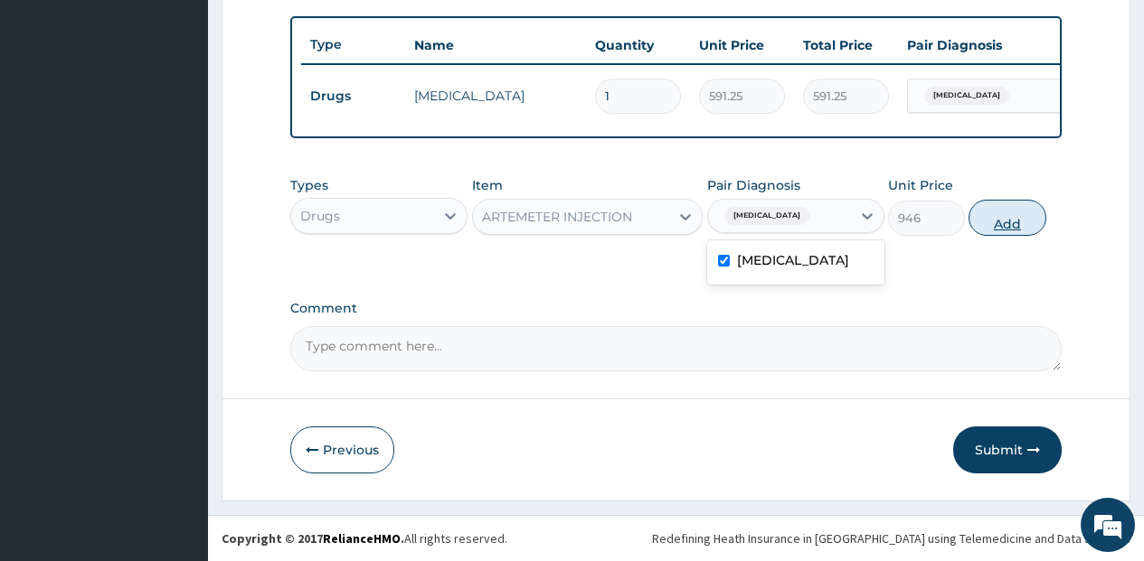
click at [988, 213] on button "Add" at bounding box center [1006, 218] width 77 height 36
type input "0"
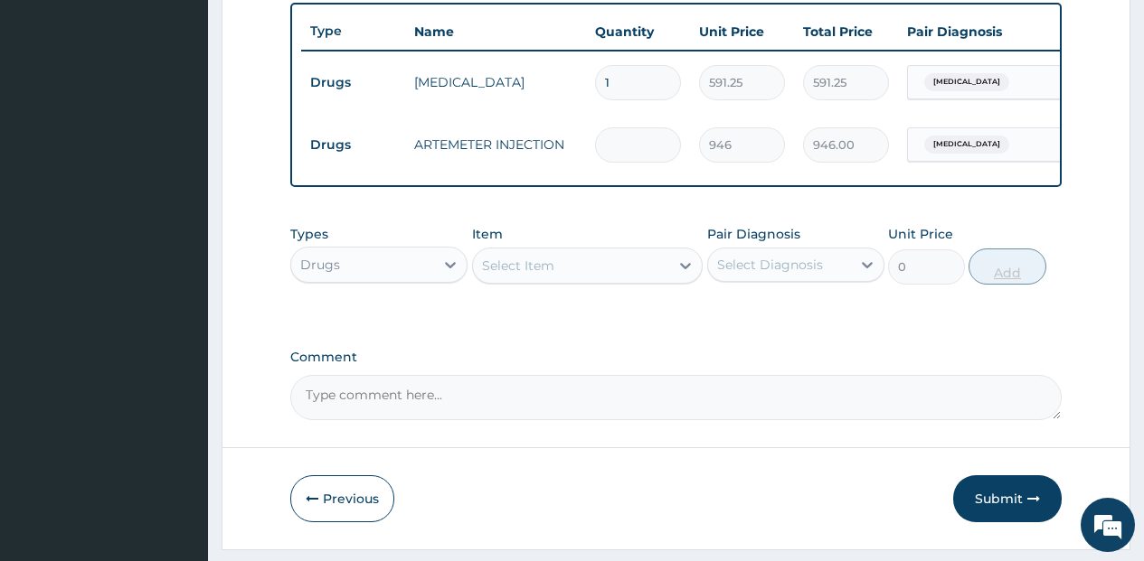
type input "0.00"
type input "5"
type input "4730.00"
type input "0.00"
type input "4"
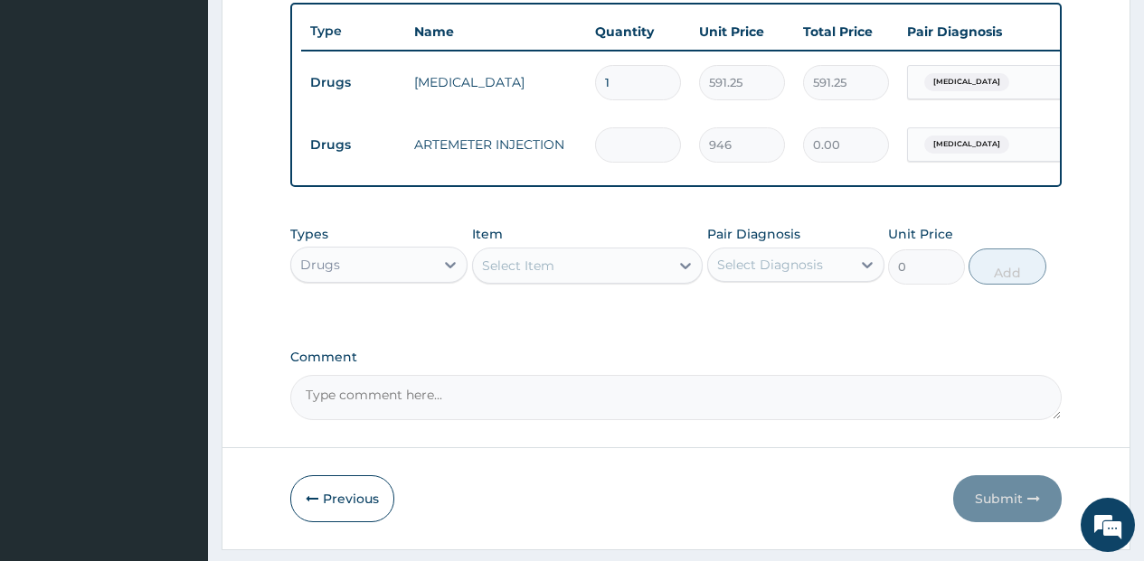
type input "3784.00"
type input "4"
click at [572, 280] on div "Select Item" at bounding box center [571, 265] width 197 height 29
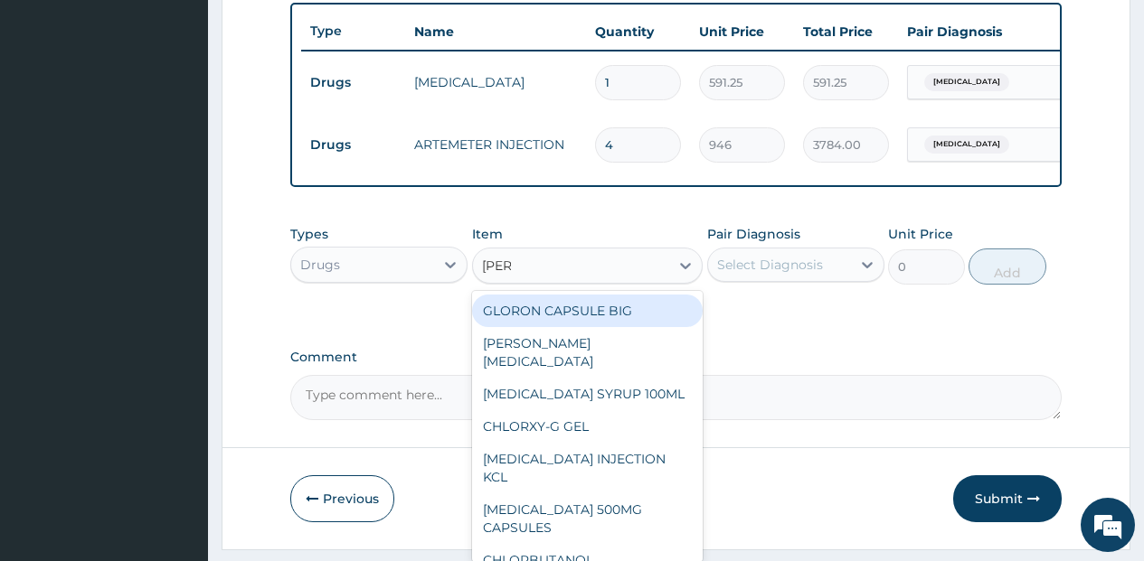
type input "LORAT"
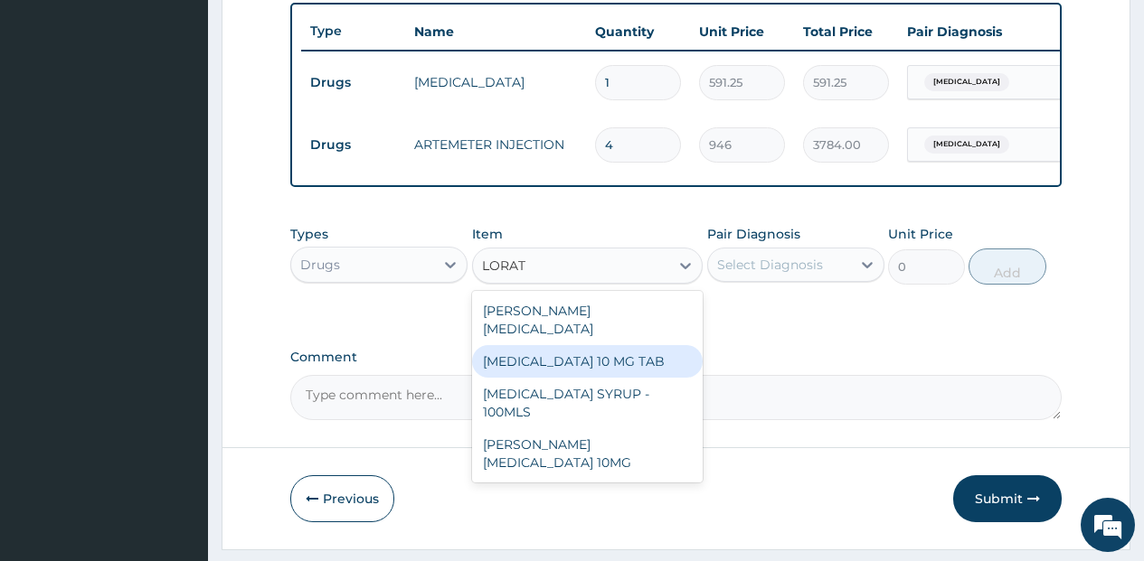
type input "59.125"
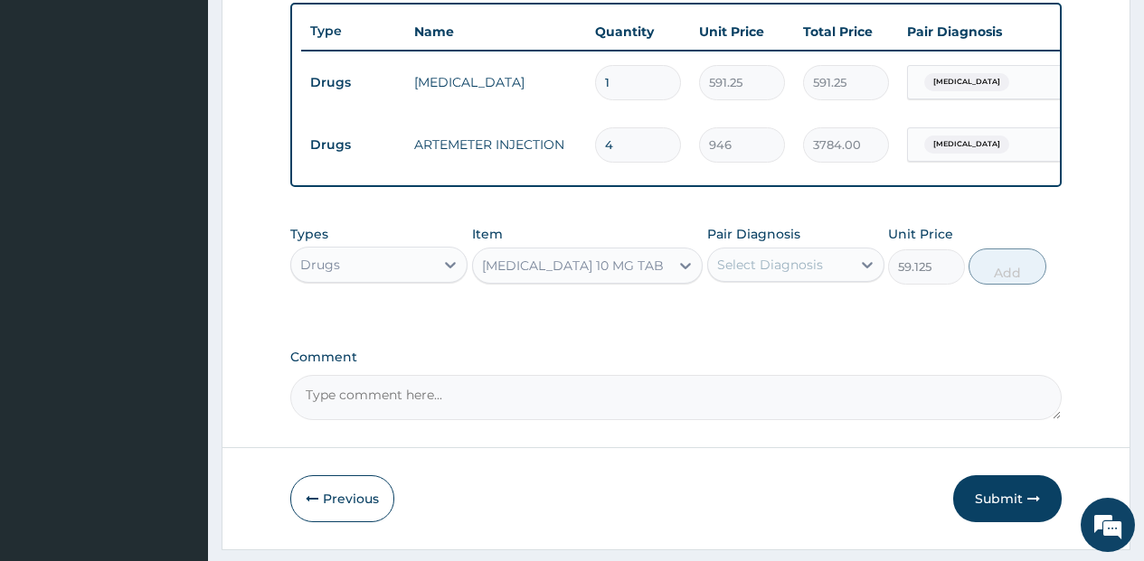
click at [767, 272] on div "Select Diagnosis" at bounding box center [770, 265] width 106 height 18
click at [775, 318] on label "Malaria" at bounding box center [793, 309] width 112 height 18
checkbox input "true"
click at [1038, 281] on button "Add" at bounding box center [1006, 267] width 77 height 36
type input "0"
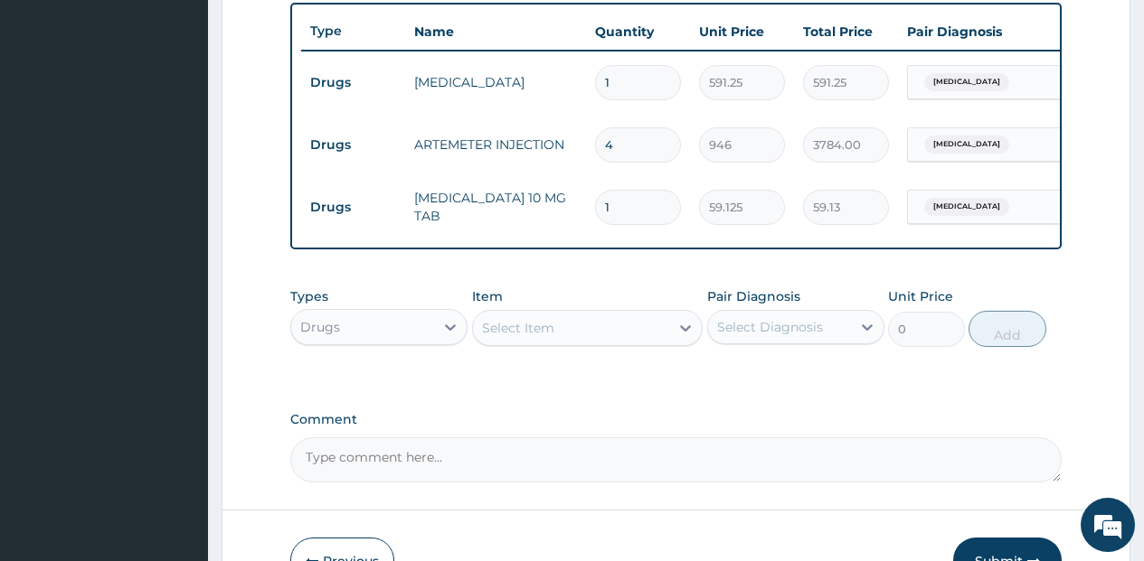
type input "10"
type input "591.25"
type input "10"
click at [594, 341] on div "Select Item" at bounding box center [571, 328] width 197 height 29
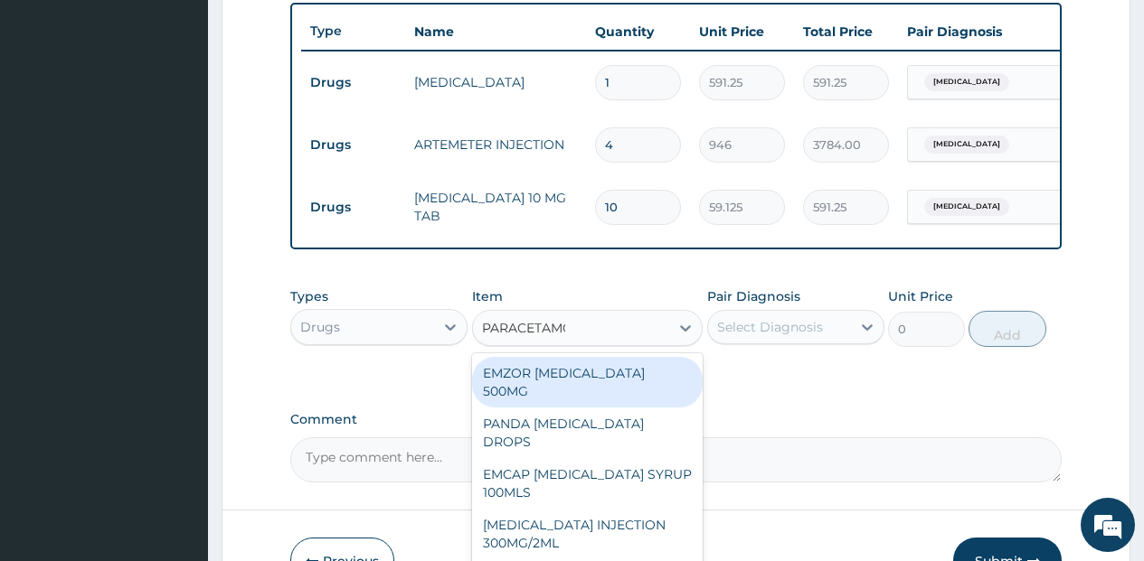
type input "PARACETAMOL"
type input "23.64999961853027"
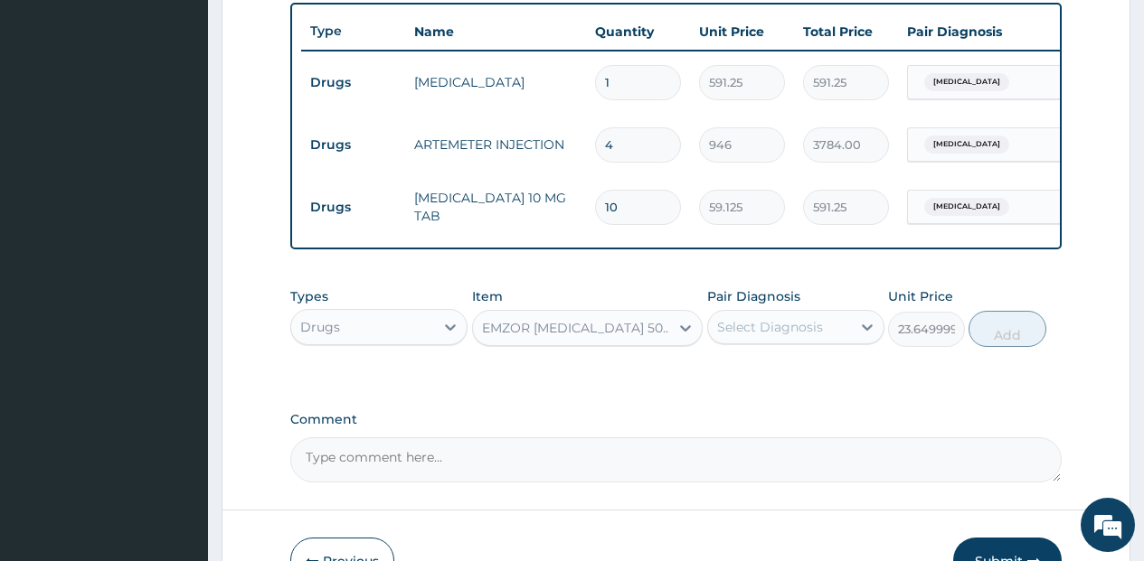
click at [790, 336] on div "Select Diagnosis" at bounding box center [770, 327] width 106 height 18
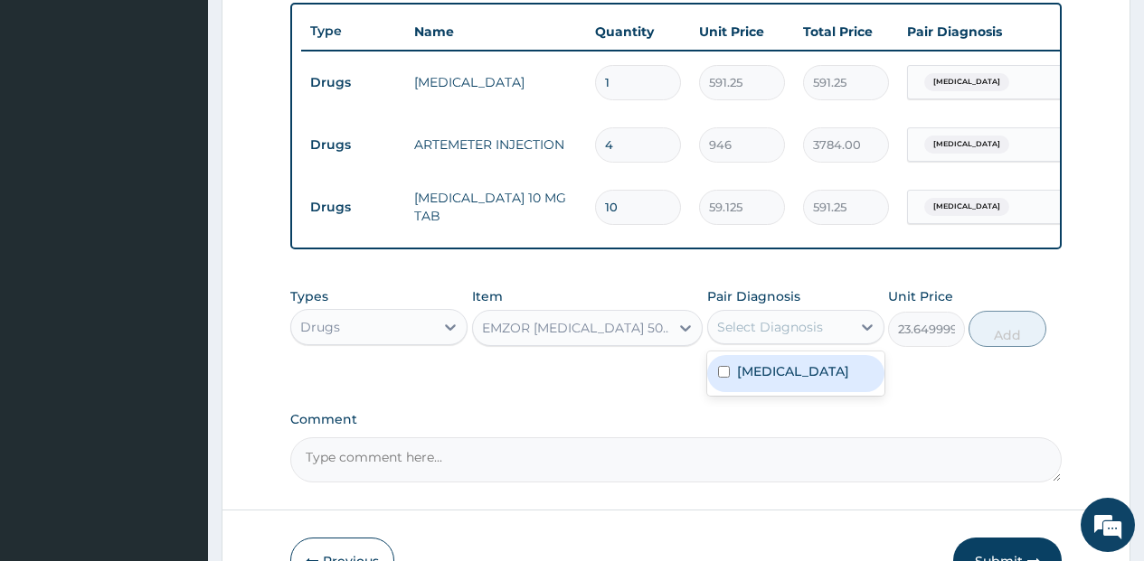
click at [789, 375] on div "Malaria" at bounding box center [795, 373] width 177 height 37
checkbox input "true"
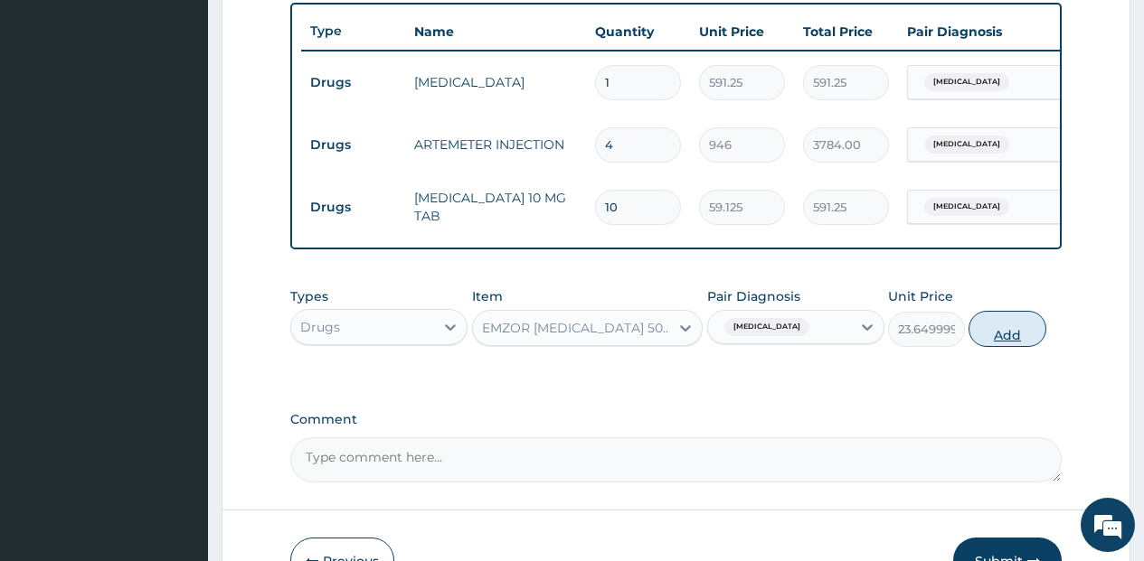
click at [1019, 344] on button "Add" at bounding box center [1006, 329] width 77 height 36
type input "0"
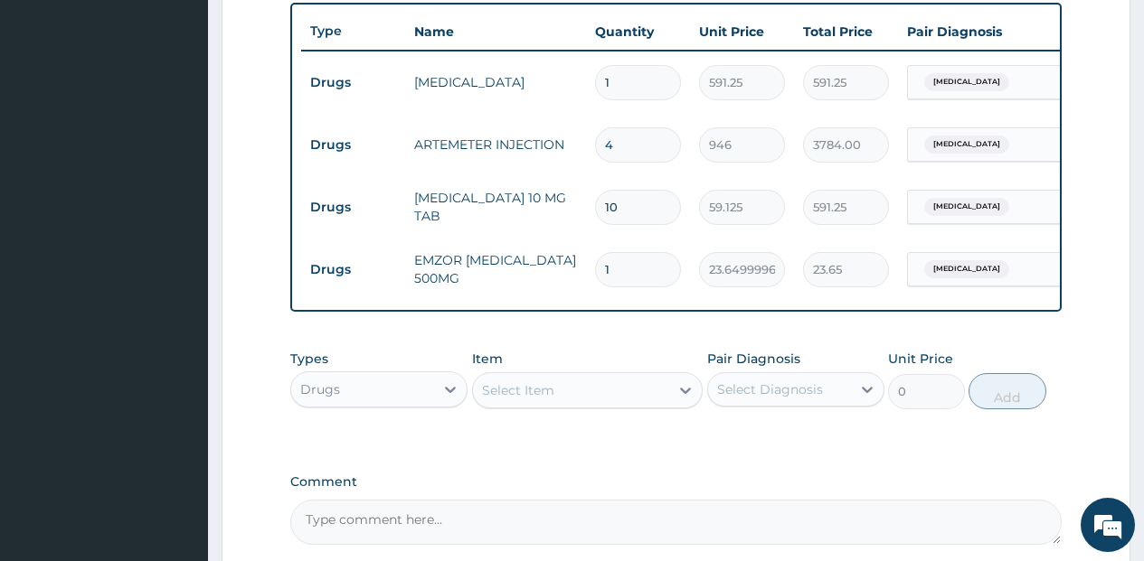
type input "18"
type input "425.70"
type input "18"
click at [637, 397] on div "Select Item" at bounding box center [571, 390] width 197 height 29
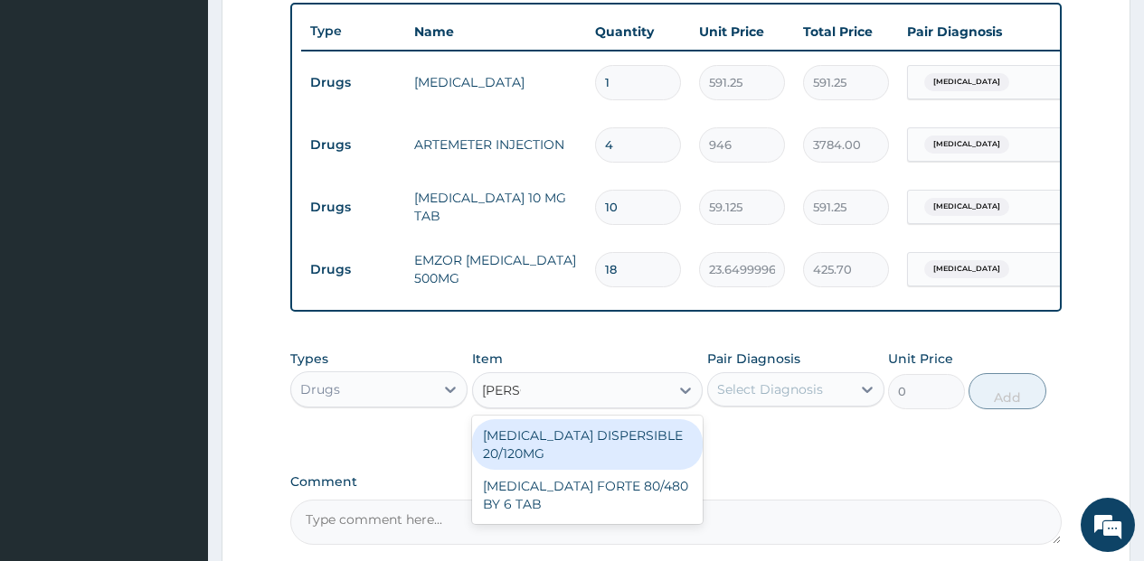
type input "COART"
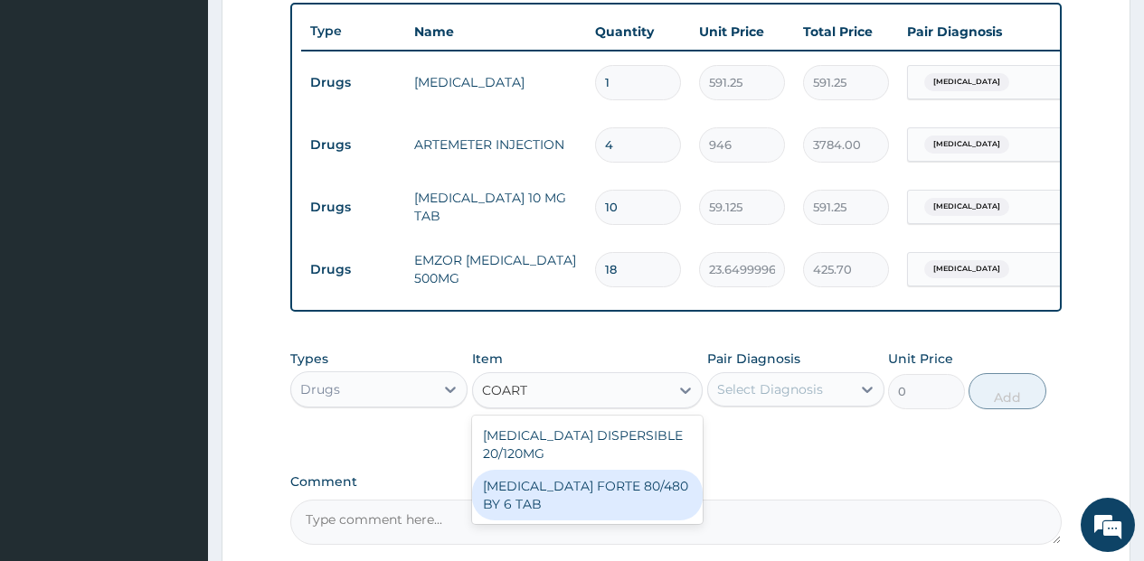
type input "449.3500061035156"
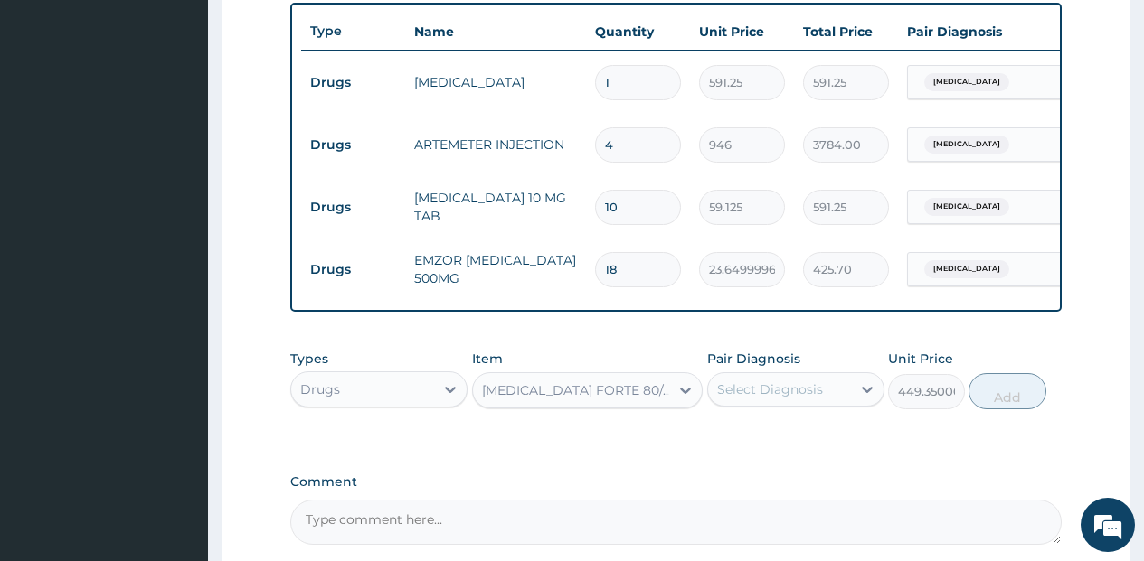
click at [802, 399] on div "Select Diagnosis" at bounding box center [770, 390] width 106 height 18
click at [783, 443] on label "Malaria" at bounding box center [793, 434] width 112 height 18
checkbox input "true"
click at [1031, 410] on button "Add" at bounding box center [1006, 391] width 77 height 36
type input "0"
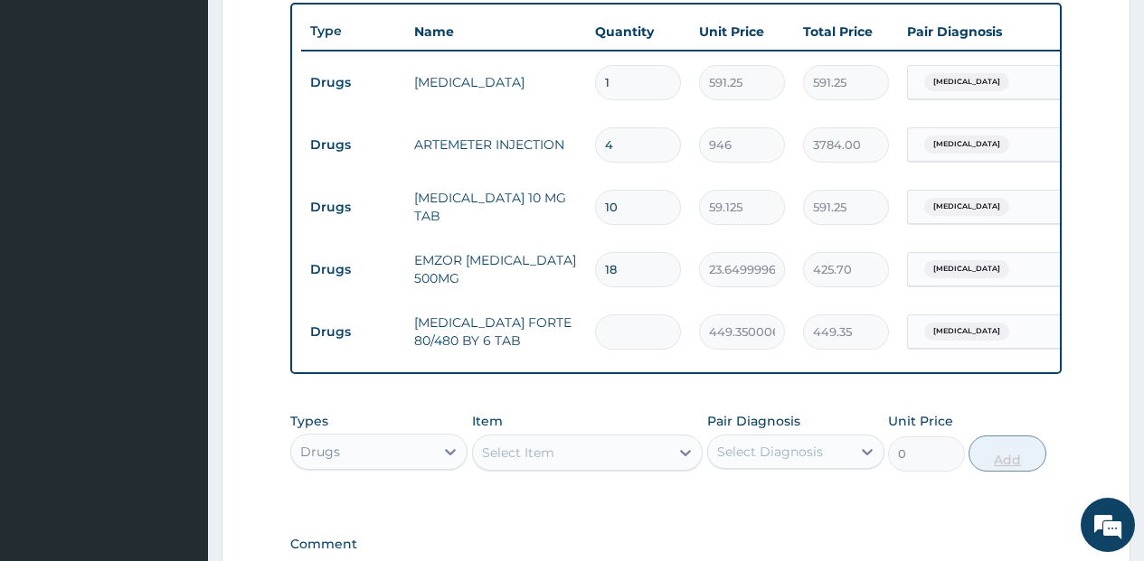
type input "0.00"
type input "6"
type input "2696.10"
type input "6"
click at [569, 464] on div "Select Item" at bounding box center [571, 452] width 197 height 29
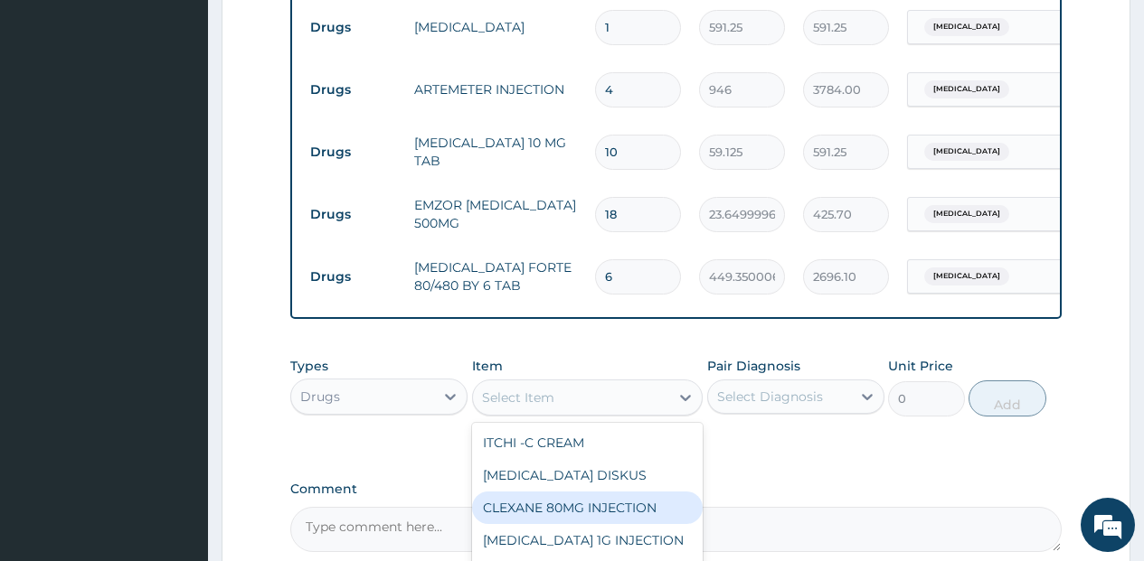
scroll to position [760, 0]
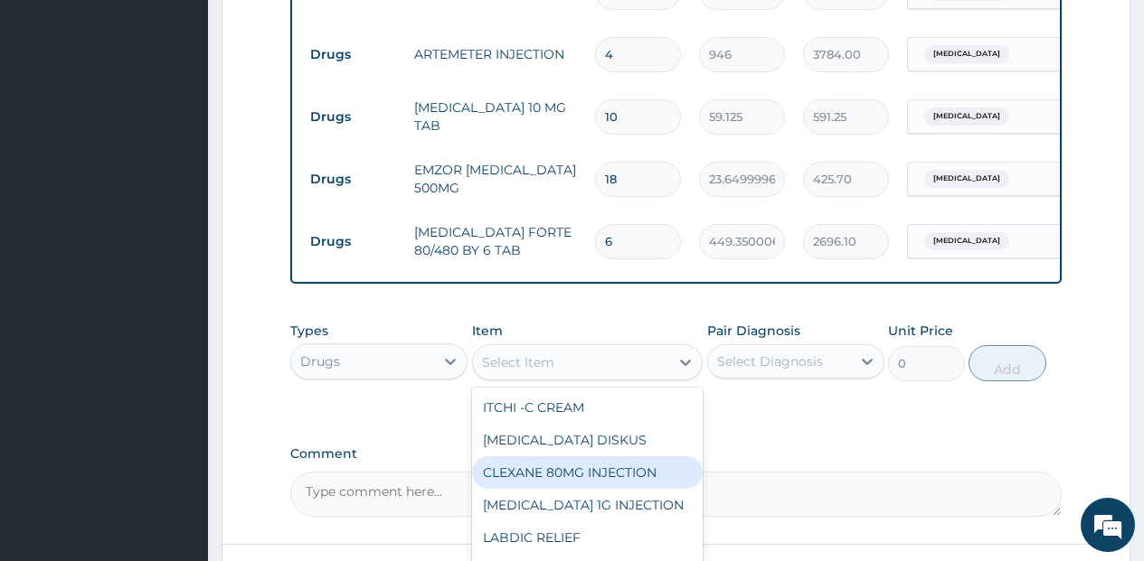
click at [383, 372] on div "Drugs" at bounding box center [362, 361] width 143 height 29
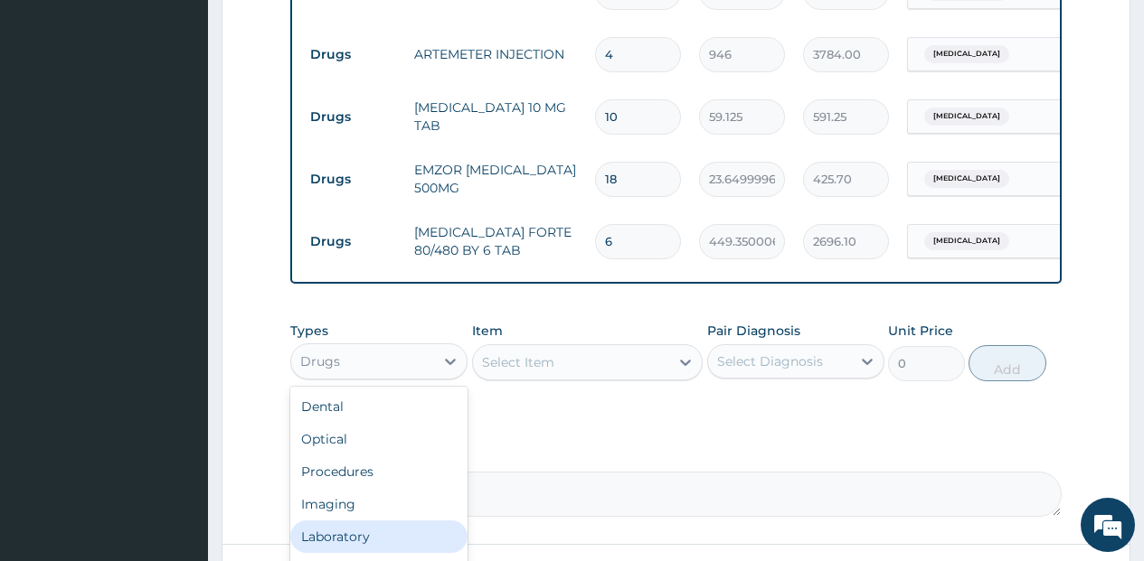
click at [359, 544] on div "Laboratory" at bounding box center [378, 537] width 177 height 33
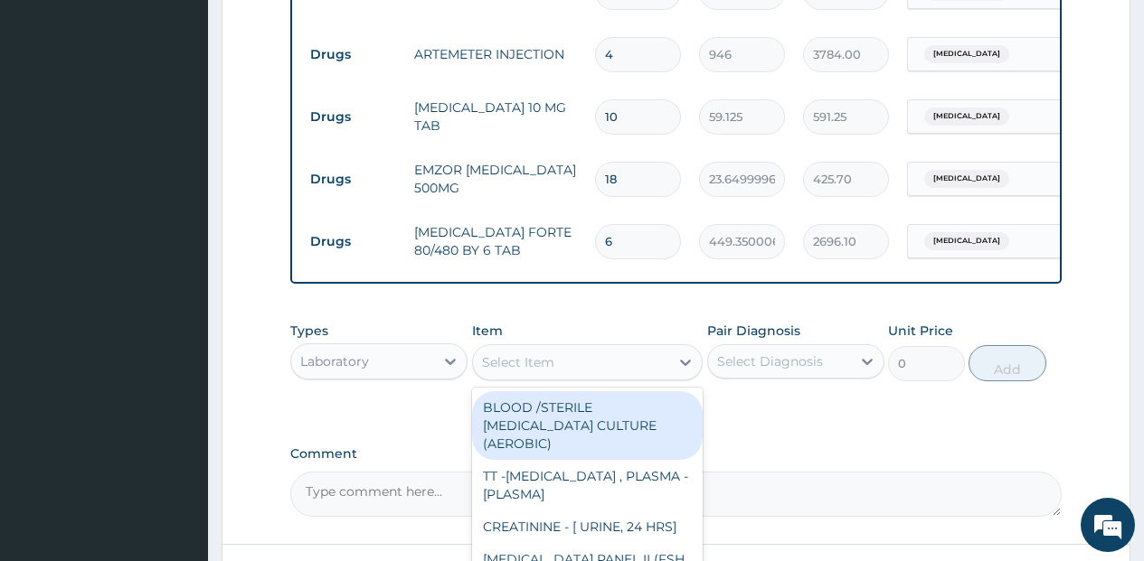
click at [613, 368] on div "Select Item" at bounding box center [571, 362] width 197 height 29
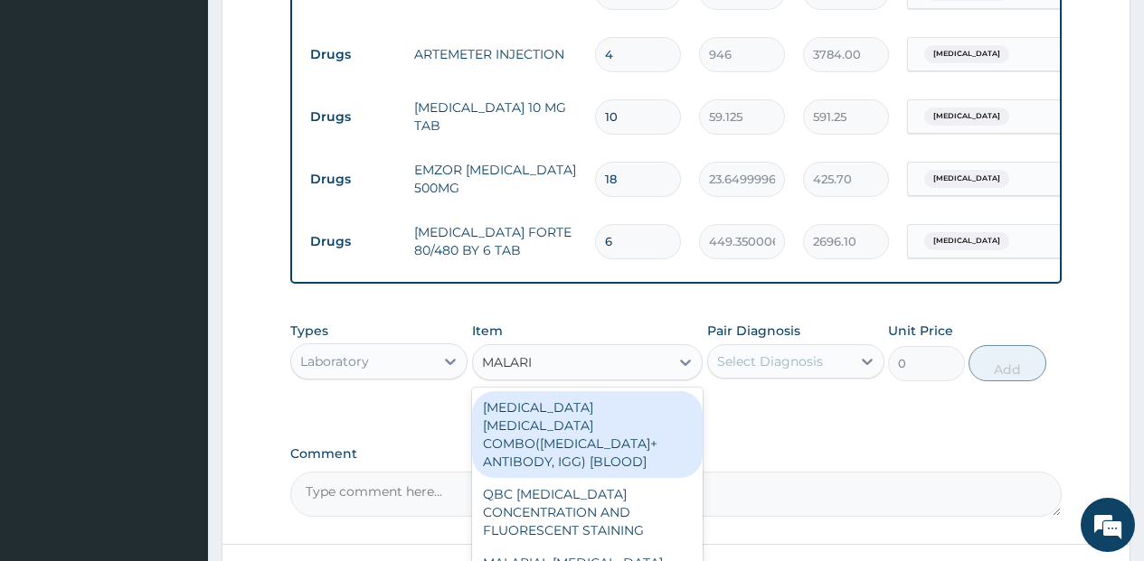
type input "MALARIA"
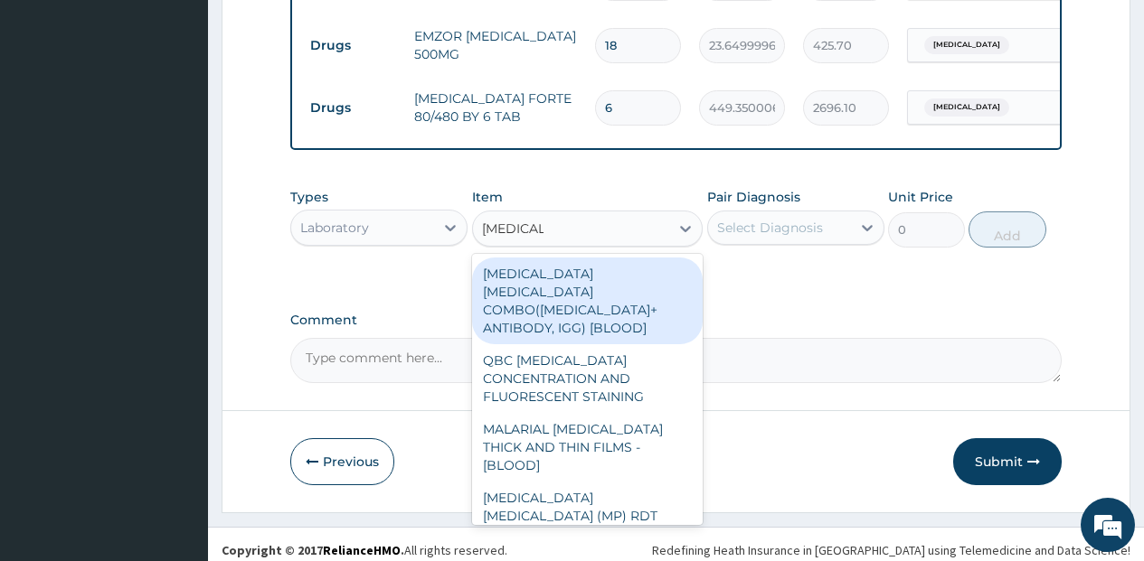
scroll to position [906, 0]
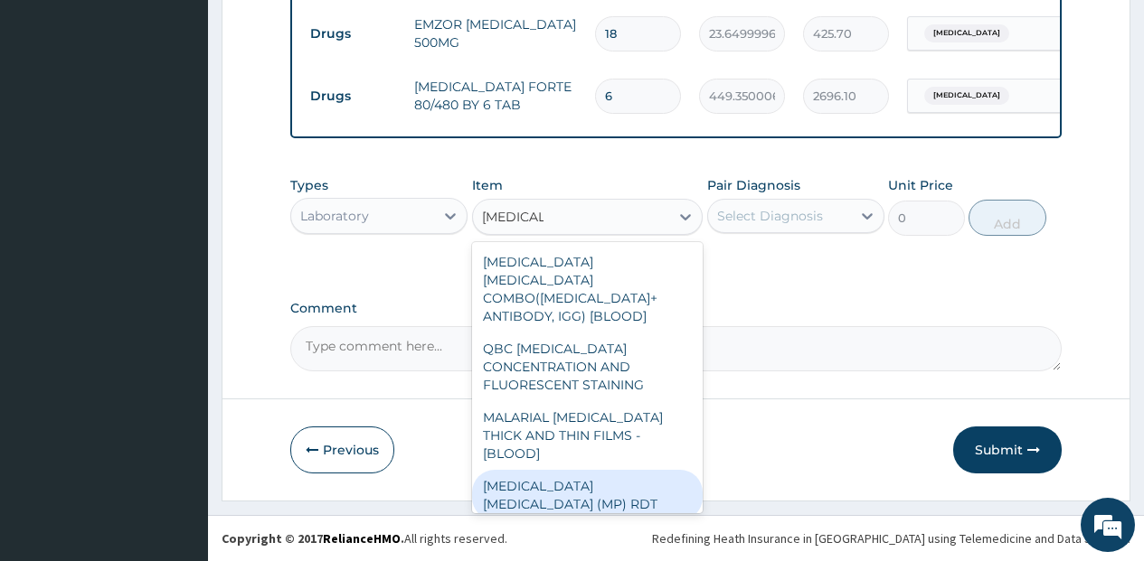
click at [565, 470] on div "MALARIA PARASITE (MP) RDT" at bounding box center [587, 495] width 231 height 51
type input "1612.5"
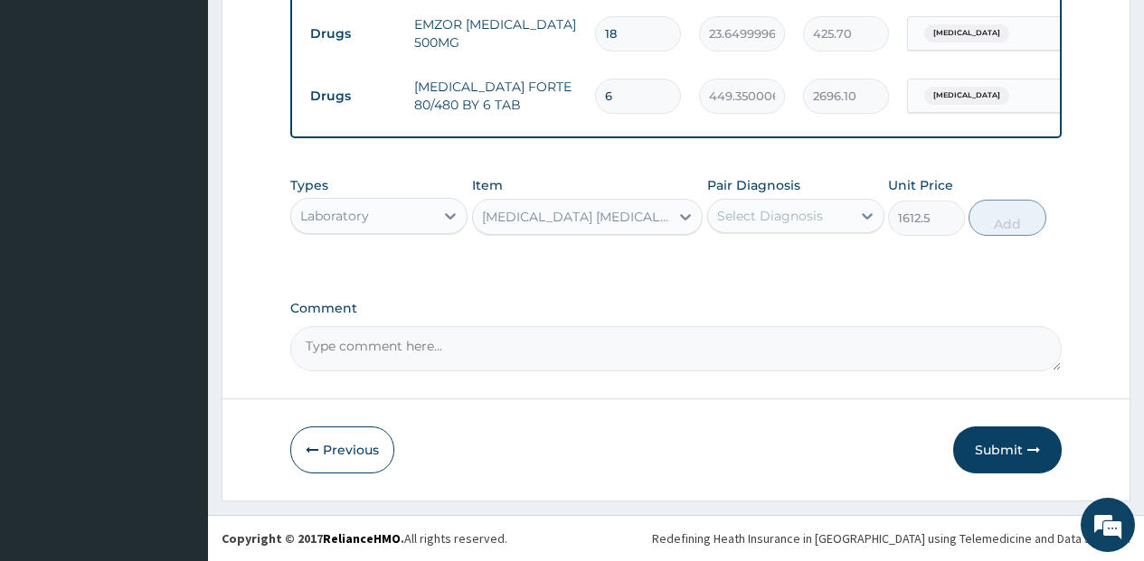
click at [742, 215] on div "Select Diagnosis" at bounding box center [779, 216] width 143 height 29
click at [747, 269] on label "Malaria" at bounding box center [793, 260] width 112 height 18
checkbox input "true"
click at [999, 236] on button "Add" at bounding box center [1006, 218] width 77 height 36
type input "0"
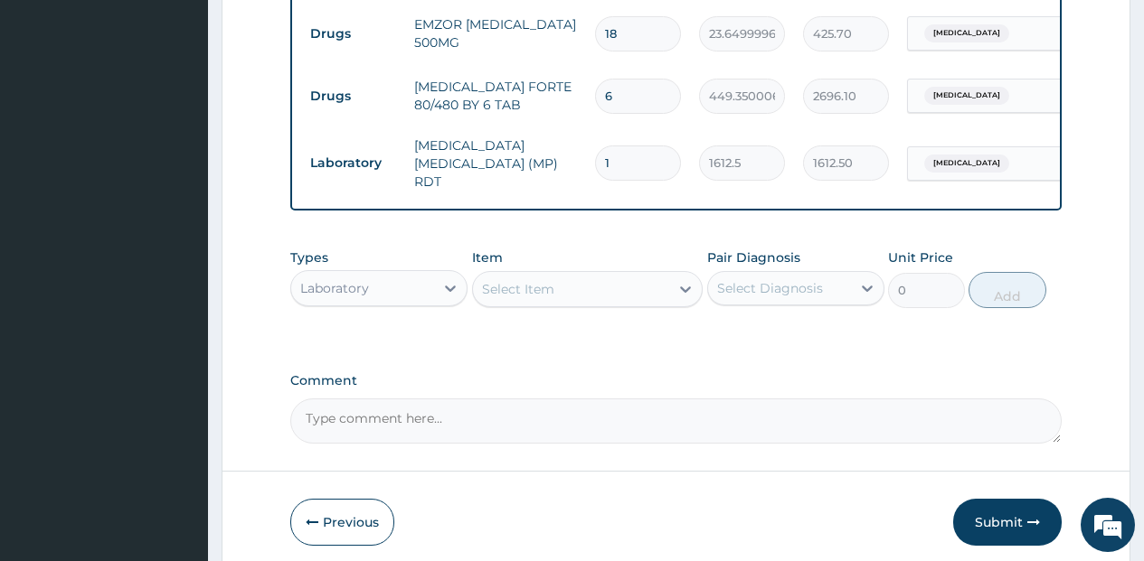
click at [388, 278] on div "Laboratory" at bounding box center [362, 288] width 143 height 29
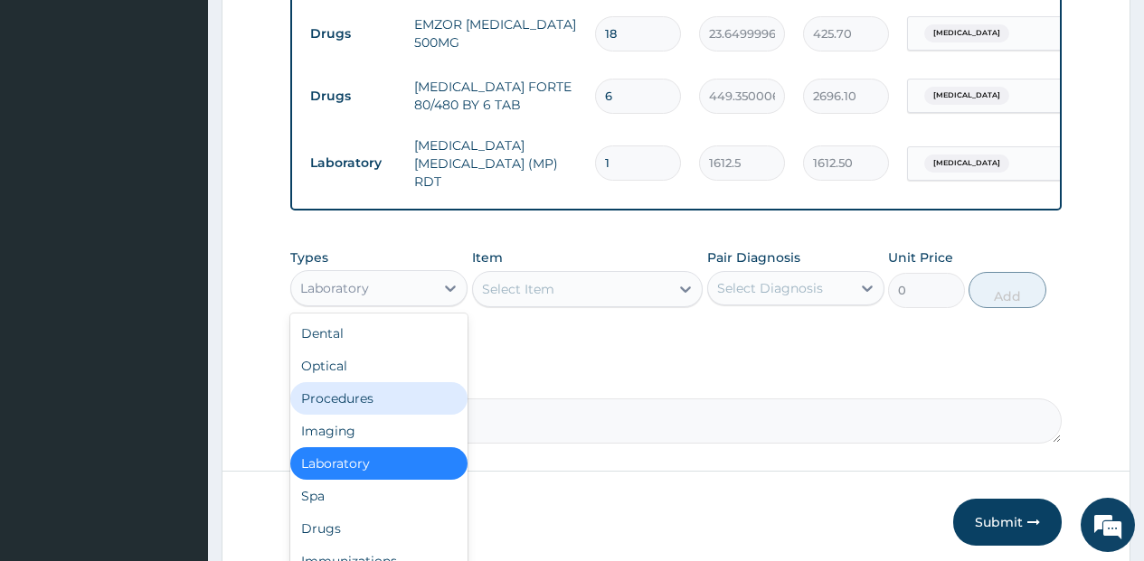
click at [367, 395] on div "Procedures" at bounding box center [378, 398] width 177 height 33
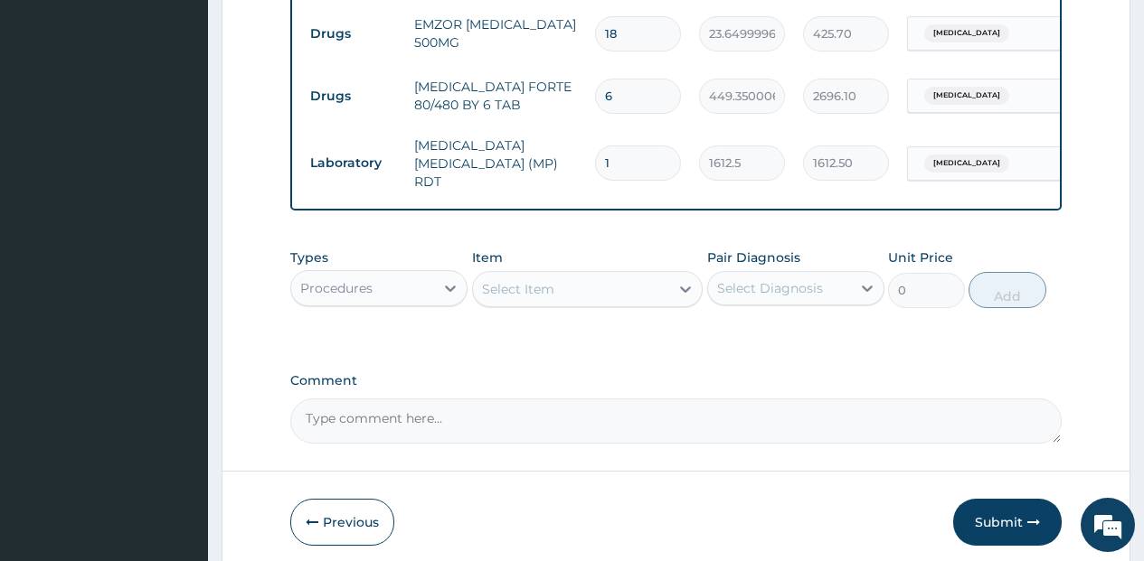
click at [598, 288] on div "Select Item" at bounding box center [571, 289] width 197 height 29
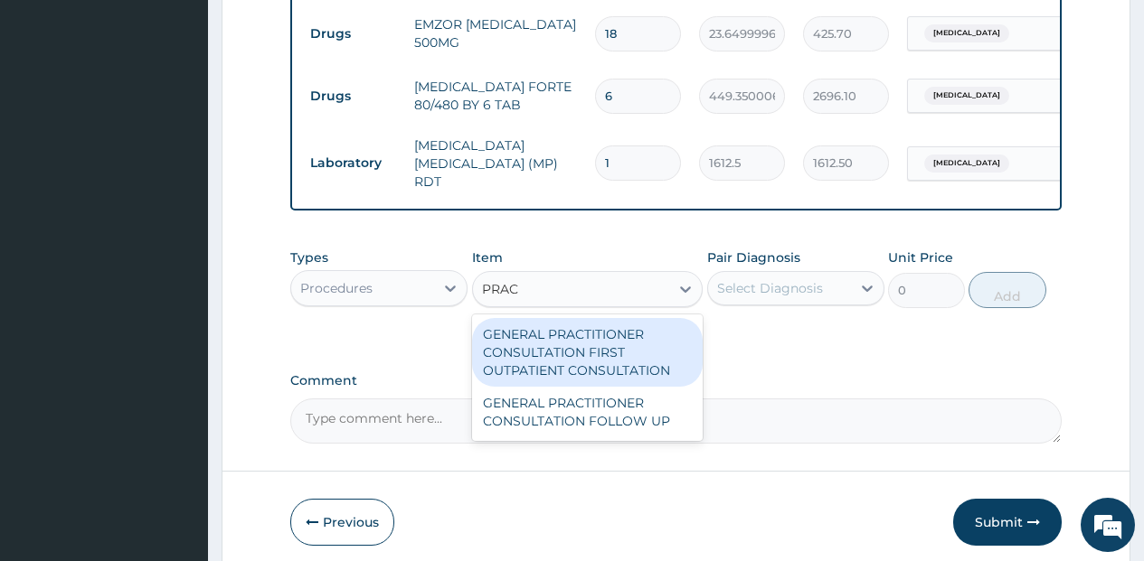
type input "PRACT"
type input "3547.5"
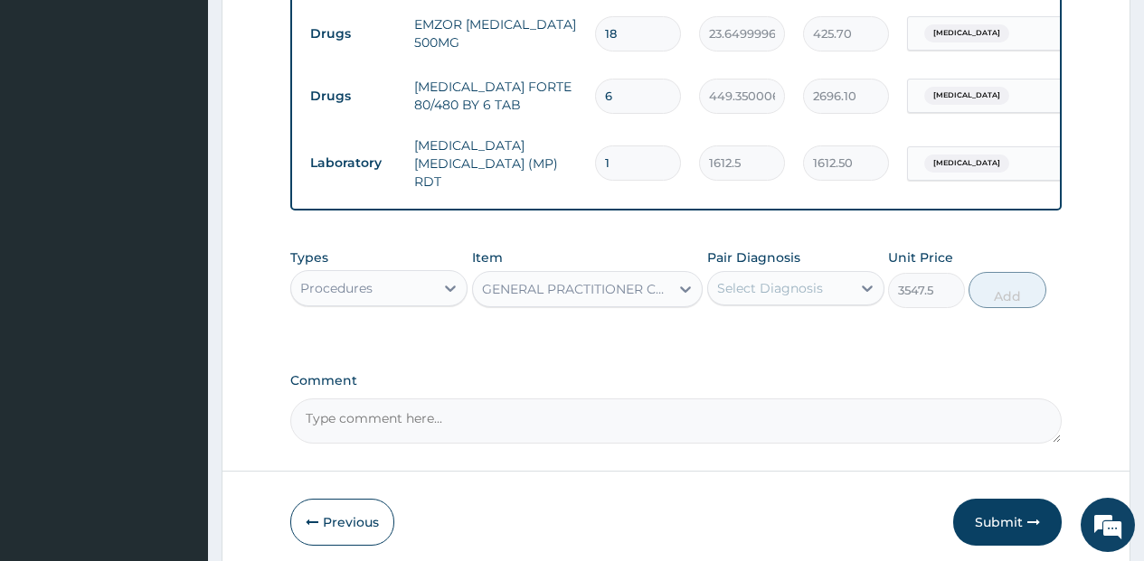
click at [814, 283] on div "Select Diagnosis" at bounding box center [770, 288] width 106 height 18
click at [800, 336] on div "Malaria" at bounding box center [795, 334] width 177 height 37
checkbox input "true"
click at [1023, 284] on button "Add" at bounding box center [1006, 290] width 77 height 36
type input "0"
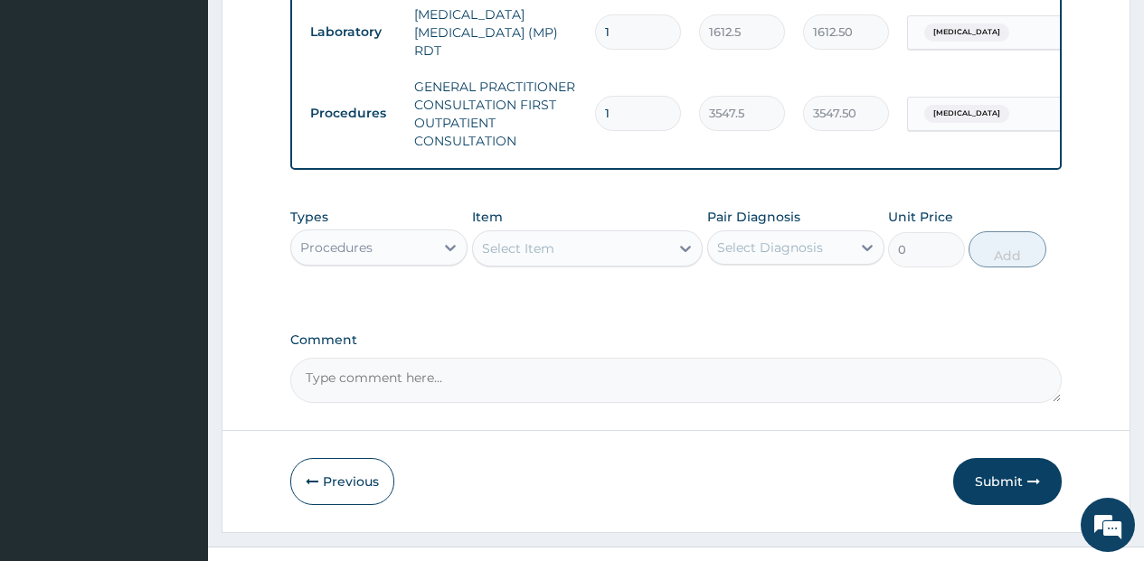
scroll to position [1072, 0]
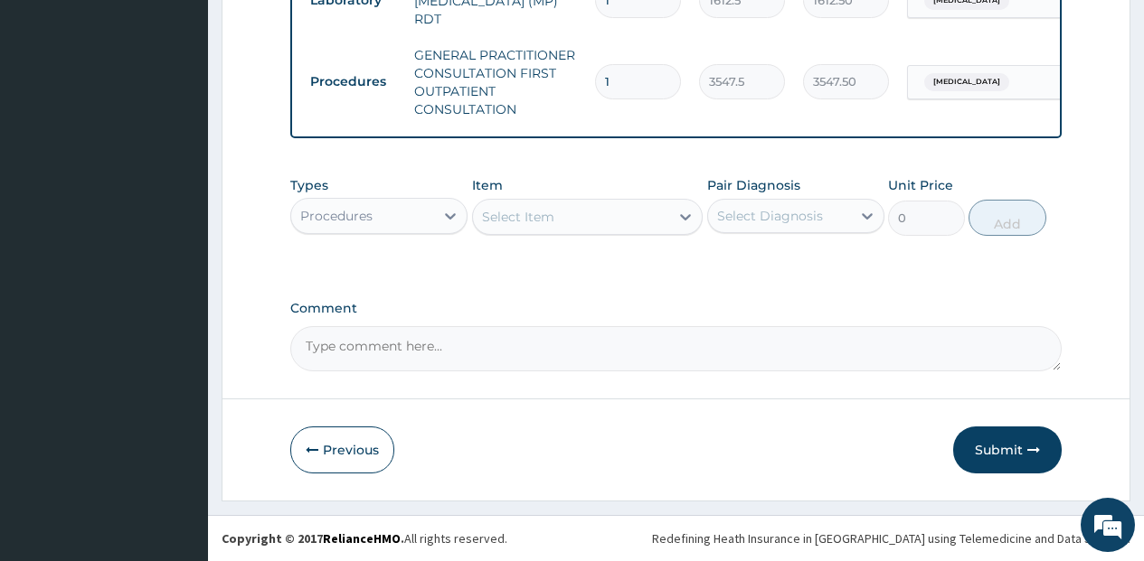
drag, startPoint x: 1156, startPoint y: 383, endPoint x: 1156, endPoint y: 560, distance: 176.3
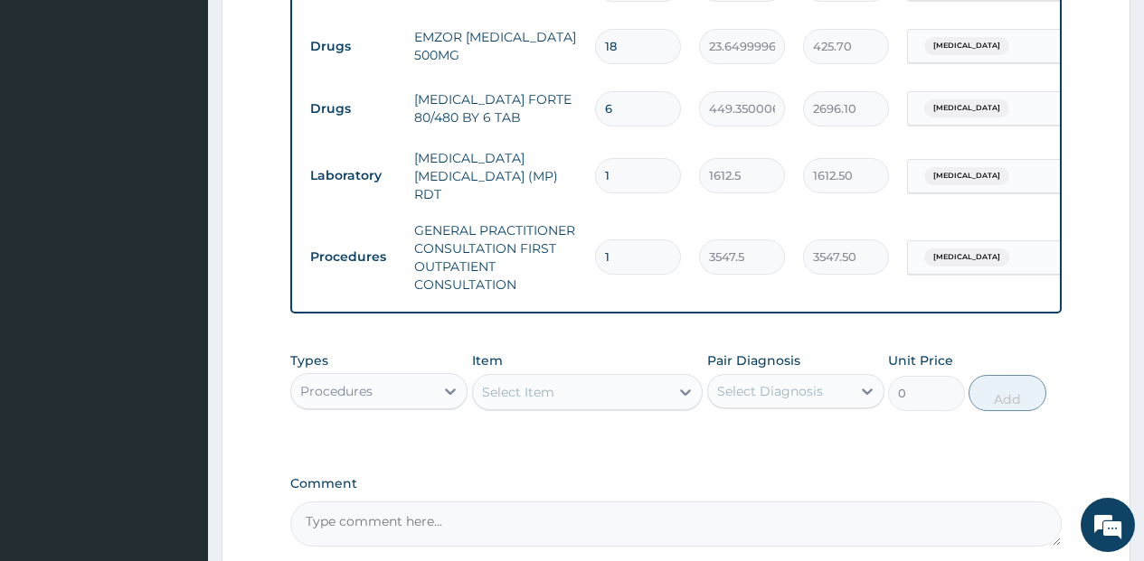
scroll to position [891, 0]
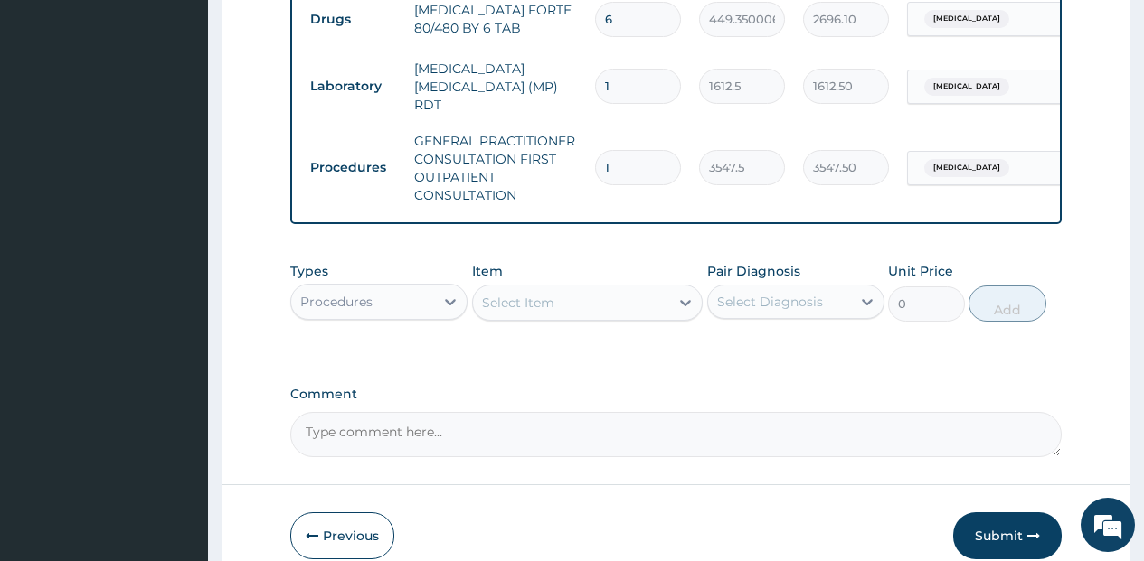
scroll to position [1072, 0]
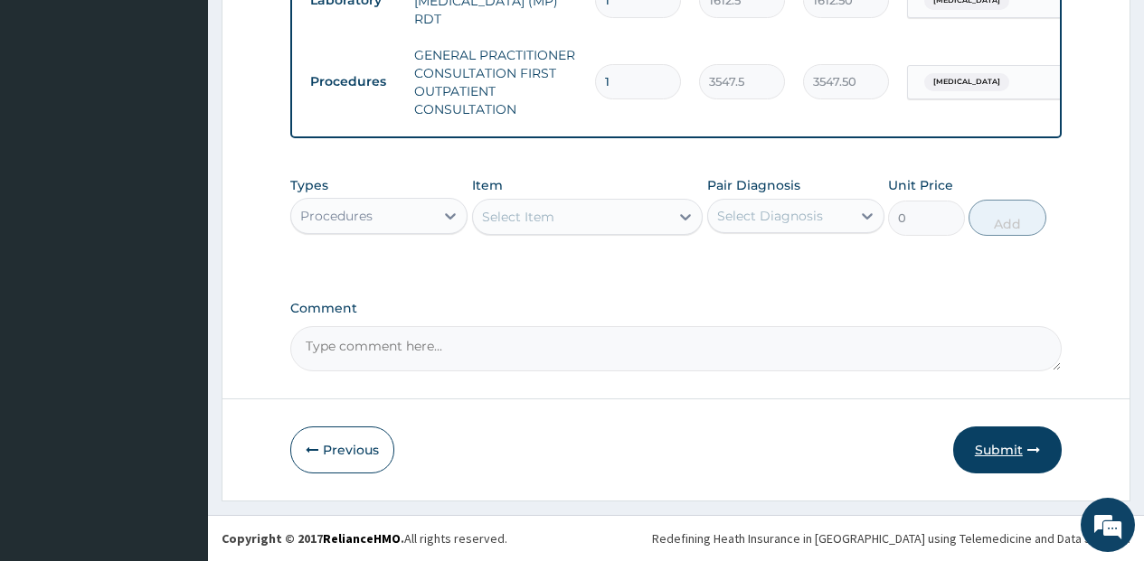
click at [980, 451] on button "Submit" at bounding box center [1007, 450] width 108 height 47
